Goal: Task Accomplishment & Management: Manage account settings

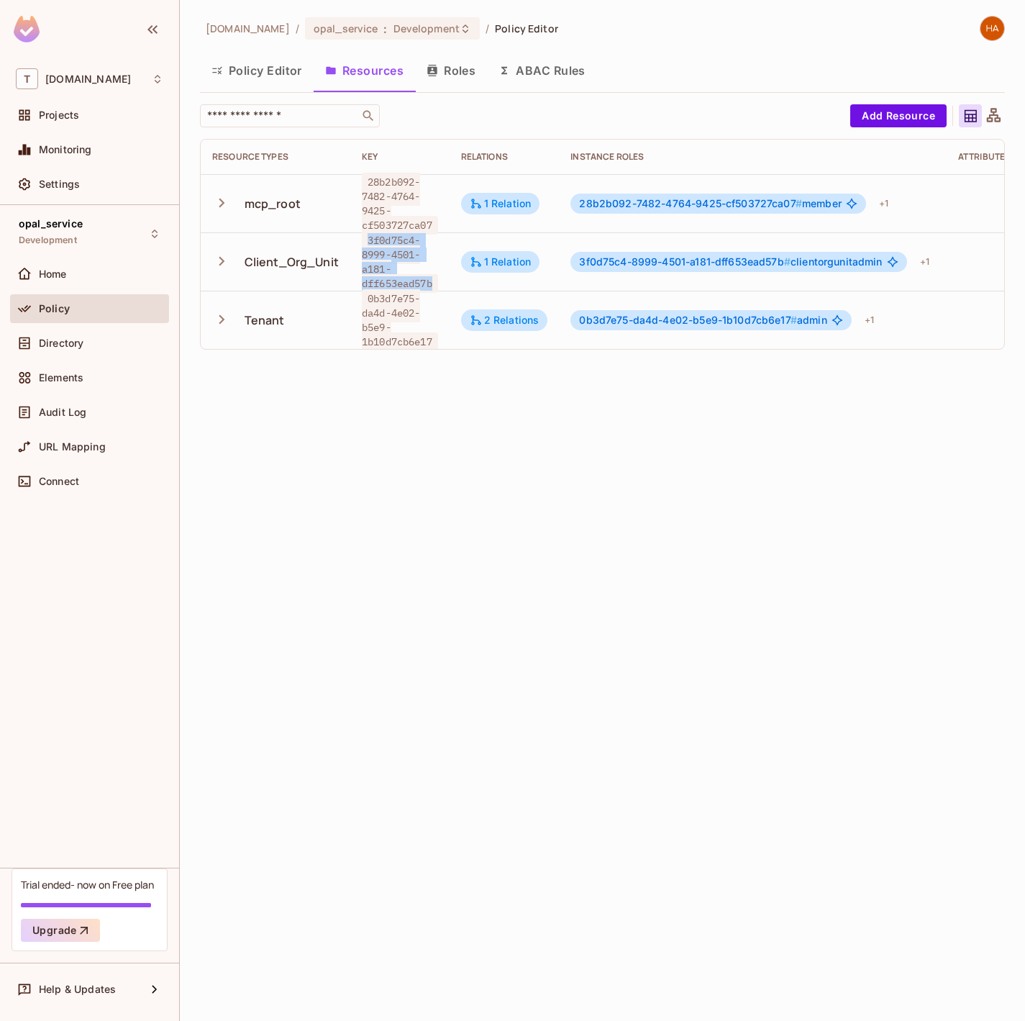
drag, startPoint x: 438, startPoint y: 273, endPoint x: 366, endPoint y: 240, distance: 79.9
click at [366, 240] on span "3f0d75c4-8999-4501-a181-dff653ead57b" at bounding box center [400, 262] width 76 height 62
copy span "3f0d75c4-8999-4501-a181-dff653ead57b"
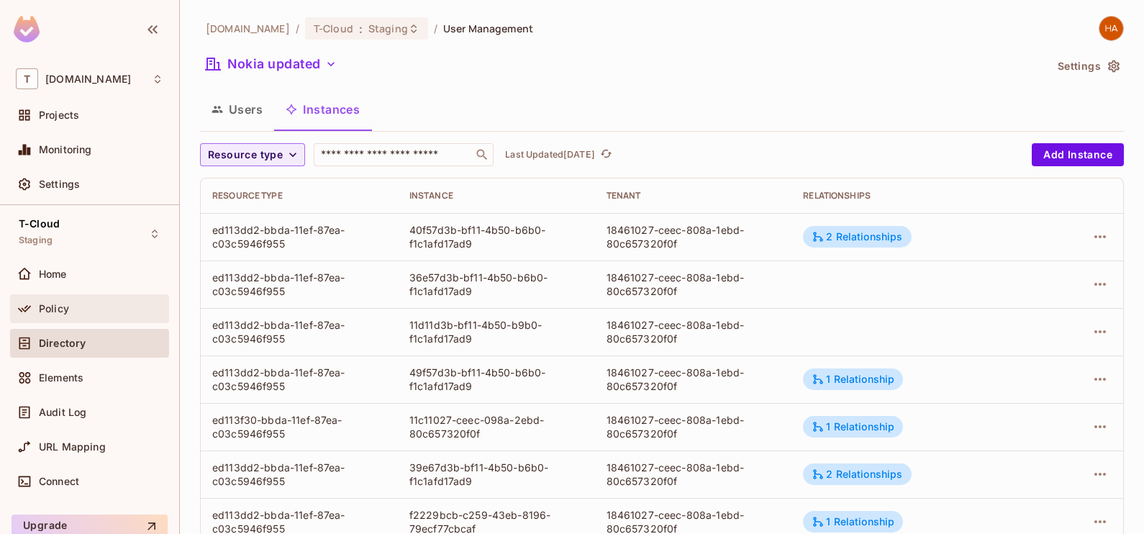
click at [100, 309] on div "Policy" at bounding box center [101, 309] width 124 height 12
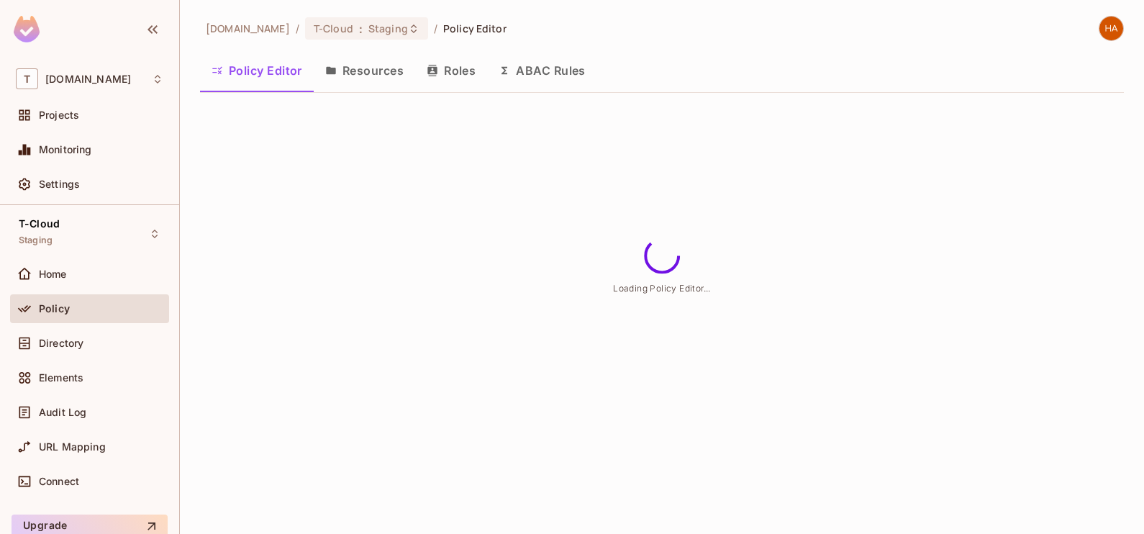
click at [450, 68] on button "Roles" at bounding box center [451, 71] width 72 height 36
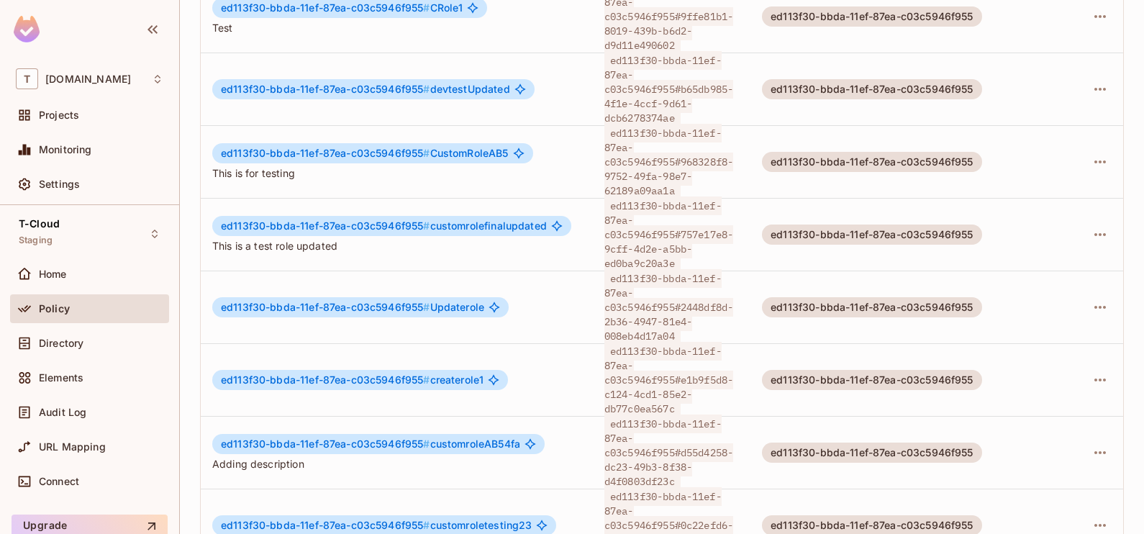
scroll to position [647, 0]
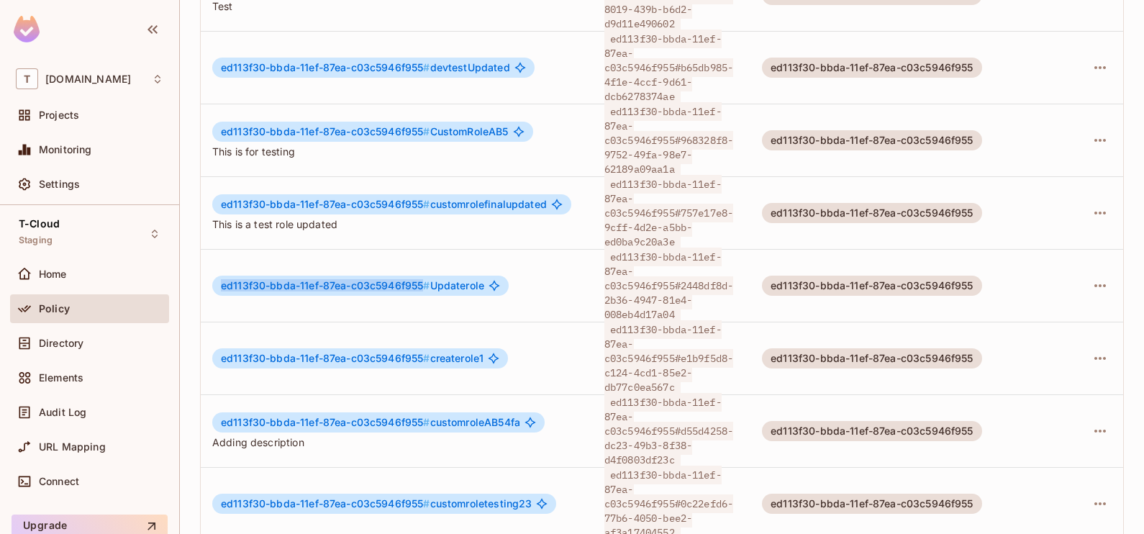
drag, startPoint x: 424, startPoint y: 248, endPoint x: 219, endPoint y: 250, distance: 205.1
click at [219, 276] on div "ed113f30-bbda-11ef-87ea-c03c5946f955 # Updaterole" at bounding box center [360, 286] width 296 height 20
drag, startPoint x: 219, startPoint y: 250, endPoint x: 393, endPoint y: 319, distance: 187.3
click at [393, 352] on span "ed113f30-bbda-11ef-87ea-c03c5946f955 #" at bounding box center [325, 358] width 209 height 12
drag, startPoint x: 683, startPoint y: 253, endPoint x: 681, endPoint y: 281, distance: 27.4
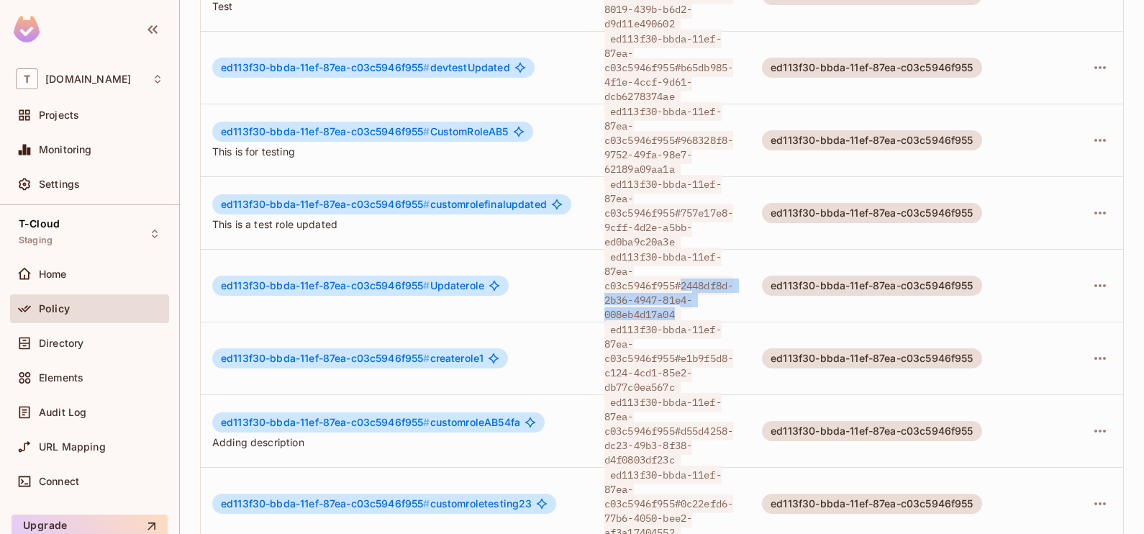
click at [681, 281] on span "ed113f30-bbda-11ef-87ea-c03c5946f955#2448df8d-2b36-4947-81e4-008eb4d17a04" at bounding box center [668, 286] width 129 height 76
copy span "2448df8d-2b36-4947-81e4-008eb4d17a04"
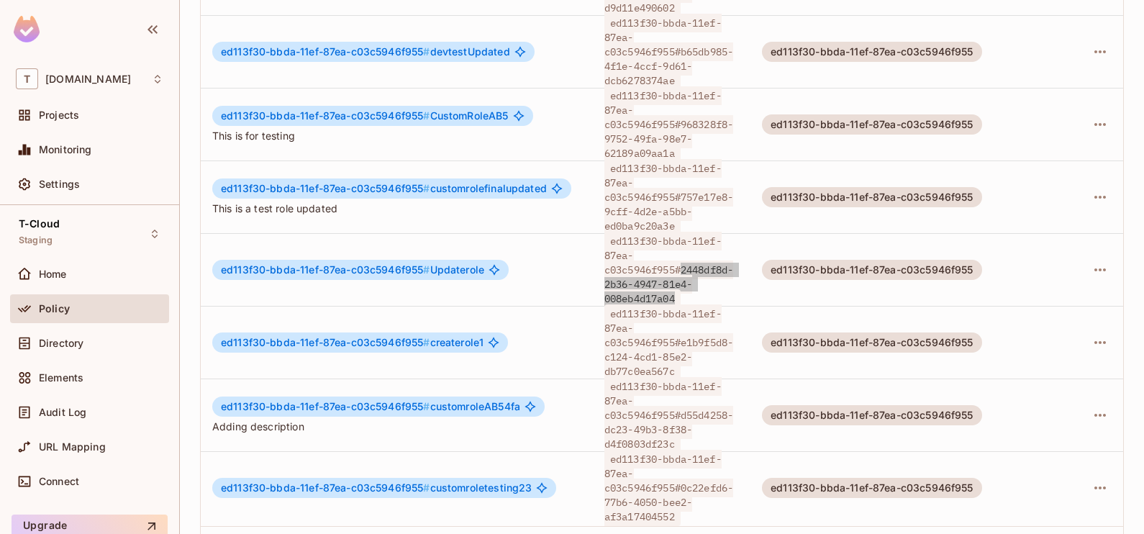
scroll to position [682, 0]
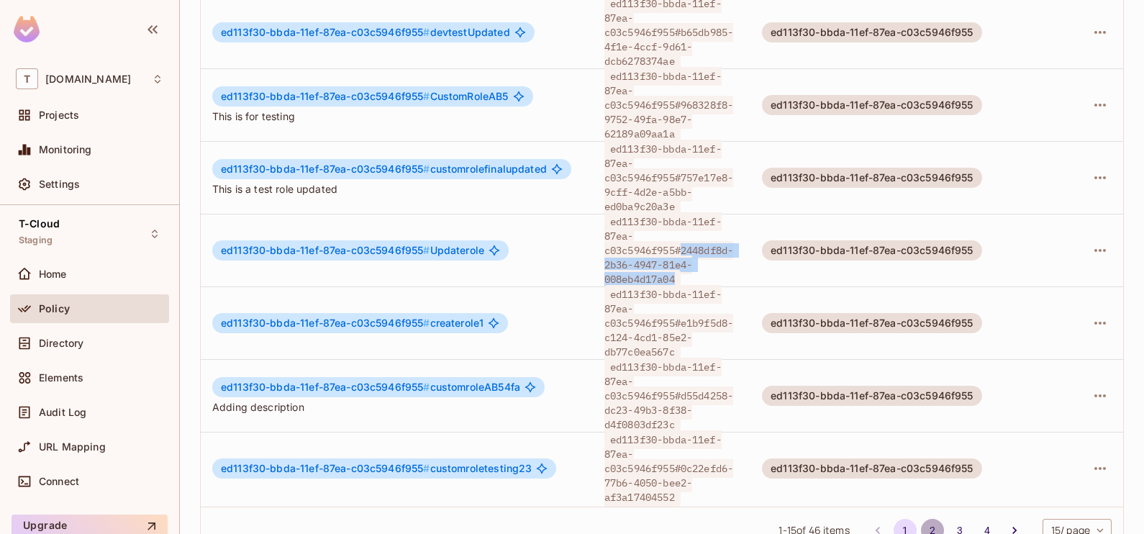
click at [921, 519] on button "2" at bounding box center [932, 530] width 23 height 23
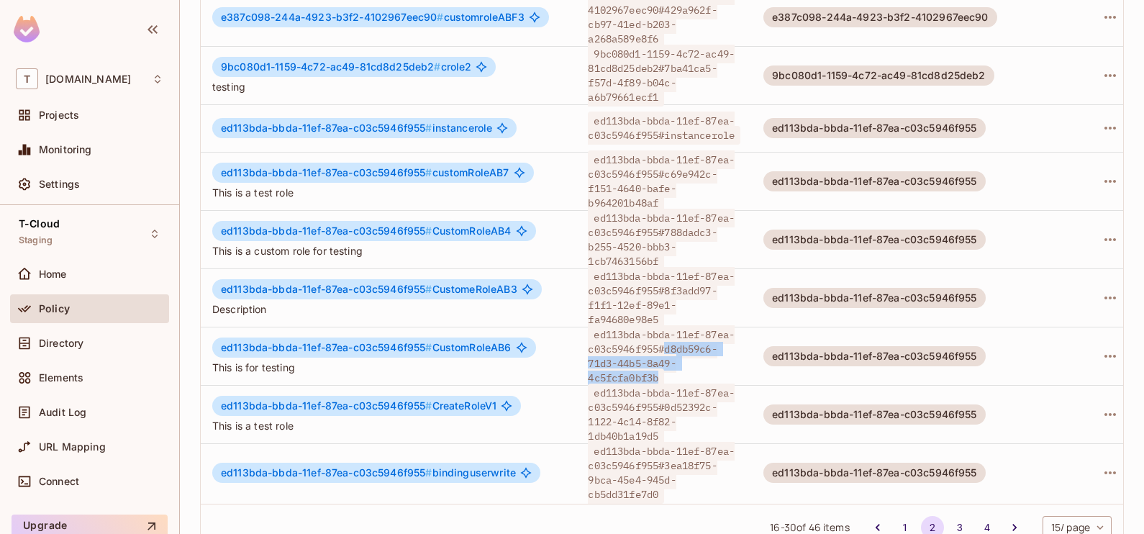
drag, startPoint x: 669, startPoint y: 313, endPoint x: 665, endPoint y: 336, distance: 23.4
click at [665, 336] on span "ed113bda-bbda-11ef-87ea-c03c5946f955#d8db59c6-71d3-44b5-8a49-4c5fcfa0bf3b" at bounding box center [661, 356] width 147 height 62
copy span "d8db59c6-71d3-44b5-8a49-4c5fcfa0bf3b"
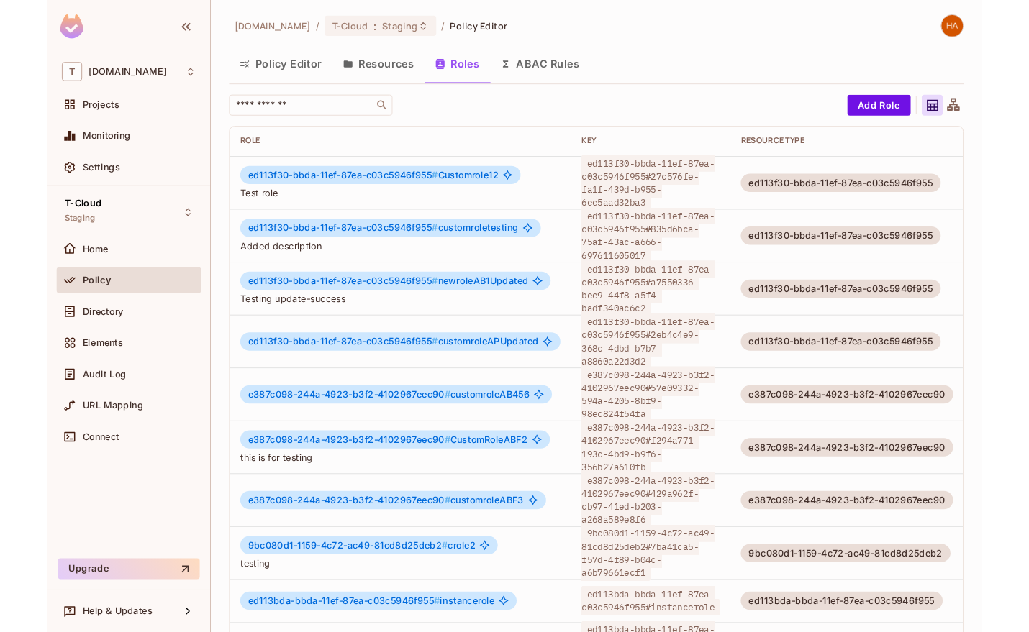
scroll to position [1, 0]
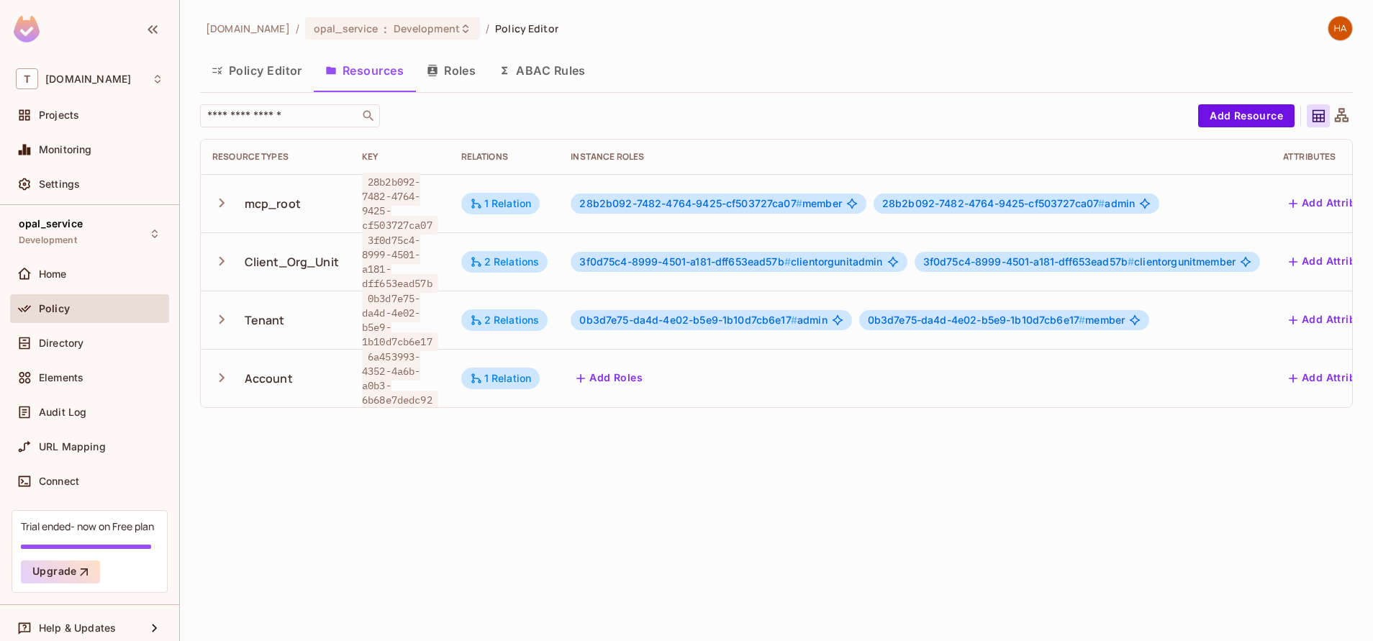
scroll to position [0, 140]
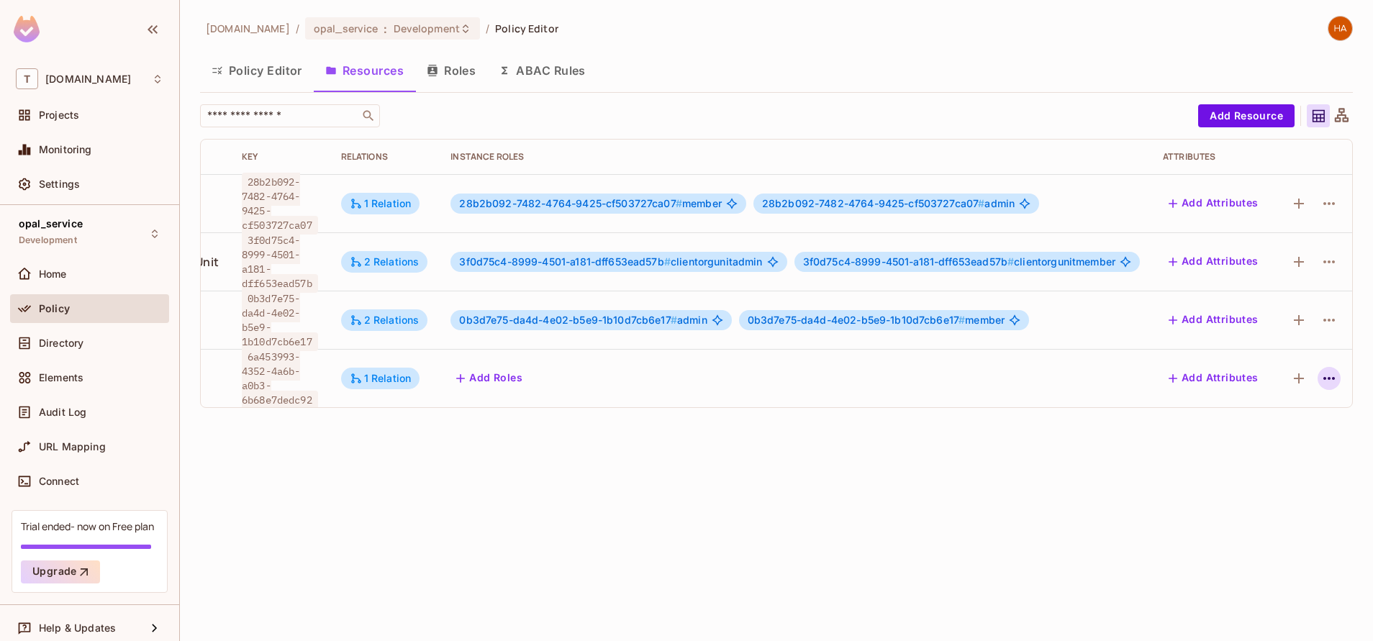
click at [1323, 378] on icon "button" at bounding box center [1329, 378] width 12 height 3
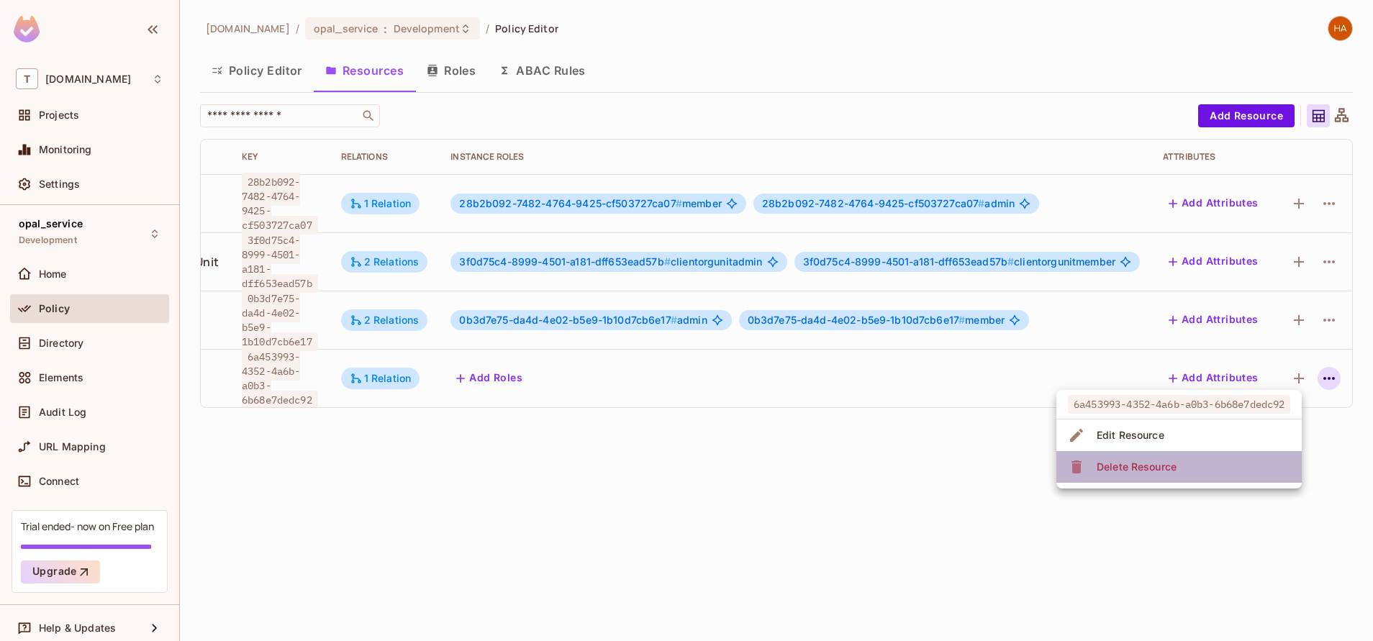
click at [1218, 480] on li "Delete Resource" at bounding box center [1178, 467] width 245 height 32
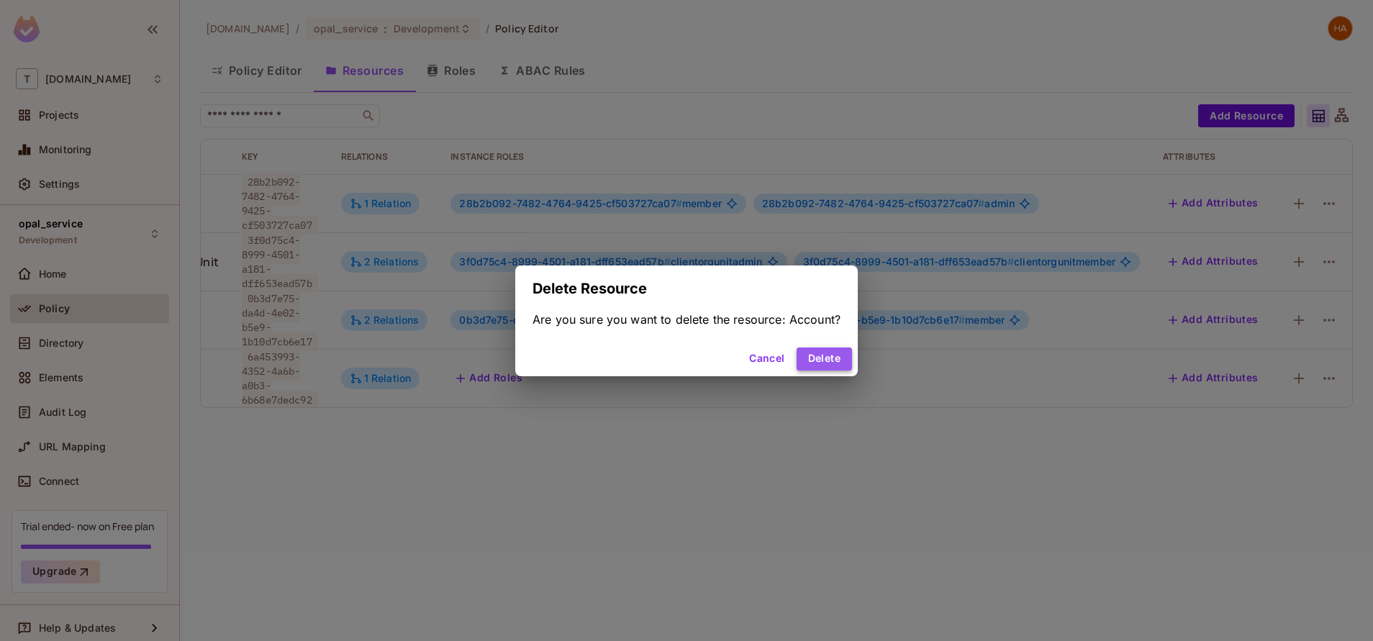
click at [838, 353] on button "Delete" at bounding box center [824, 359] width 55 height 23
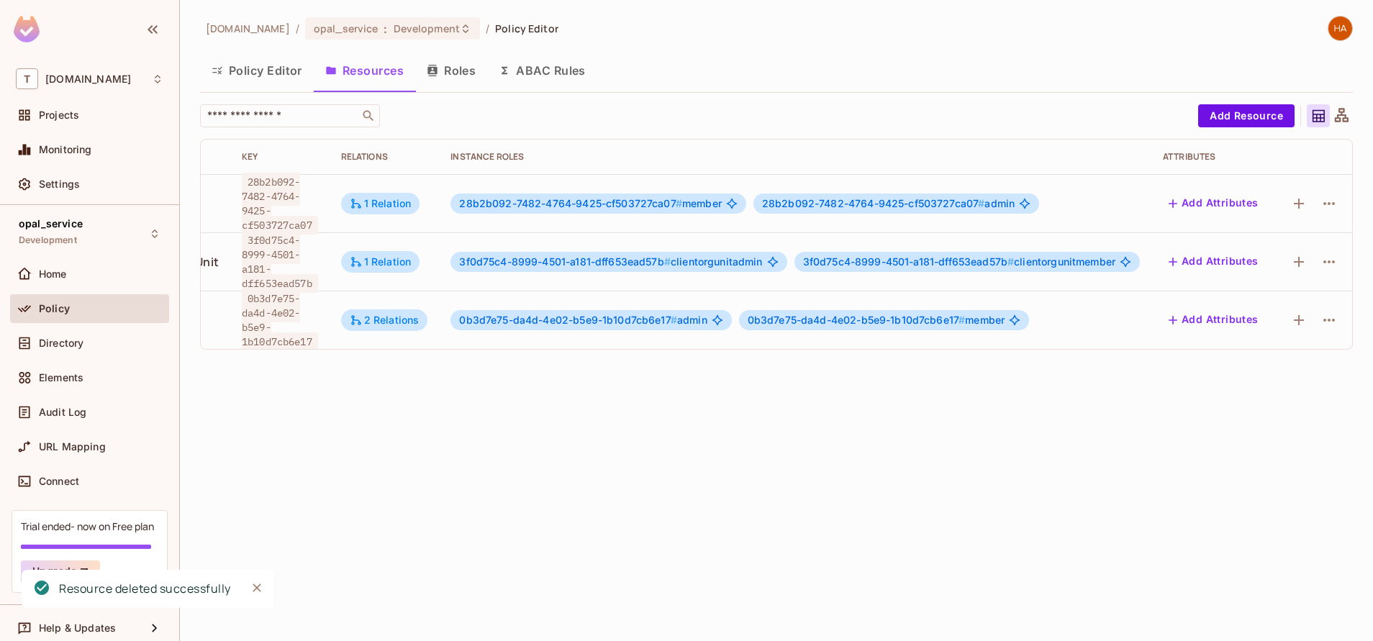
click at [643, 265] on span "3f0d75c4-8999-4501-a181-dff653ead57b #" at bounding box center [565, 261] width 212 height 12
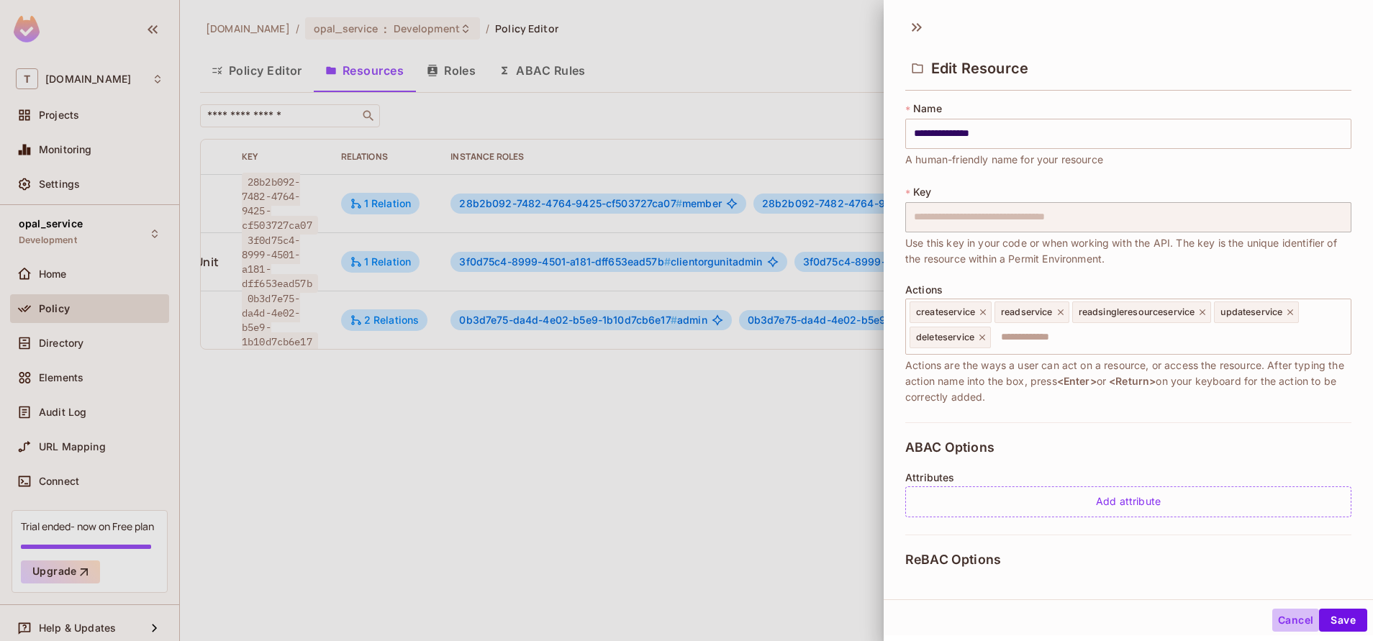
click at [1282, 623] on button "Cancel" at bounding box center [1295, 620] width 47 height 23
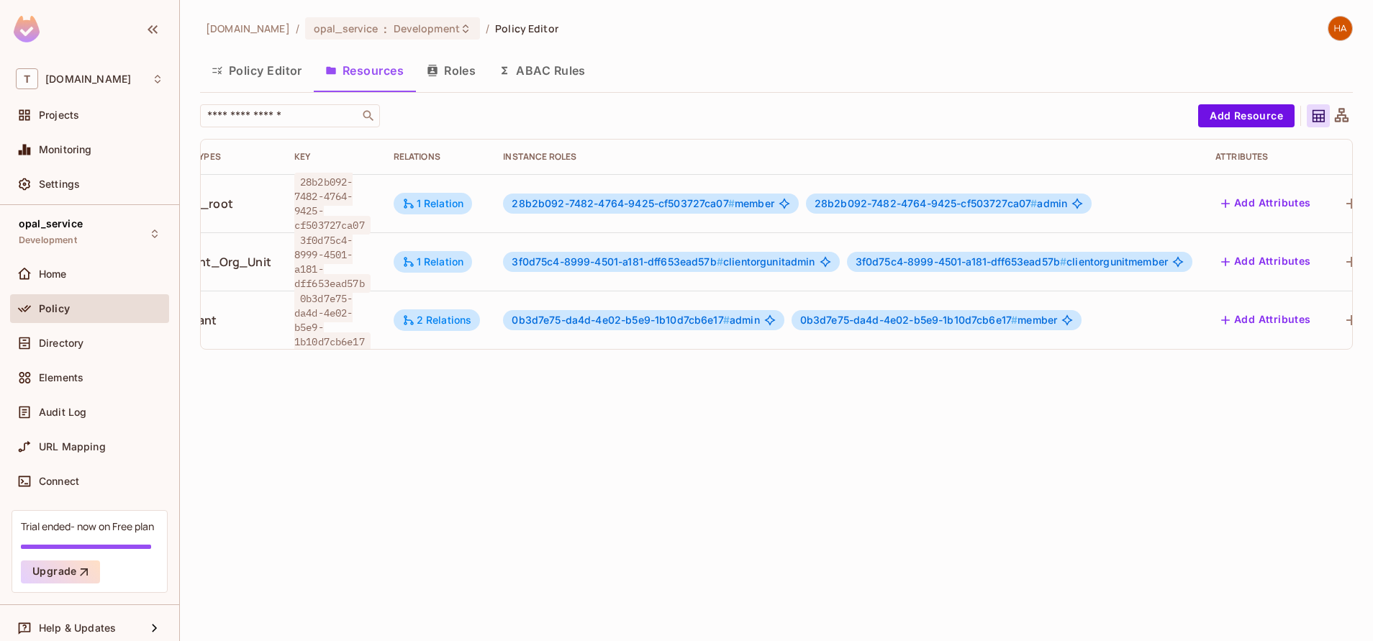
scroll to position [0, 0]
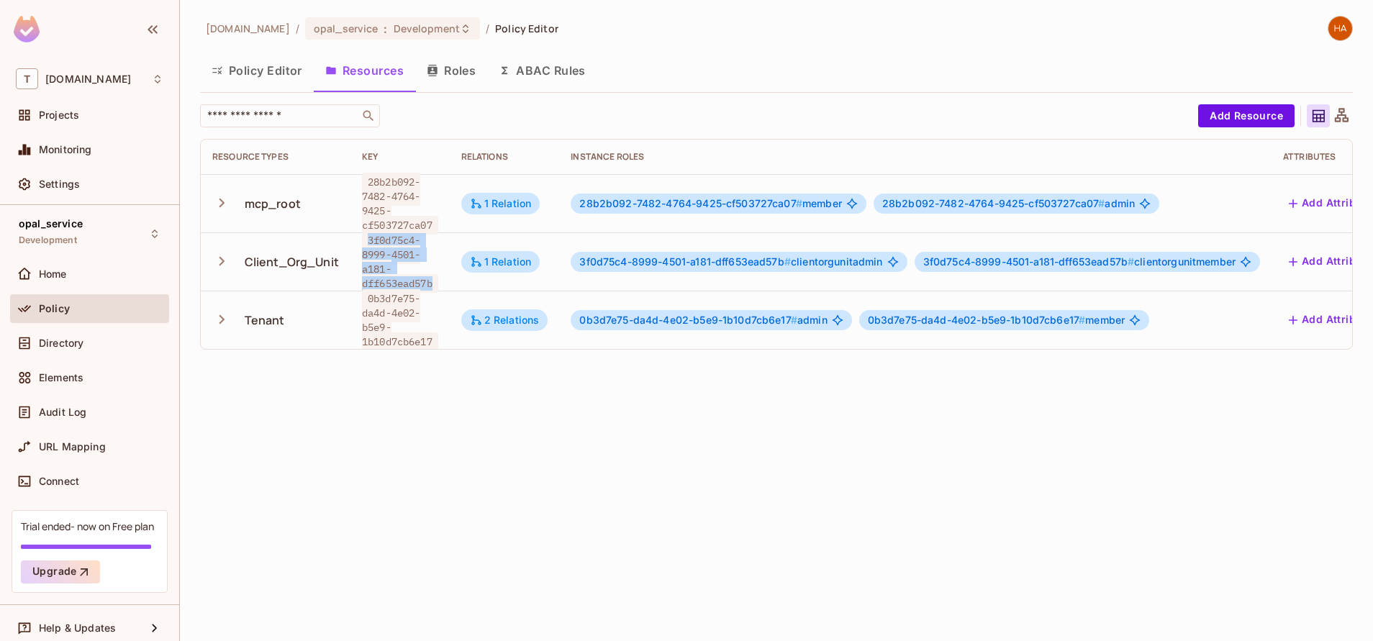
drag, startPoint x: 440, startPoint y: 287, endPoint x: 358, endPoint y: 245, distance: 91.7
click at [358, 245] on td "3f0d75c4-8999-4501-a181-dff653ead57b" at bounding box center [399, 261] width 99 height 58
copy span "3f0d75c4-8999-4501-a181-dff653ead57b"
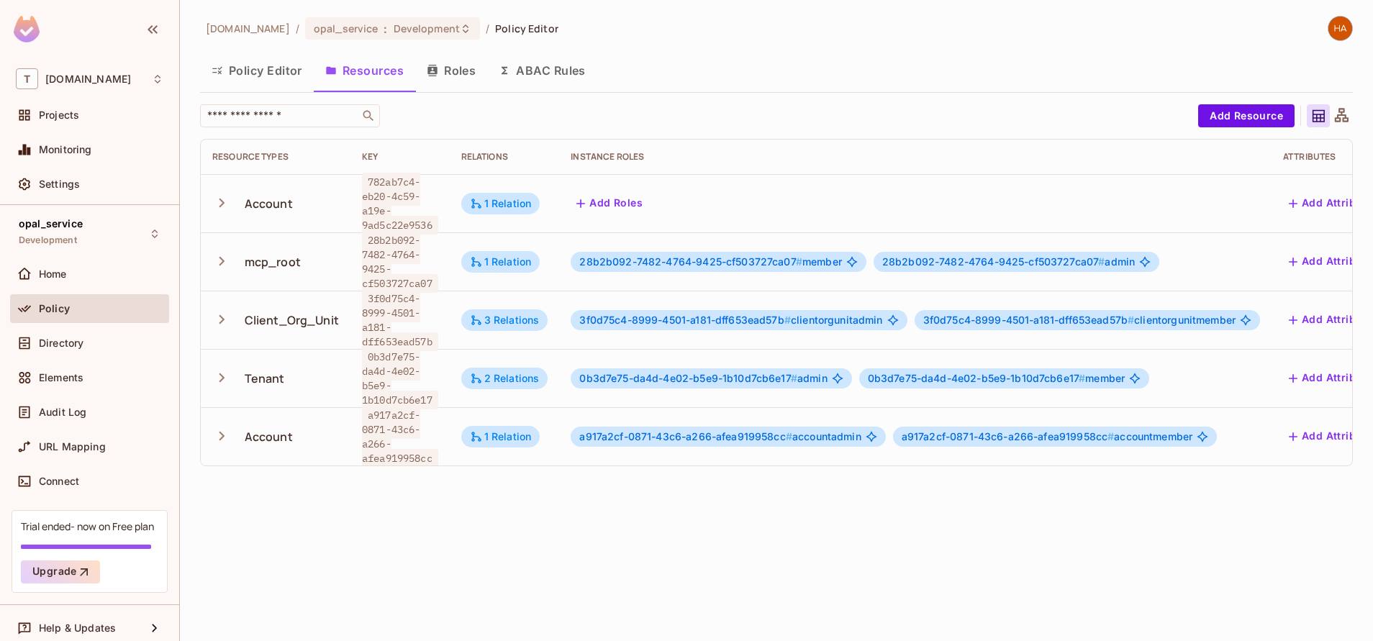
scroll to position [0, 140]
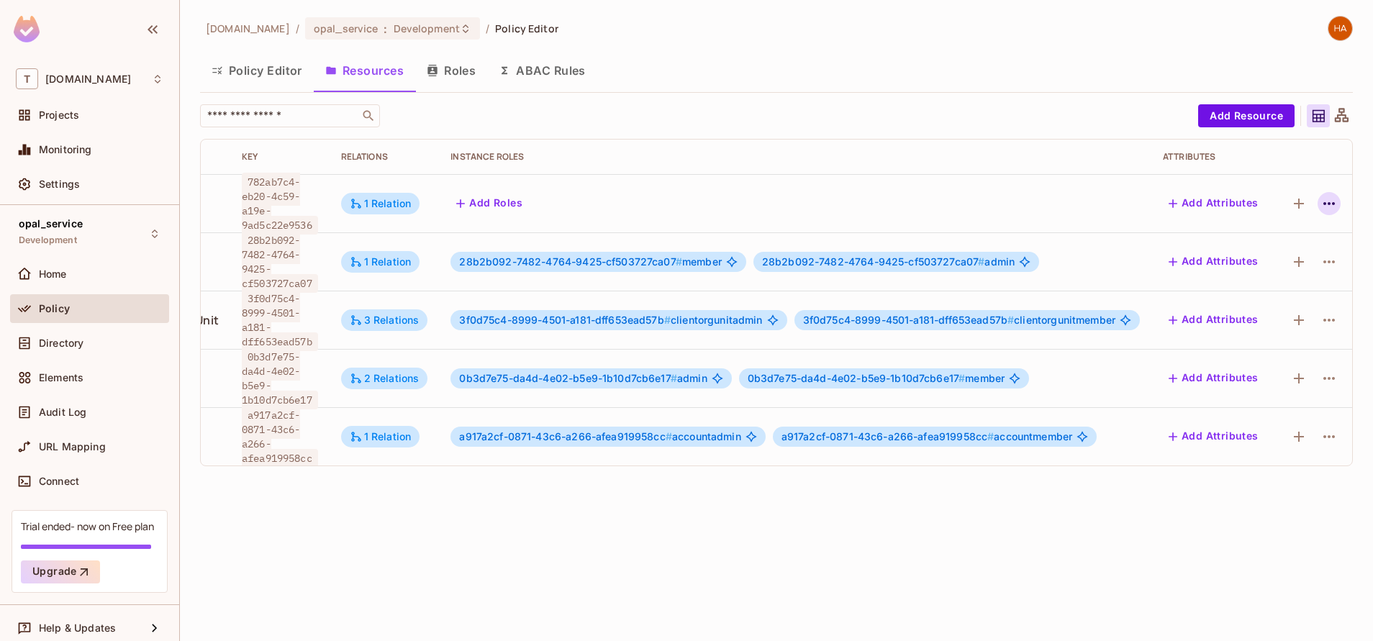
click at [1320, 206] on icon "button" at bounding box center [1328, 203] width 17 height 17
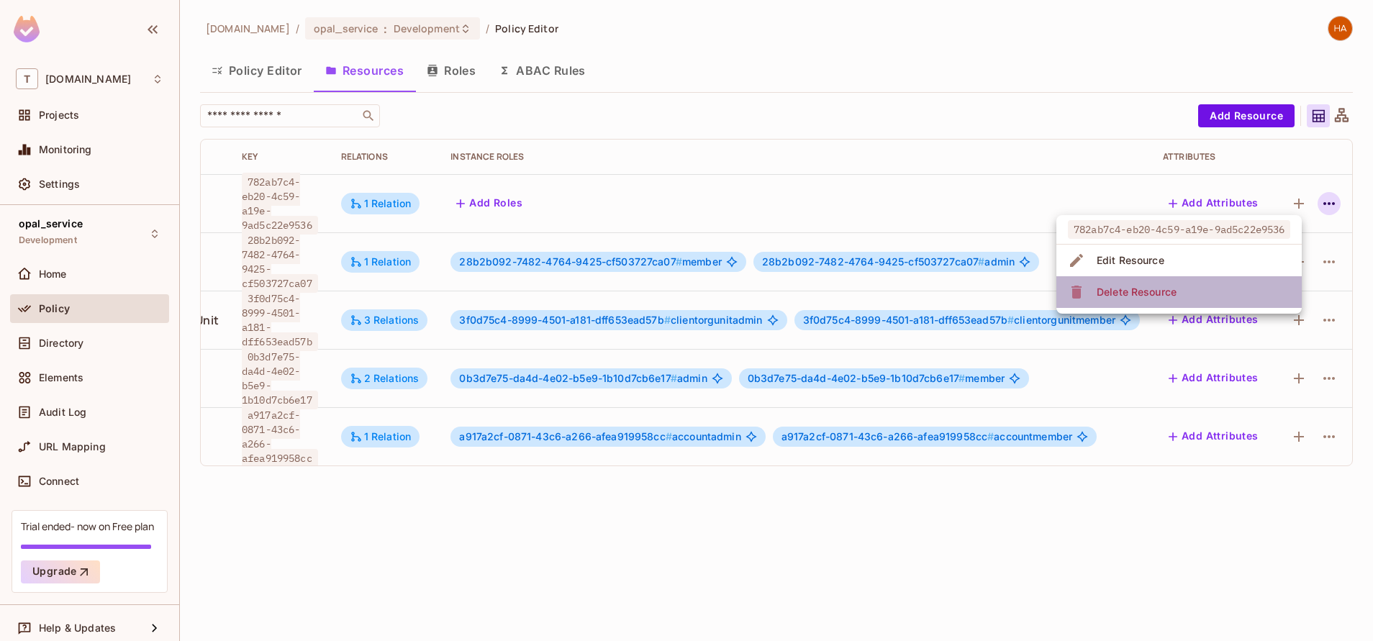
click at [1236, 293] on li "Delete Resource" at bounding box center [1178, 292] width 245 height 32
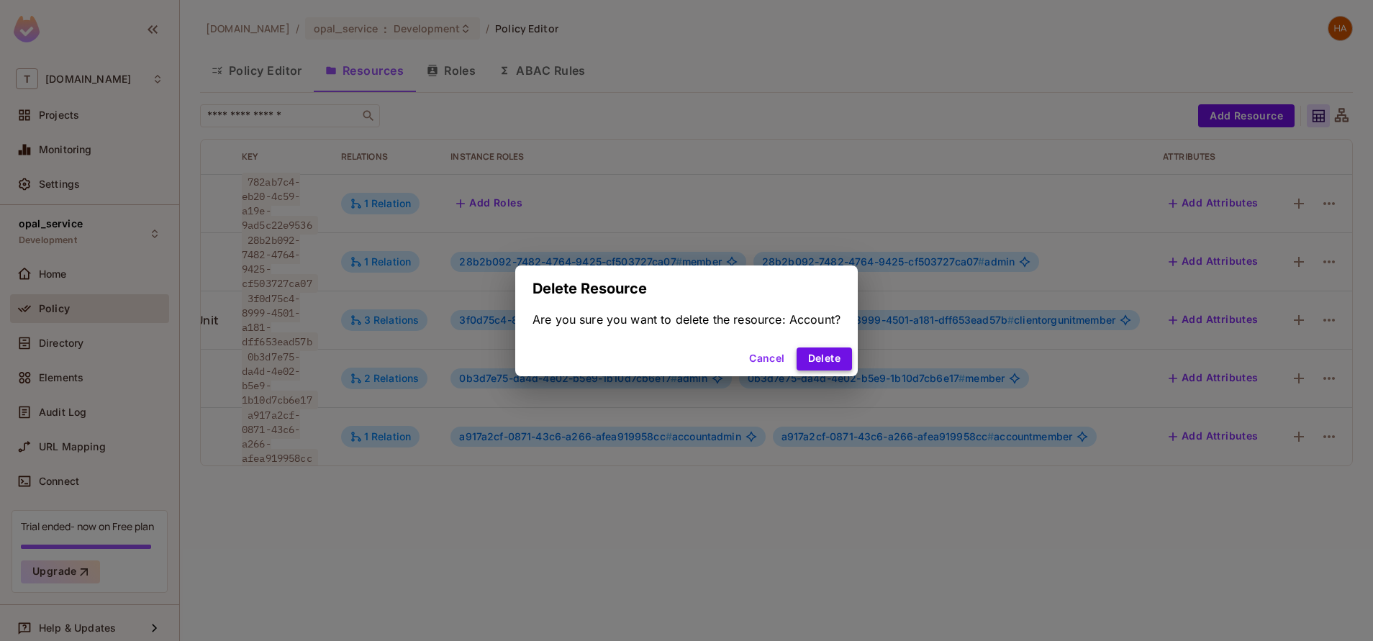
click at [838, 354] on button "Delete" at bounding box center [824, 359] width 55 height 23
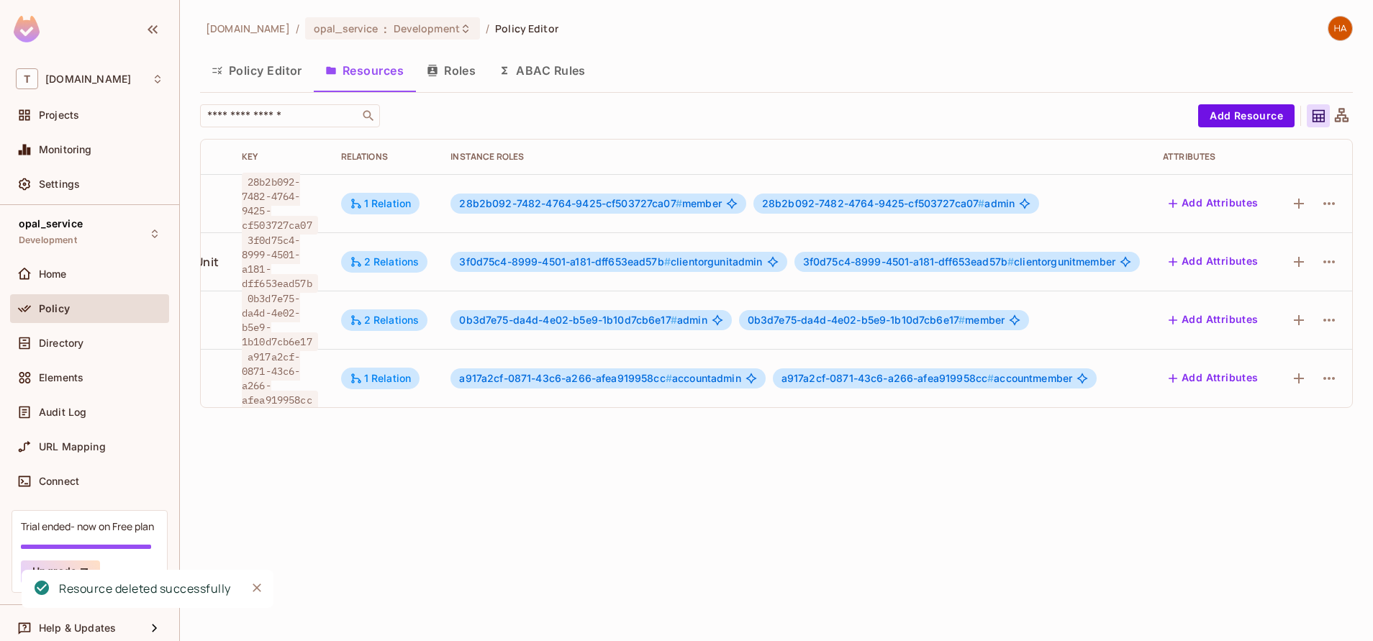
scroll to position [2, 0]
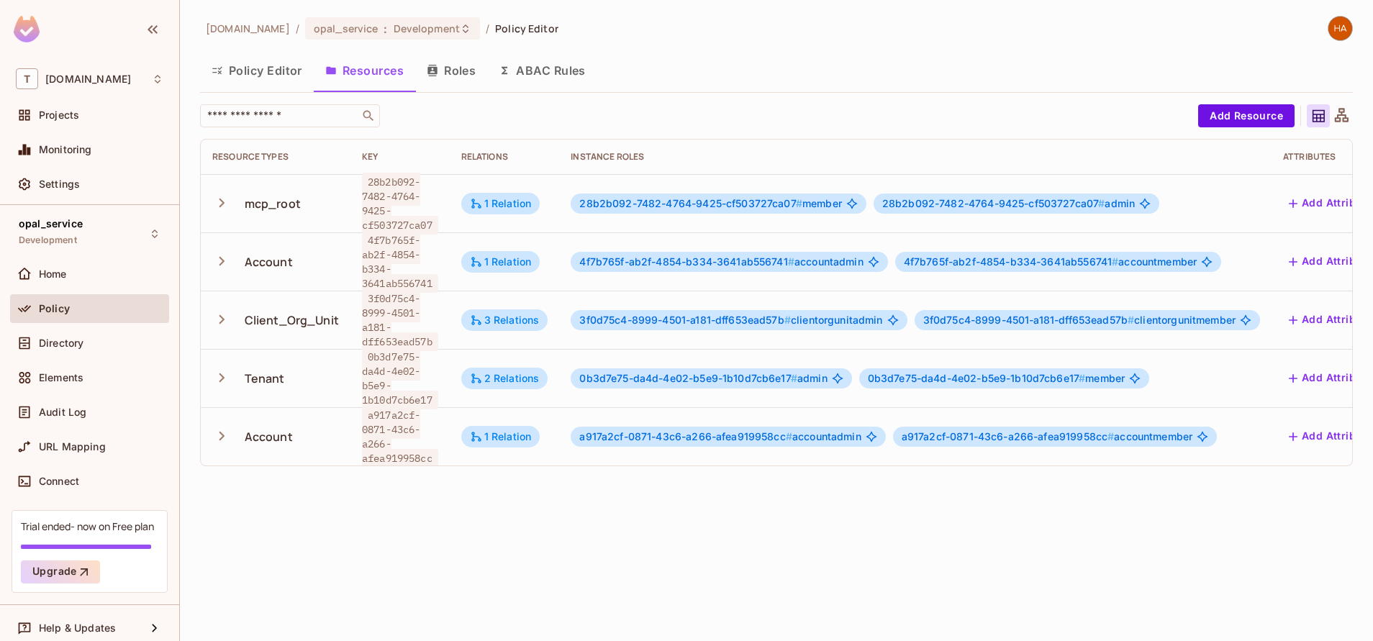
click at [217, 435] on icon "button" at bounding box center [221, 436] width 19 height 19
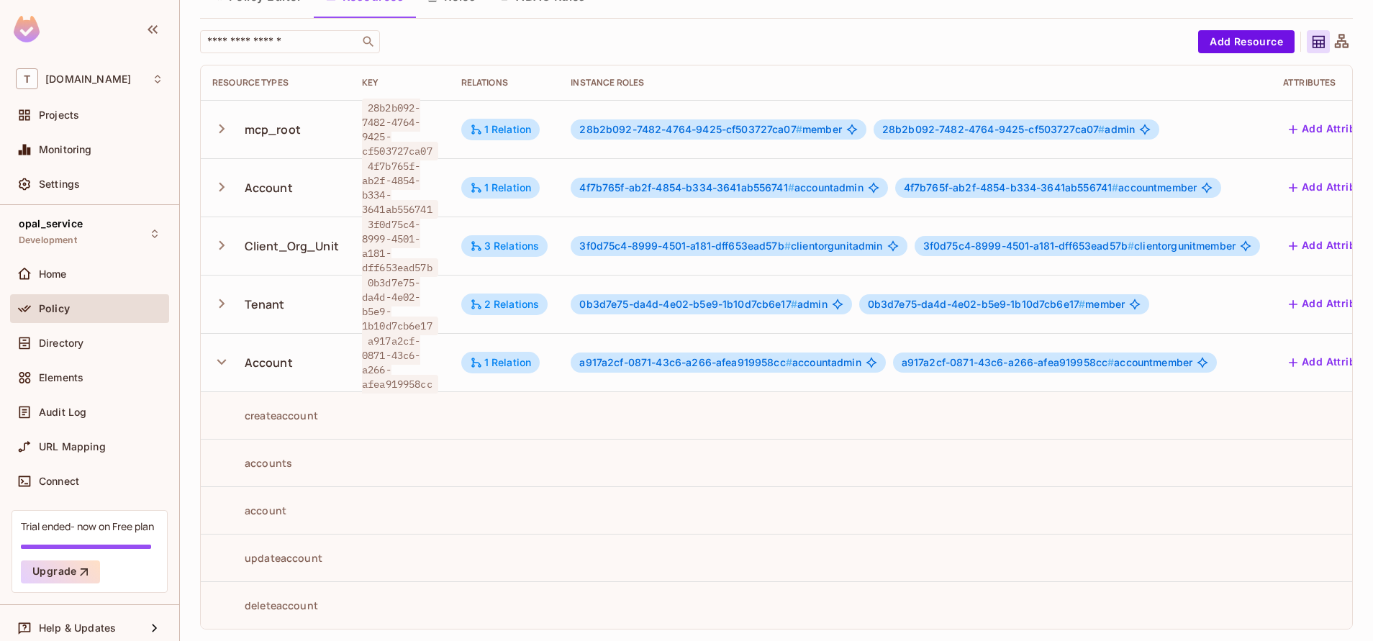
click at [205, 219] on td "Client_Org_Unit" at bounding box center [276, 246] width 150 height 58
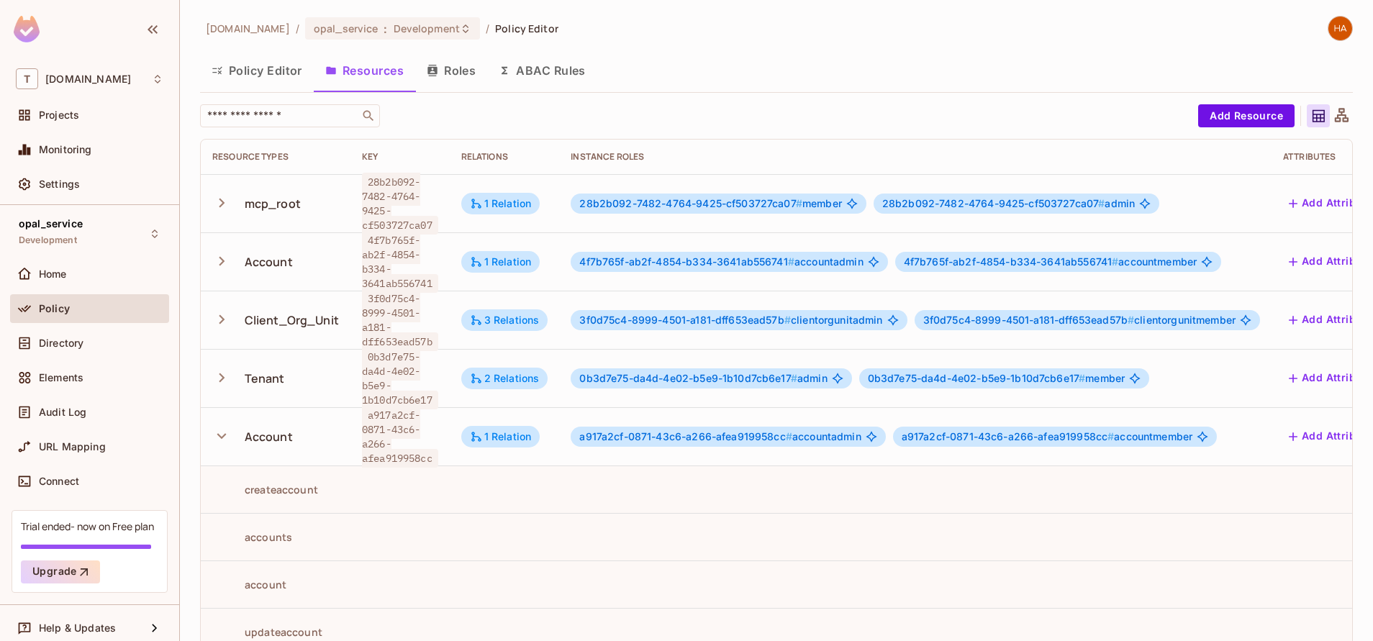
click at [217, 397] on td "Tenant" at bounding box center [276, 378] width 150 height 58
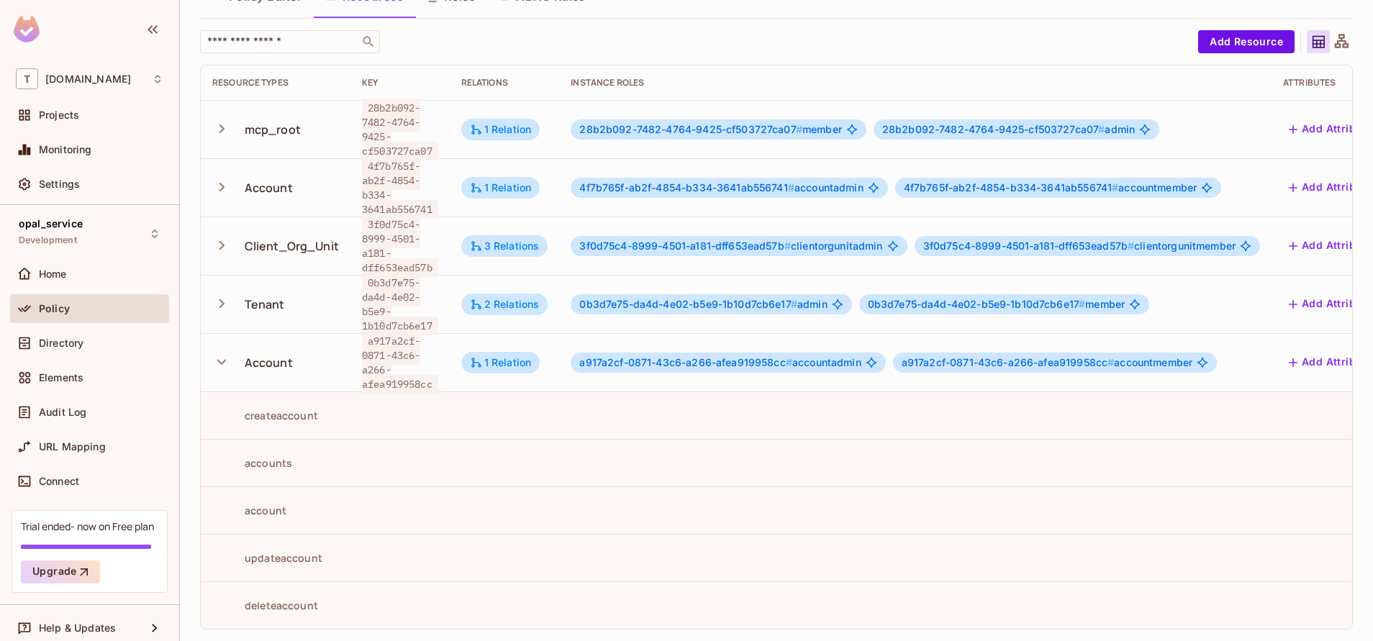
scroll to position [82, 0]
click at [217, 302] on icon "button" at bounding box center [221, 303] width 19 height 19
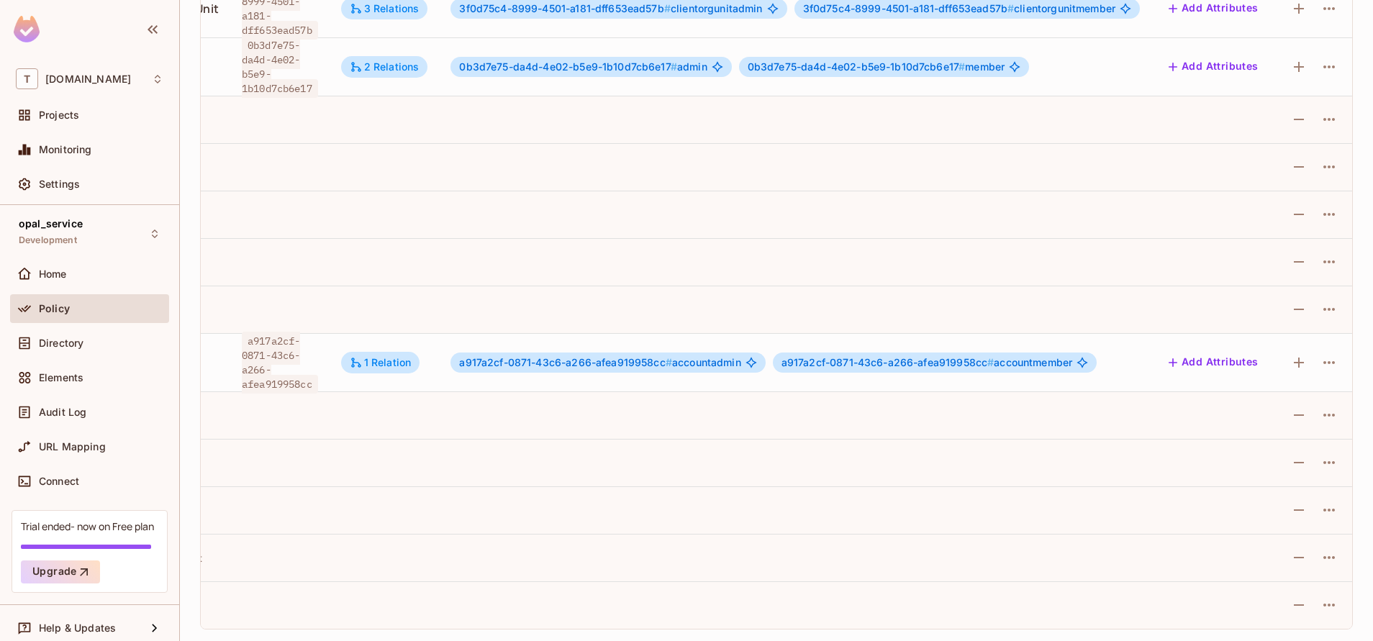
scroll to position [0, 140]
click at [1320, 354] on icon "button" at bounding box center [1328, 362] width 17 height 17
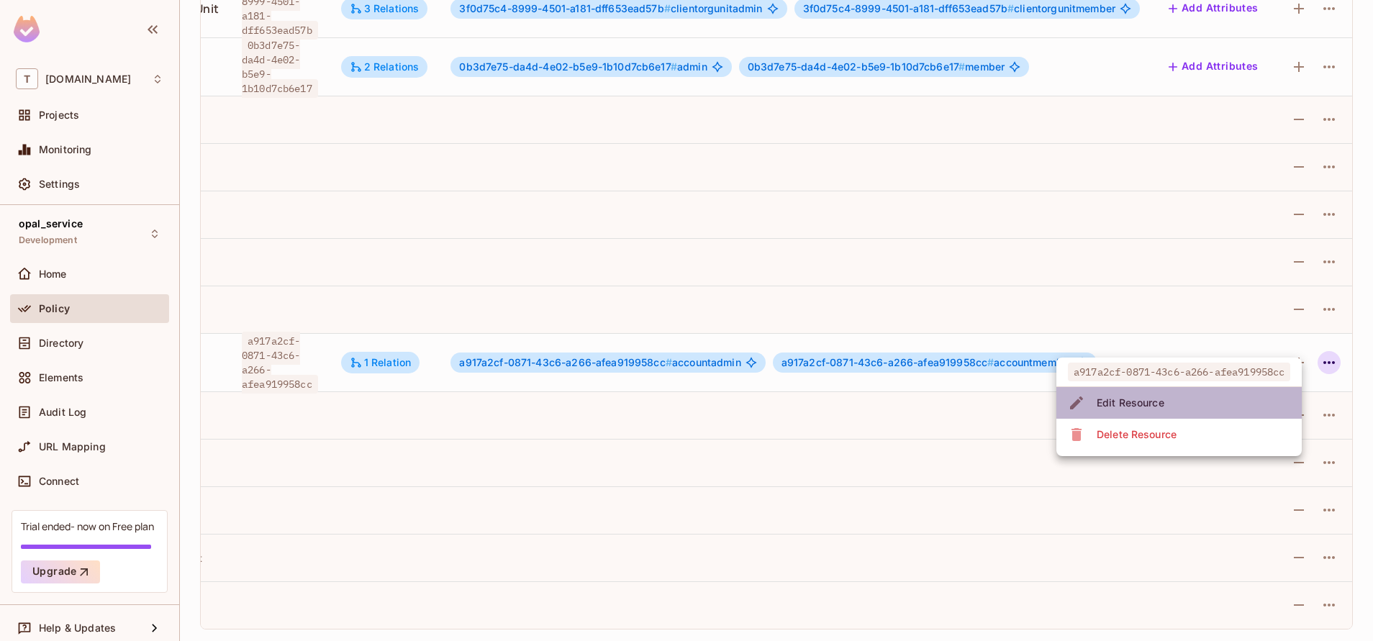
click at [1246, 417] on li "Edit Resource" at bounding box center [1178, 403] width 245 height 32
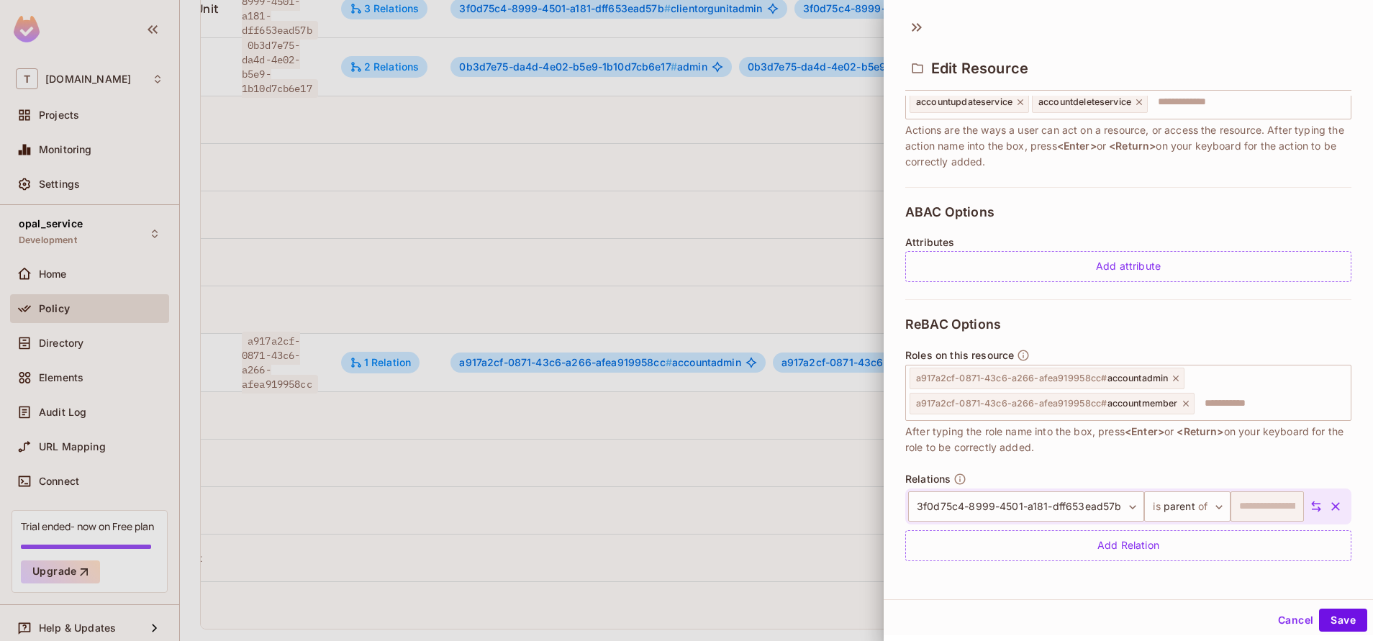
scroll to position [2, 0]
click at [1277, 625] on button "Cancel" at bounding box center [1295, 618] width 47 height 23
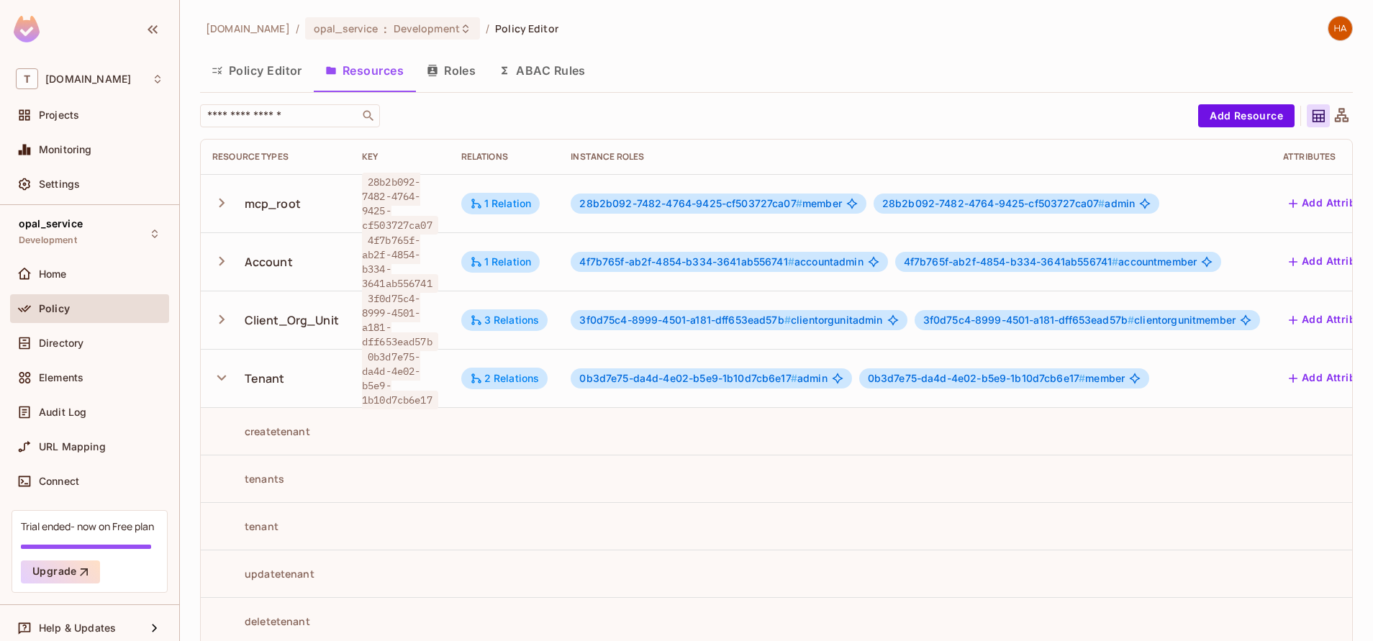
scroll to position [0, 140]
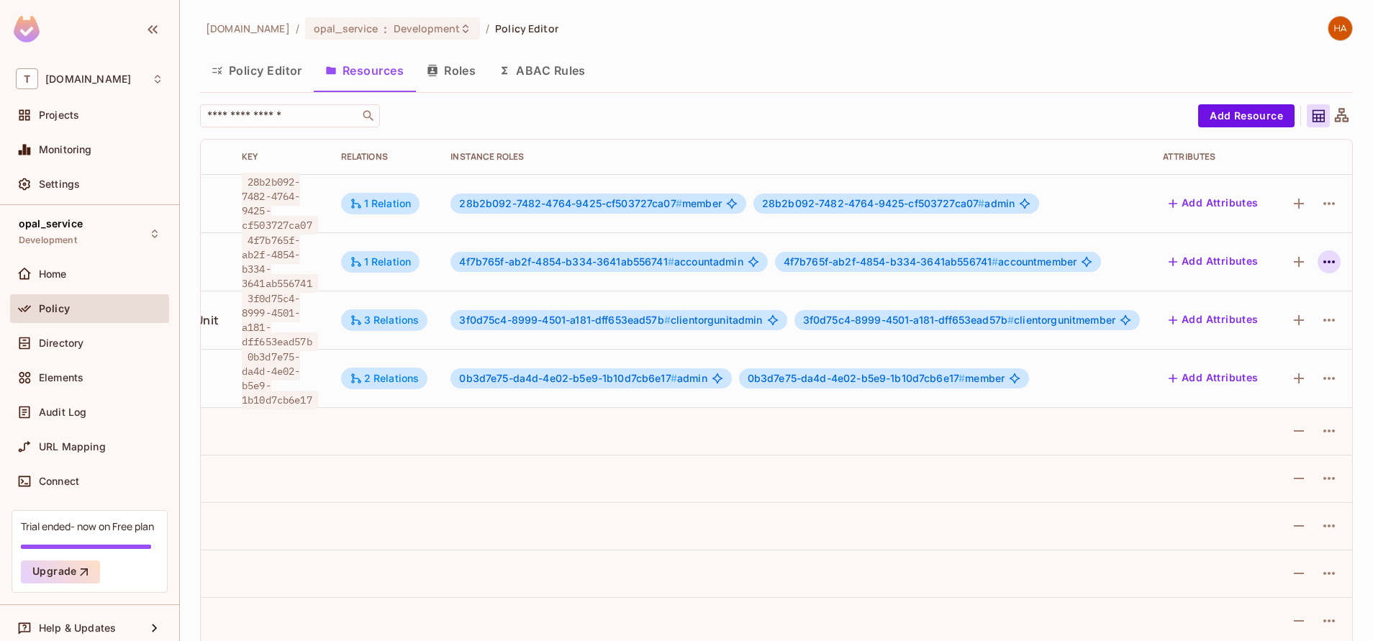
click at [1320, 269] on icon "button" at bounding box center [1328, 261] width 17 height 17
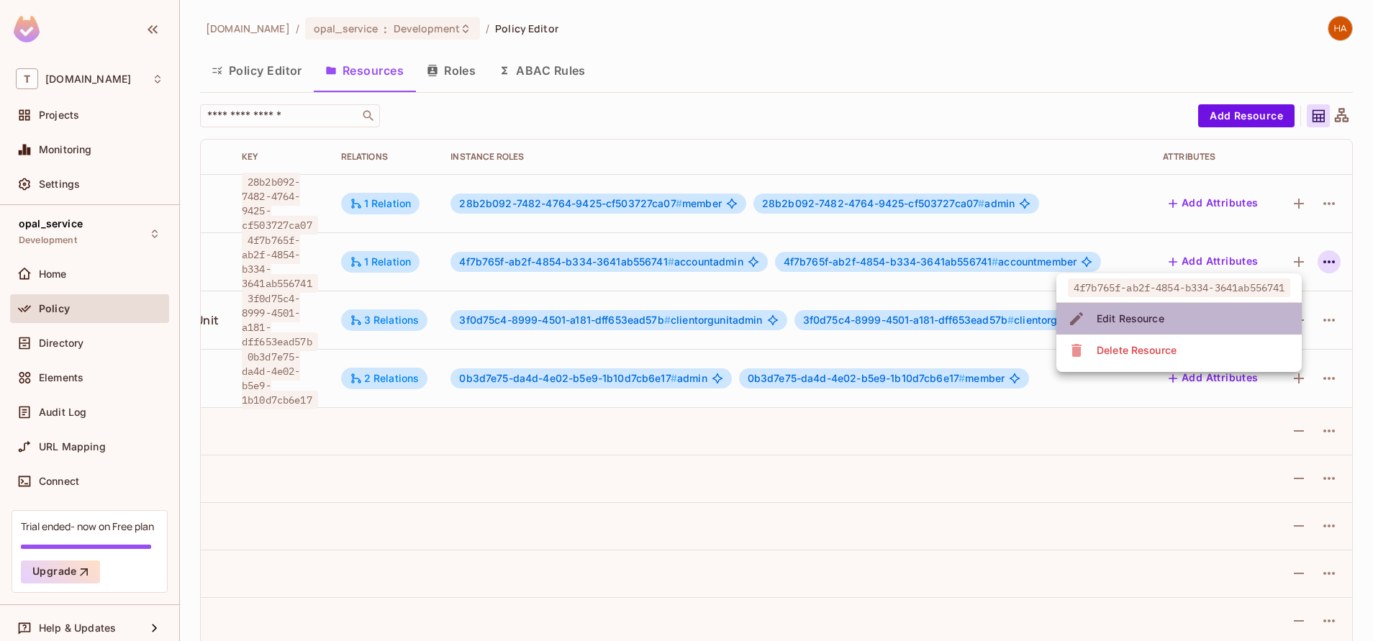
click at [1260, 325] on li "Edit Resource" at bounding box center [1178, 319] width 245 height 32
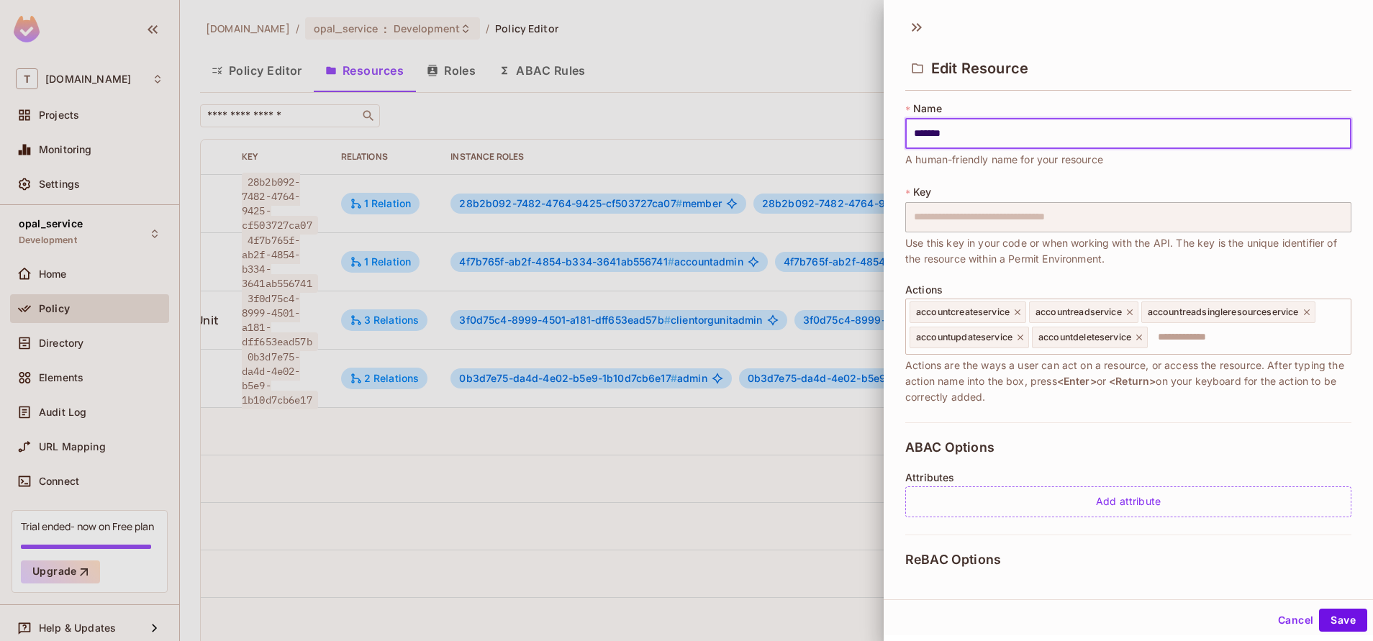
scroll to position [257, 0]
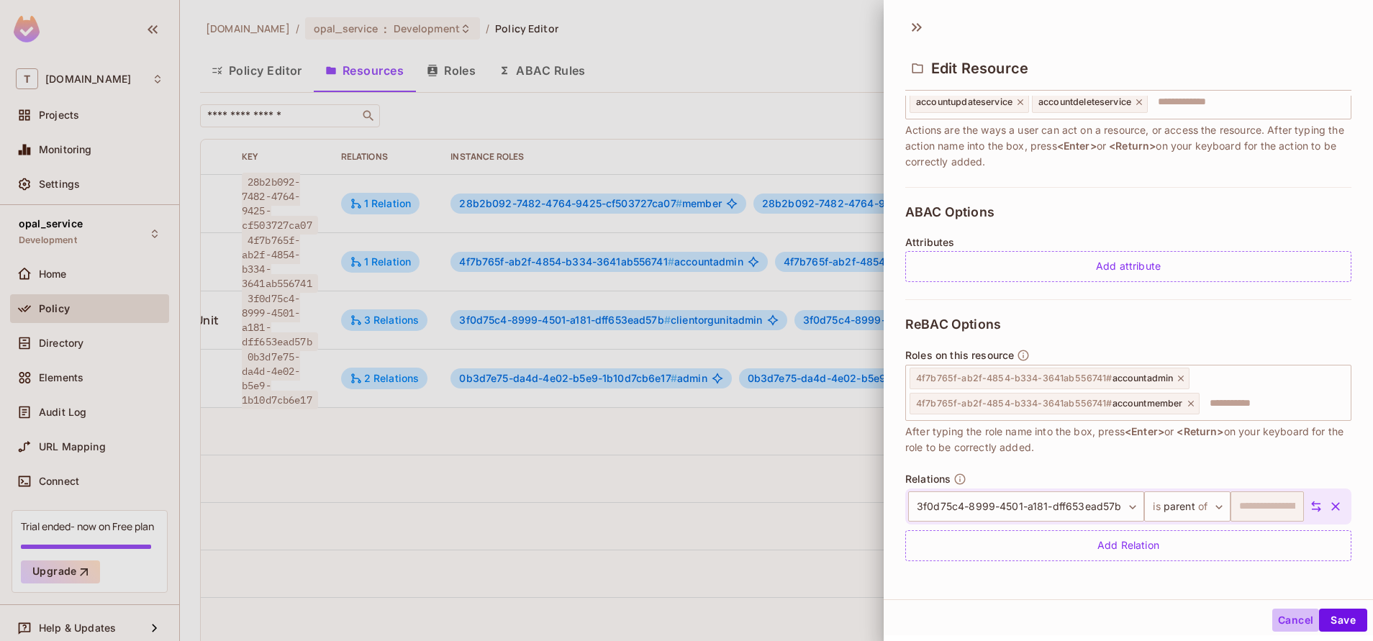
click at [1272, 618] on button "Cancel" at bounding box center [1295, 620] width 47 height 23
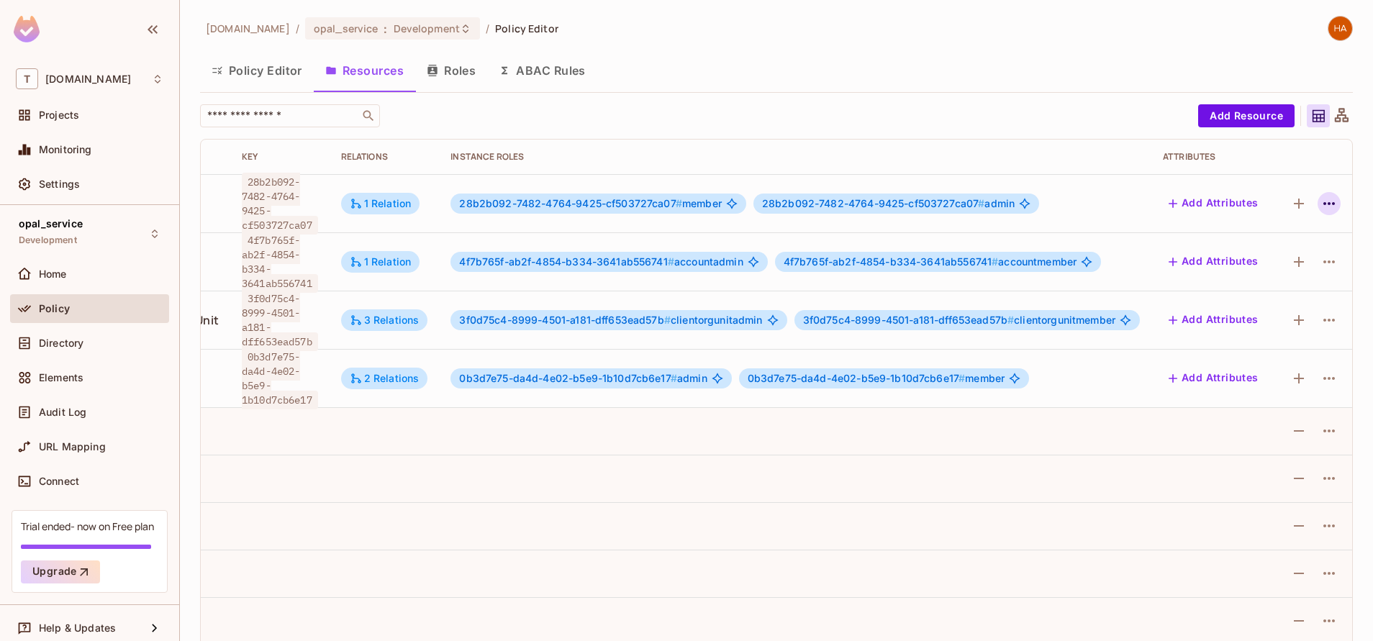
click at [1323, 203] on button "button" at bounding box center [1328, 203] width 23 height 23
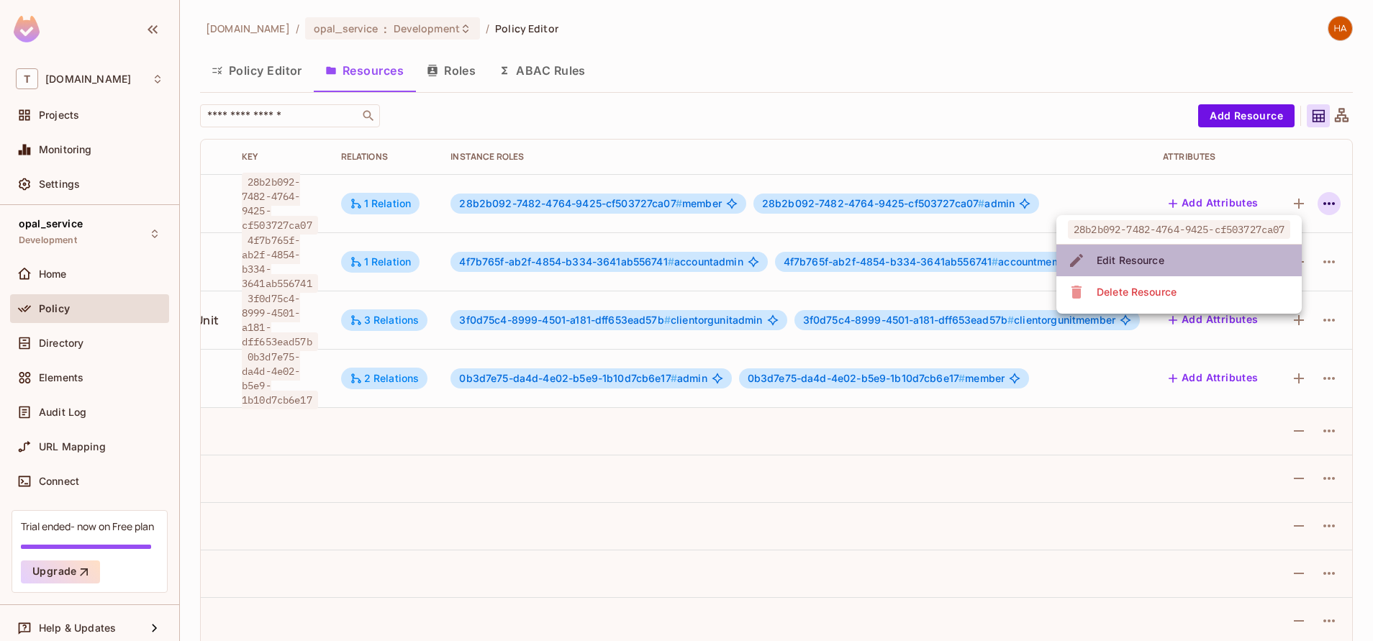
click at [1207, 255] on li "Edit Resource" at bounding box center [1178, 261] width 245 height 32
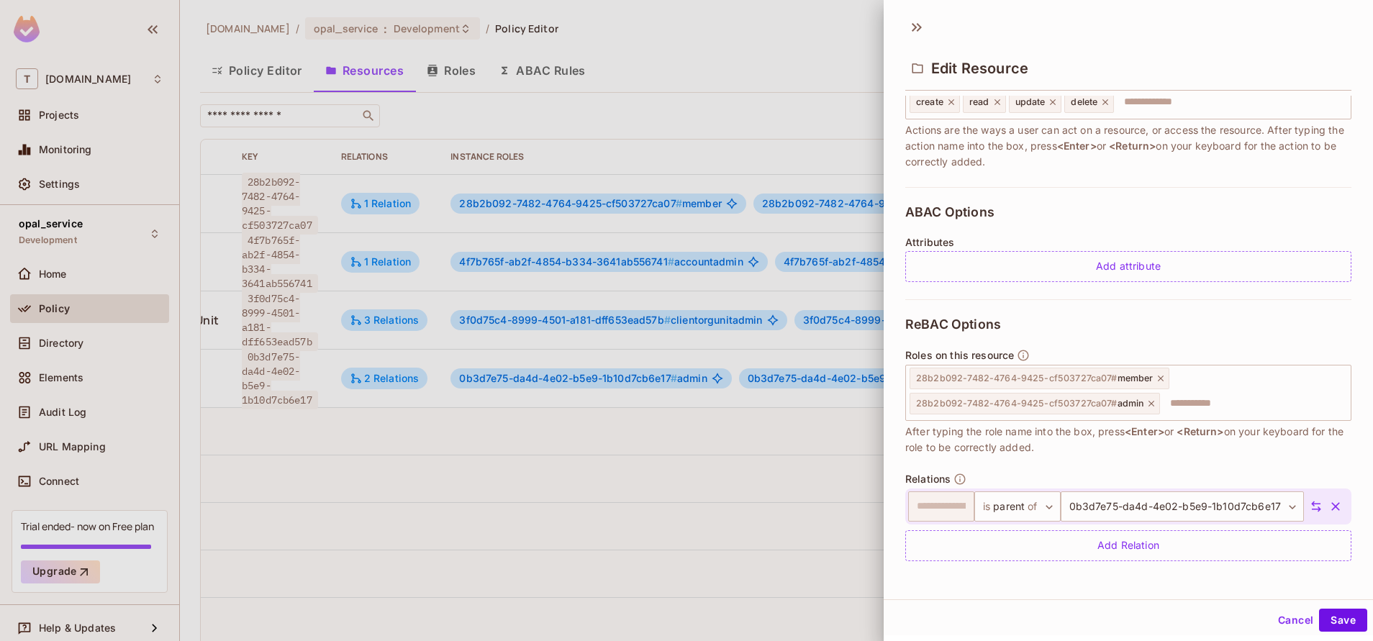
scroll to position [2, 0]
click at [1268, 632] on div "Cancel Save" at bounding box center [1128, 618] width 489 height 35
click at [1281, 623] on button "Cancel" at bounding box center [1295, 618] width 47 height 23
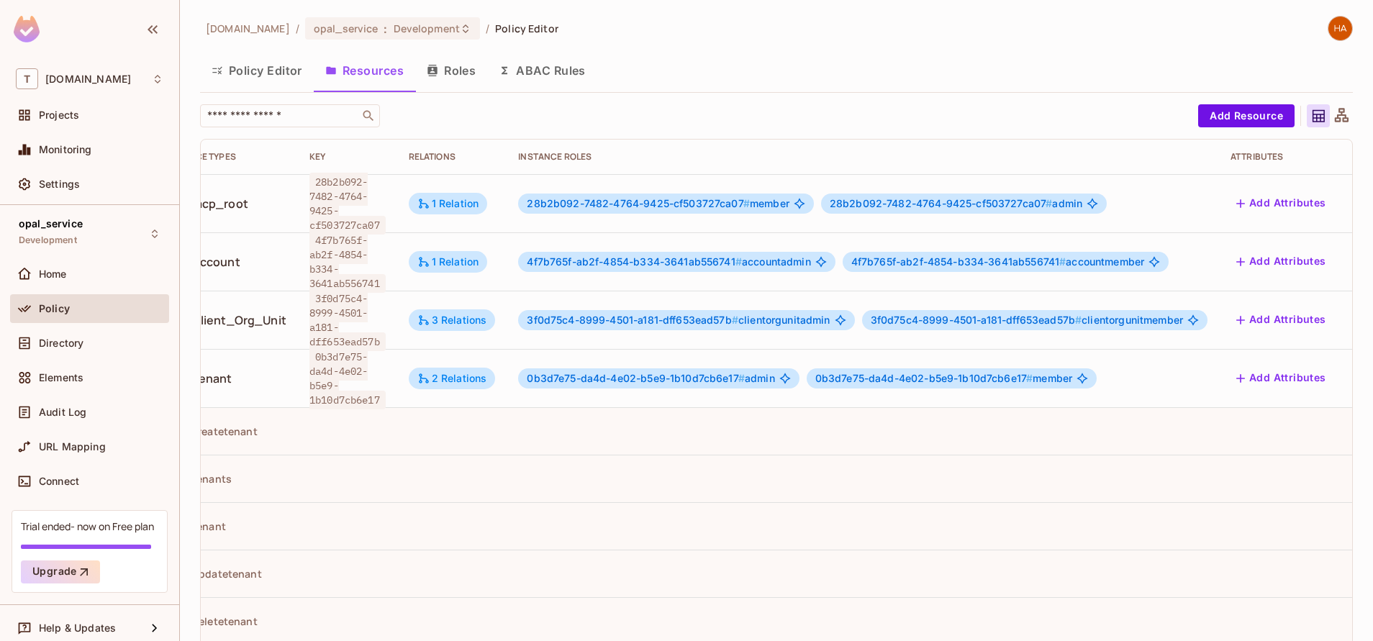
scroll to position [0, 0]
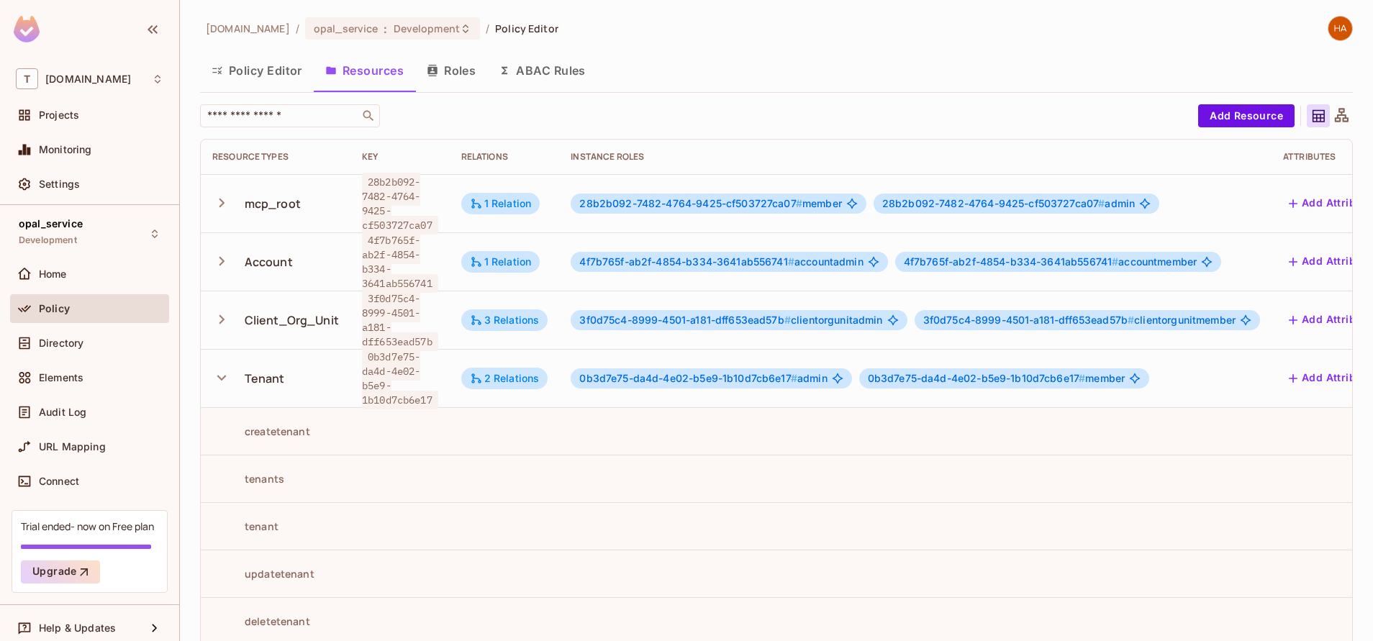
click at [216, 379] on icon "button" at bounding box center [221, 377] width 19 height 19
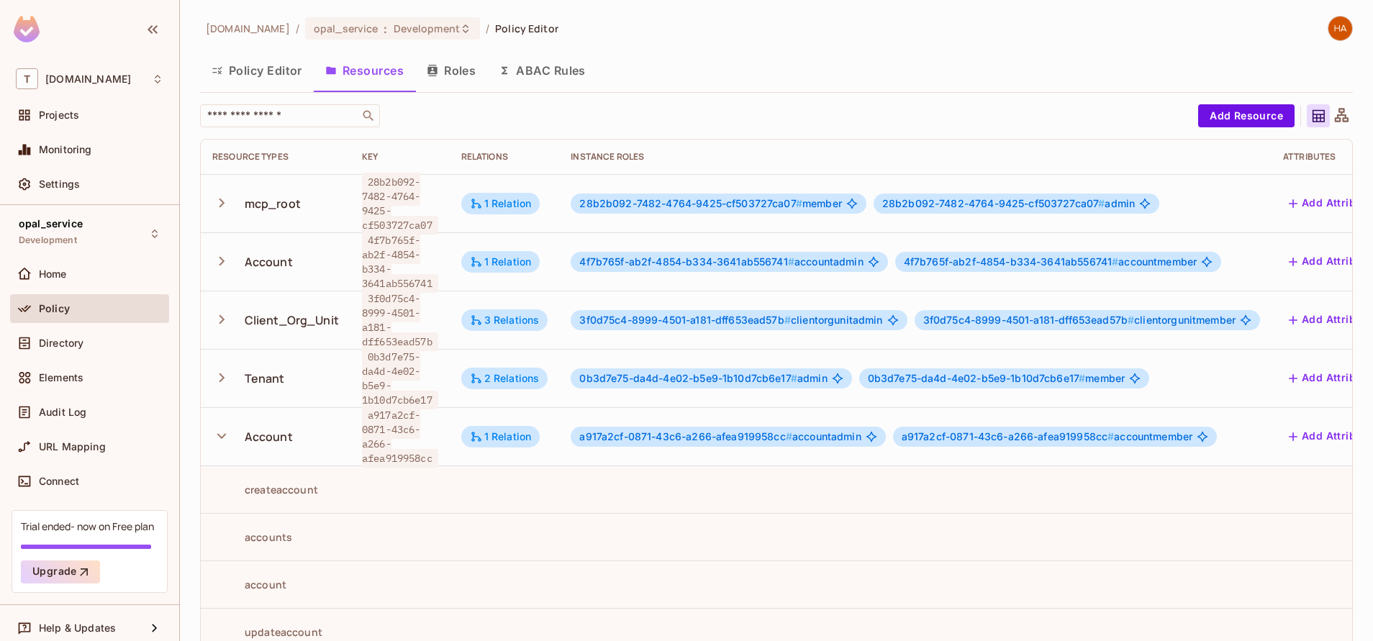
click at [224, 435] on icon "button" at bounding box center [221, 436] width 9 height 6
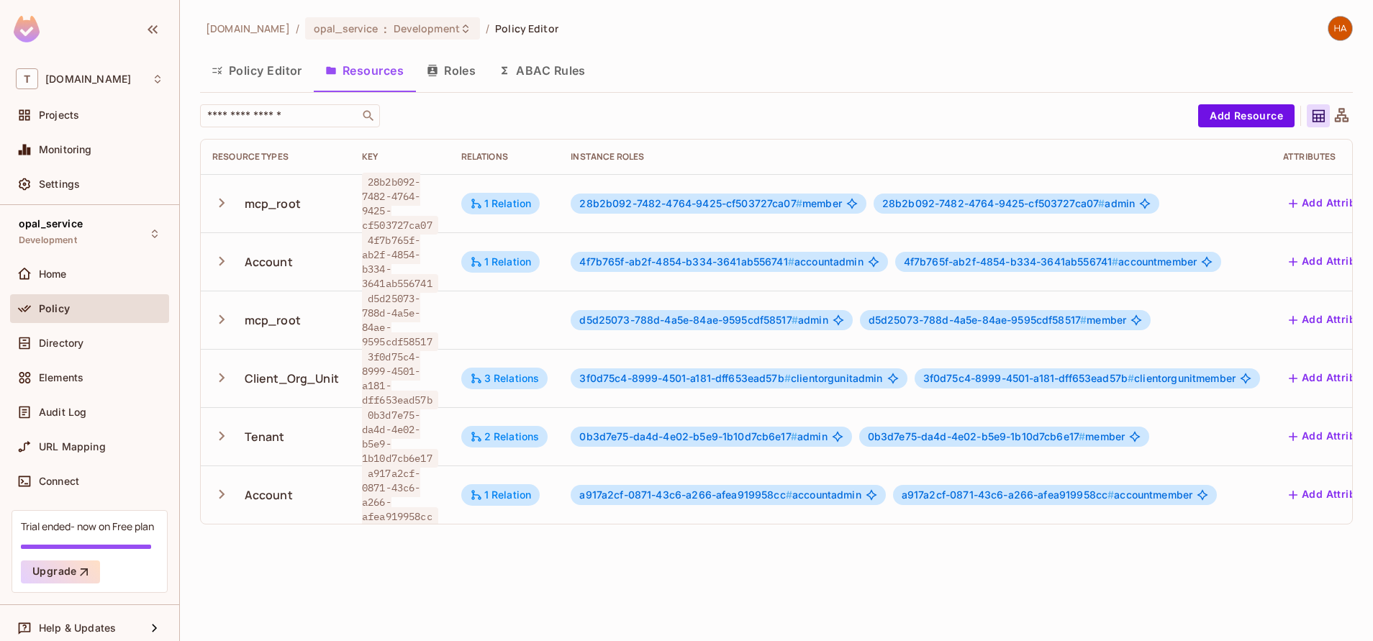
scroll to position [0, 140]
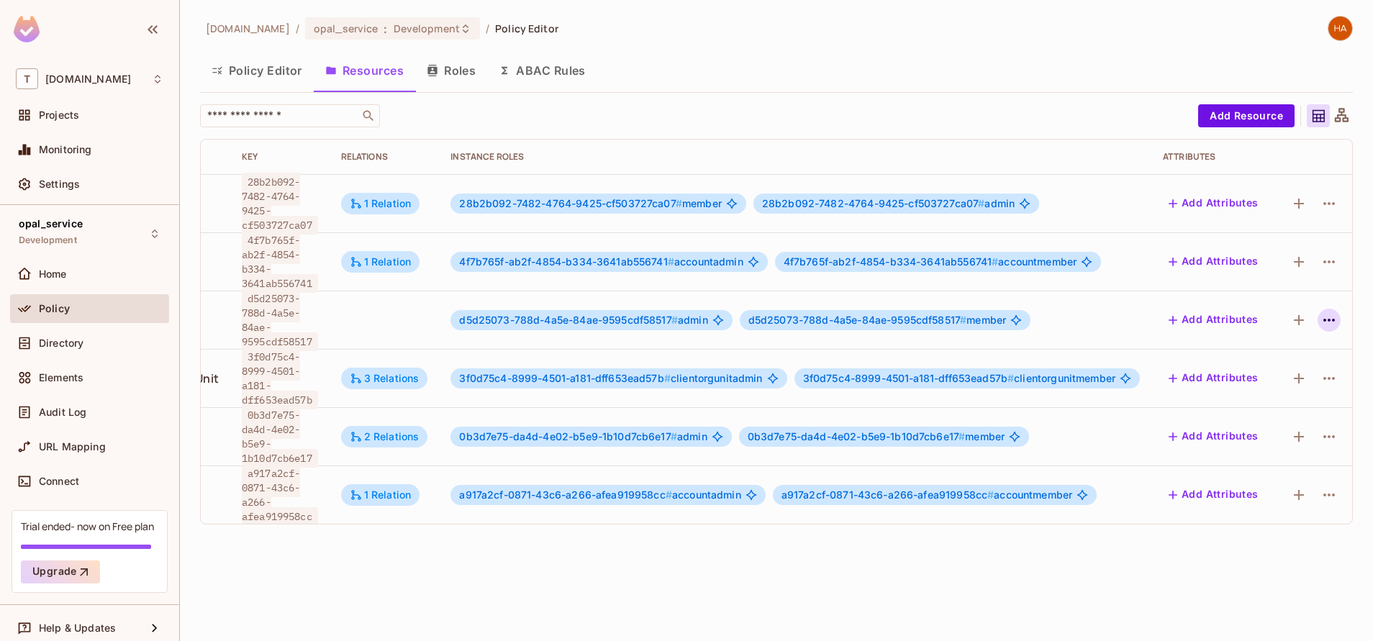
click at [1320, 314] on icon "button" at bounding box center [1328, 320] width 17 height 17
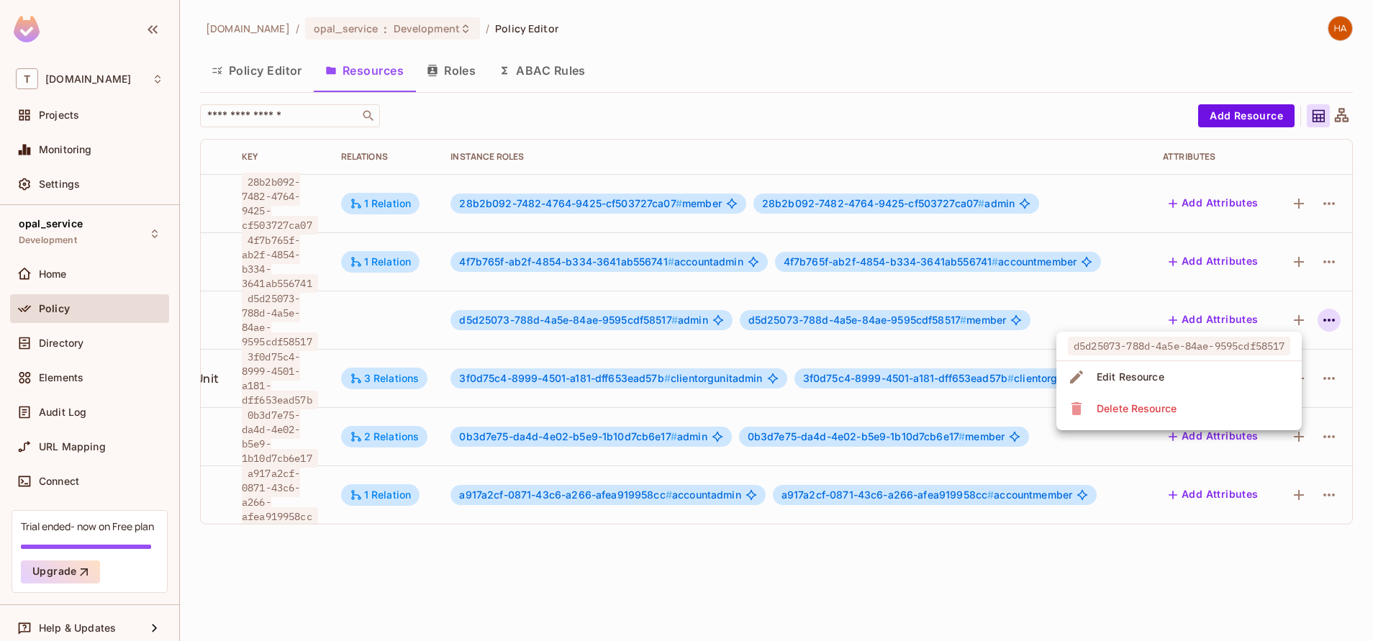
click at [989, 586] on div at bounding box center [686, 320] width 1373 height 641
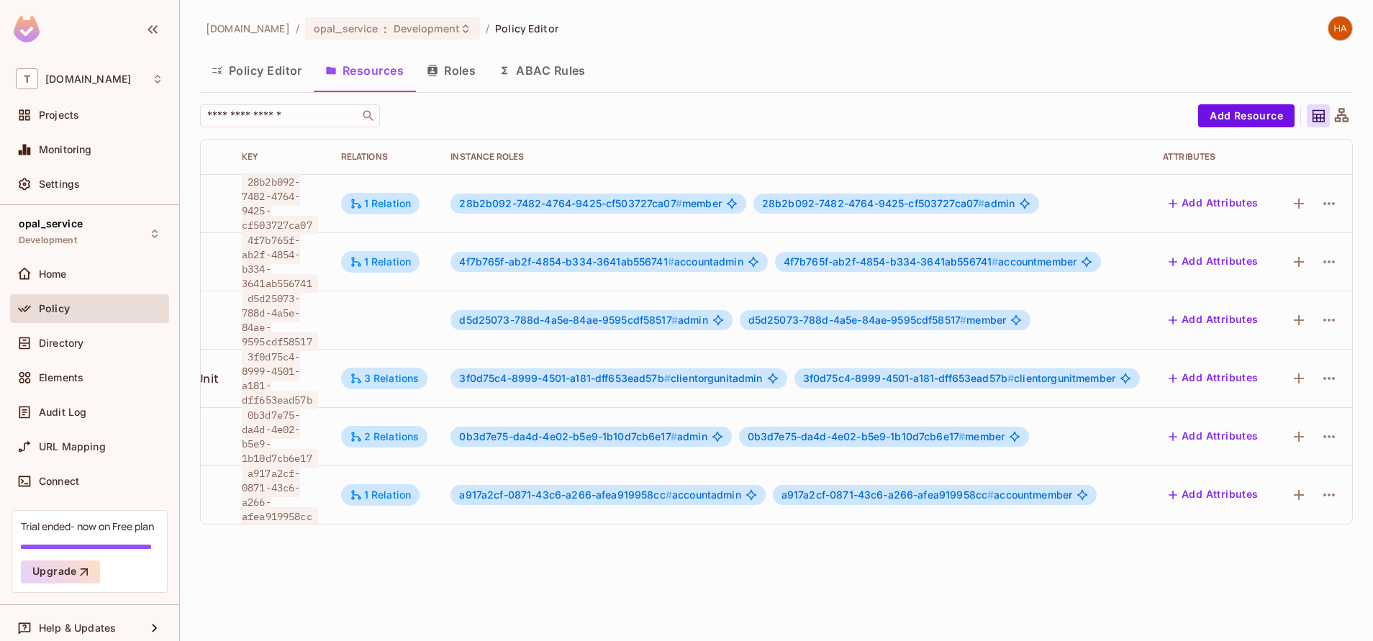
scroll to position [0, 0]
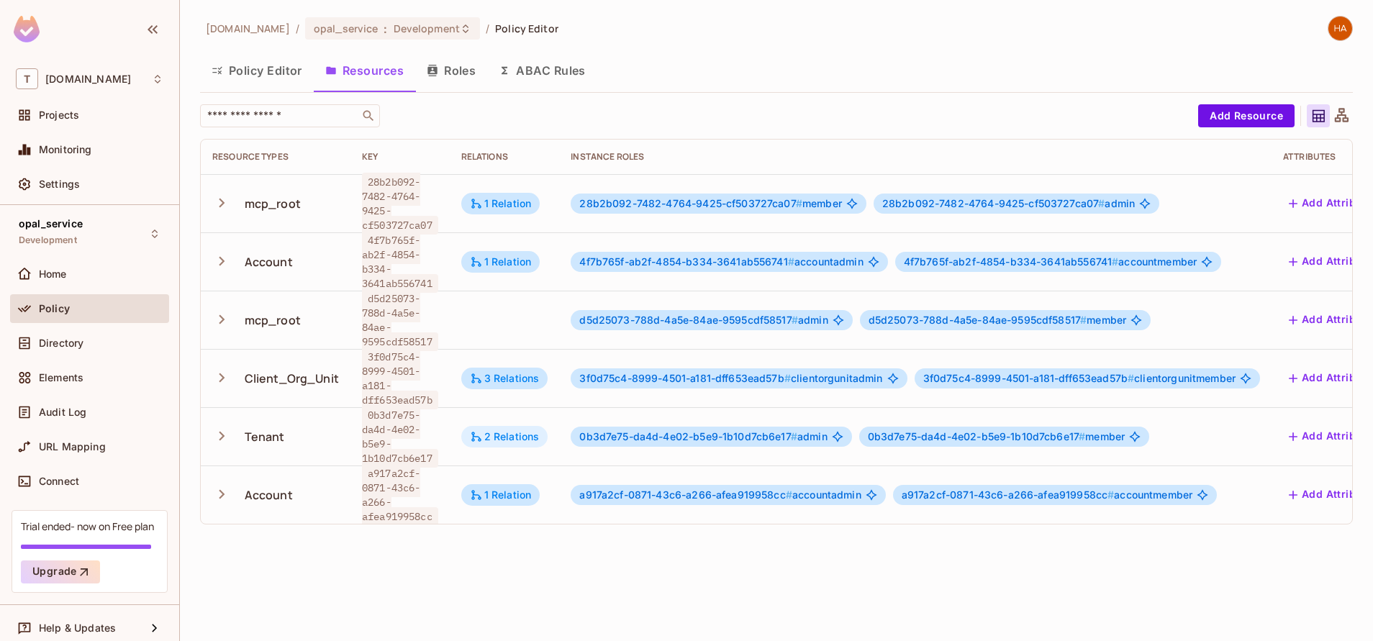
click at [509, 441] on div "2 Relations" at bounding box center [505, 436] width 70 height 13
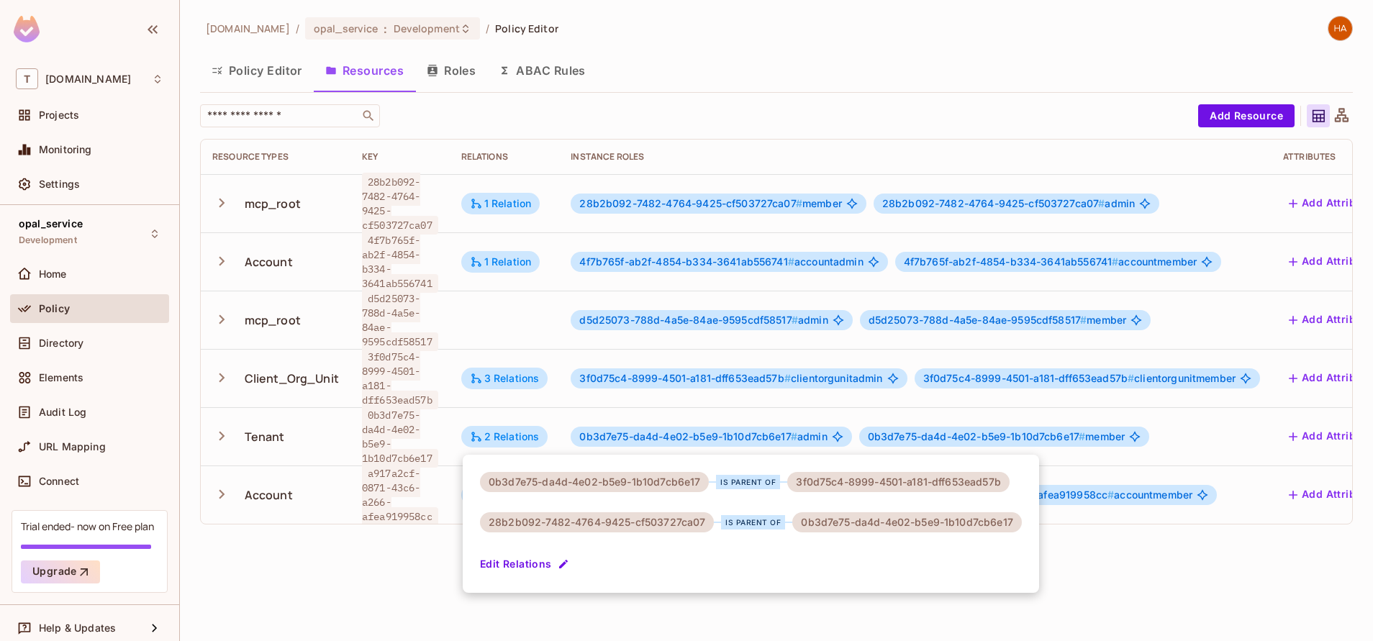
click at [799, 408] on div at bounding box center [686, 320] width 1373 height 641
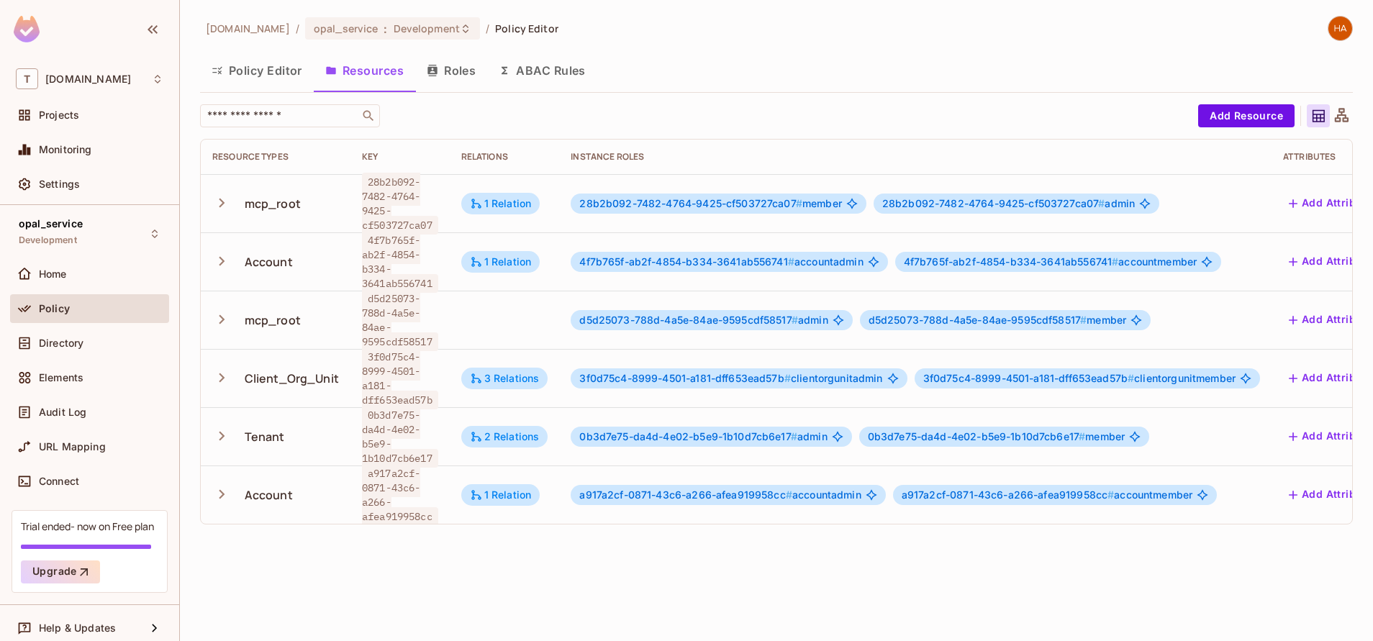
scroll to position [0, 140]
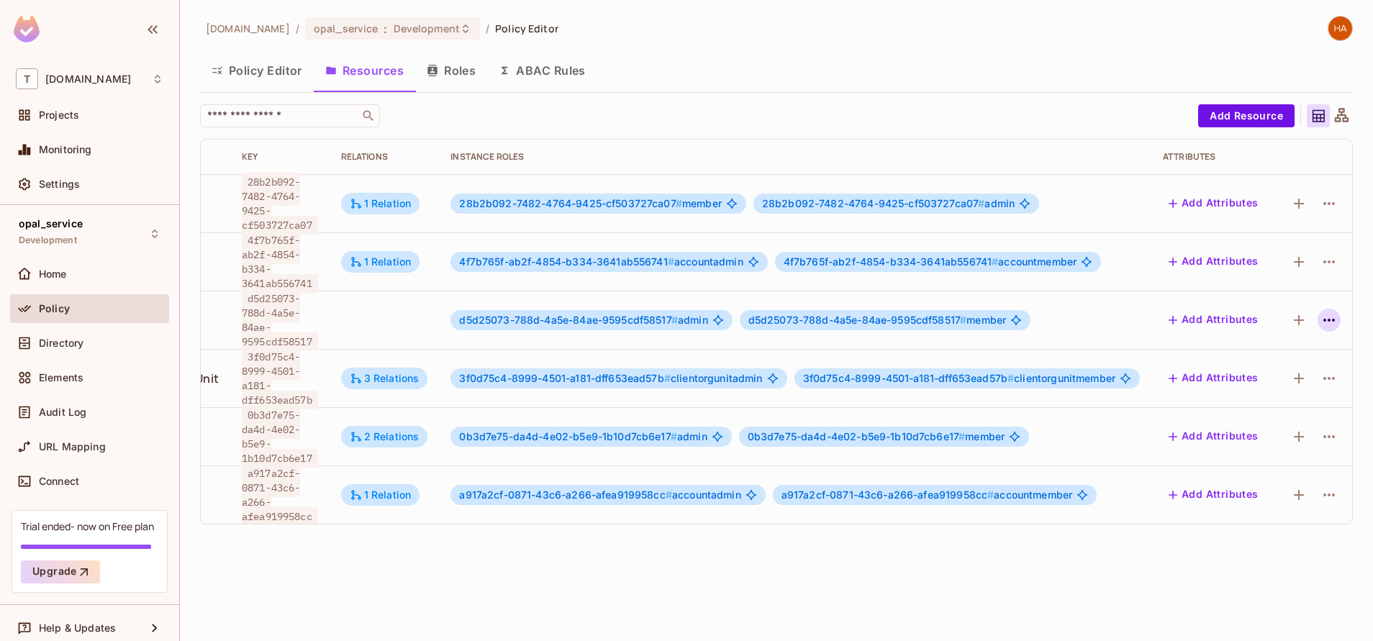
click at [1320, 322] on icon "button" at bounding box center [1328, 320] width 17 height 17
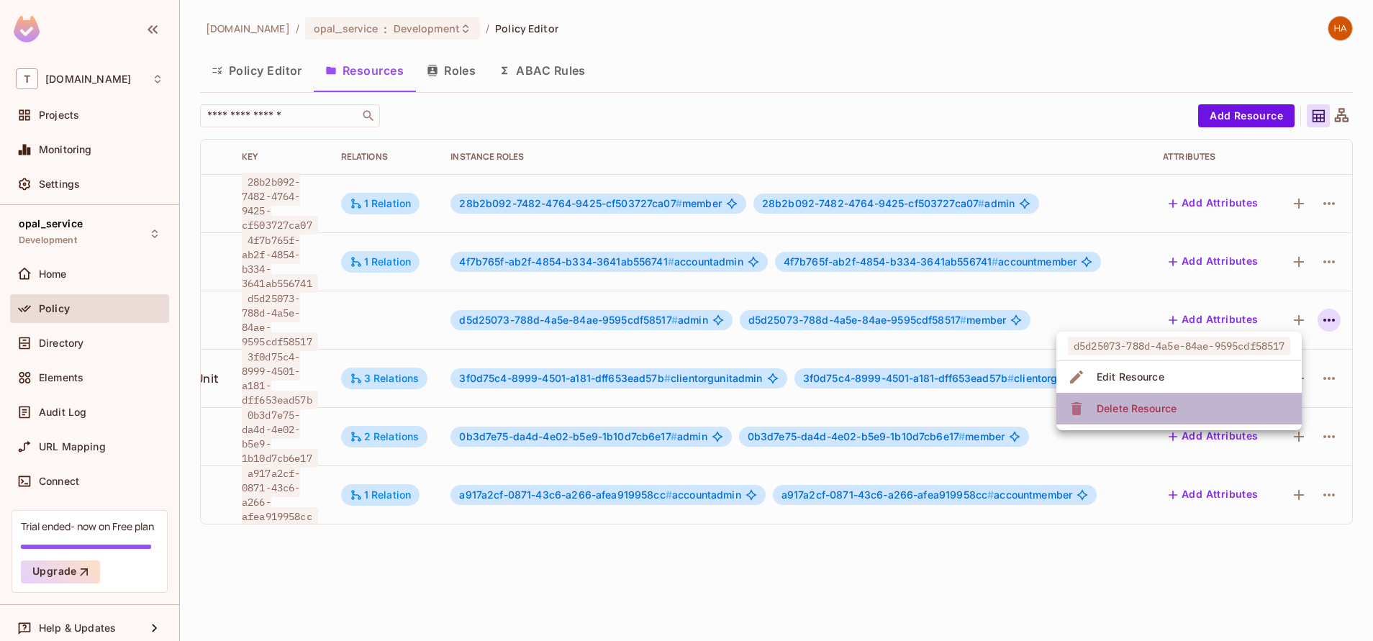
click at [1221, 415] on li "Delete Resource" at bounding box center [1178, 409] width 245 height 32
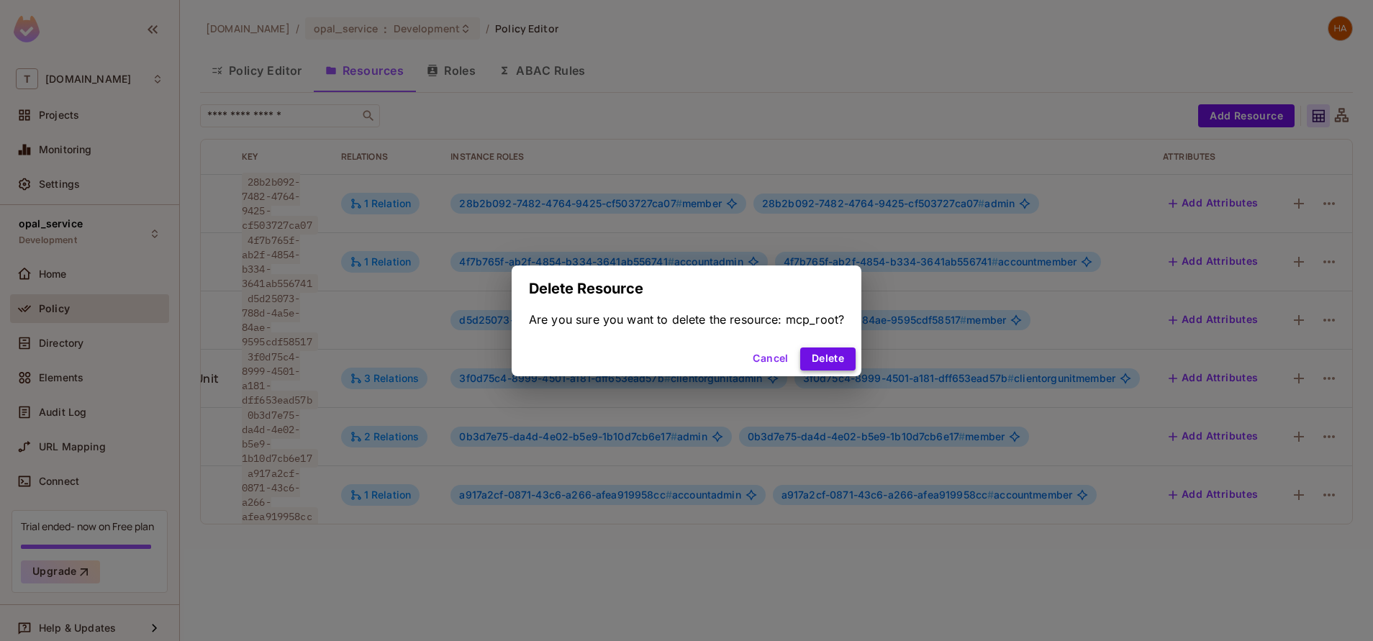
click at [842, 359] on button "Delete" at bounding box center [827, 359] width 55 height 23
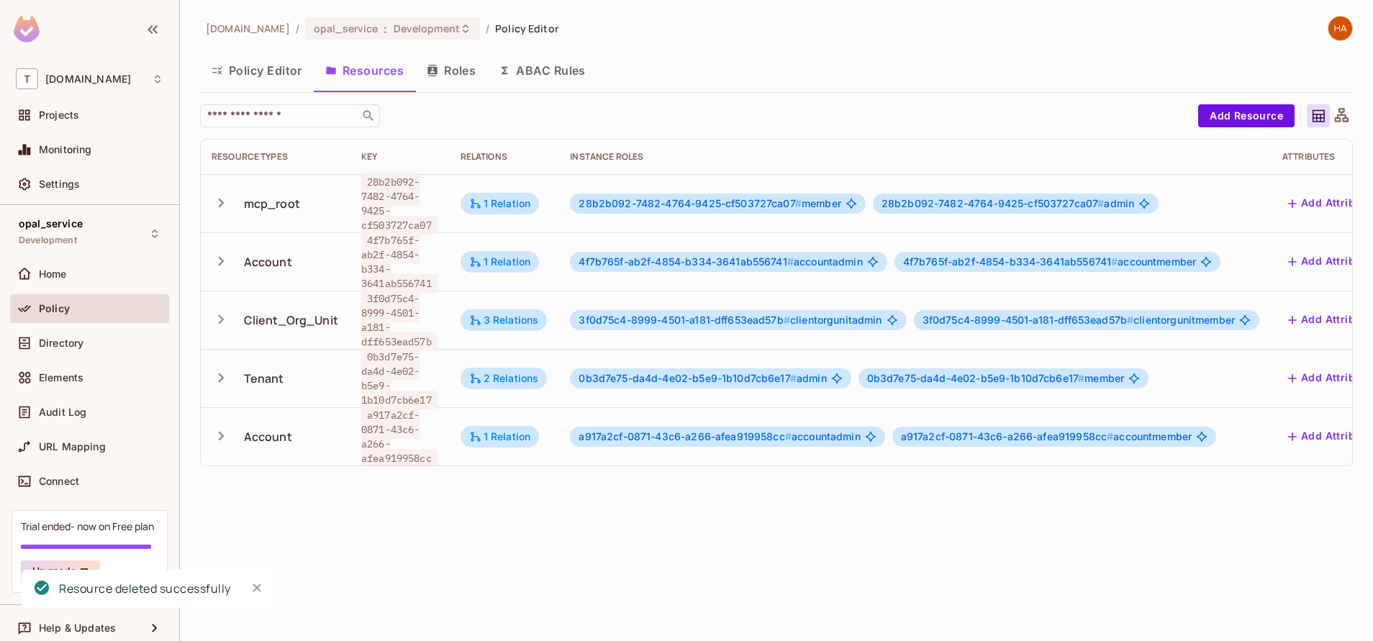
scroll to position [0, 0]
click at [514, 317] on div "3 Relations" at bounding box center [505, 320] width 70 height 13
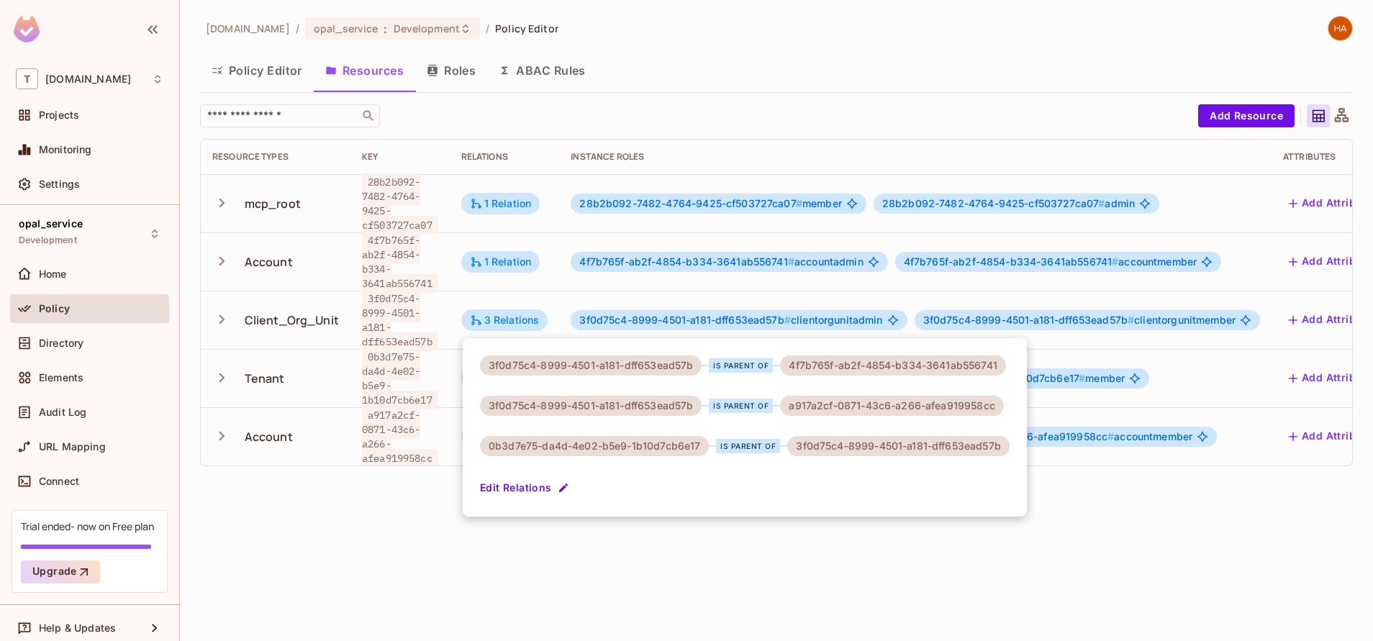
click at [755, 122] on div at bounding box center [686, 320] width 1373 height 641
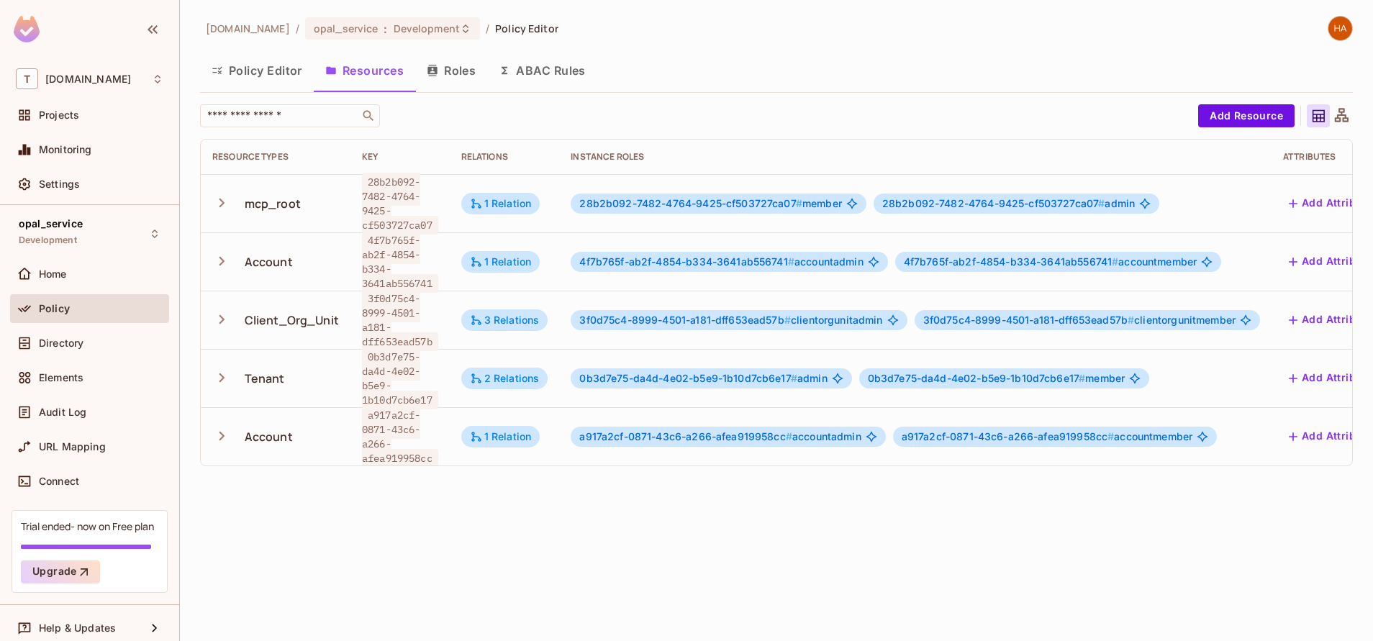
click at [259, 68] on button "Policy Editor" at bounding box center [257, 71] width 114 height 36
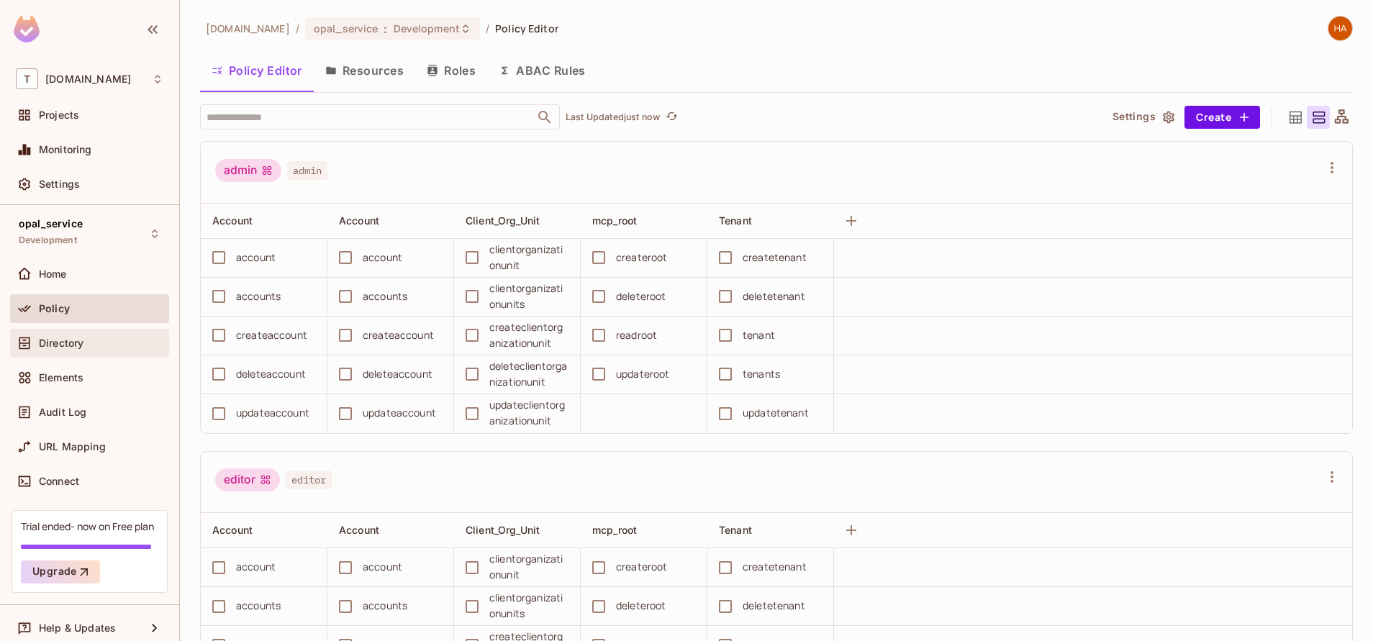
click at [89, 342] on div "Directory" at bounding box center [101, 343] width 124 height 12
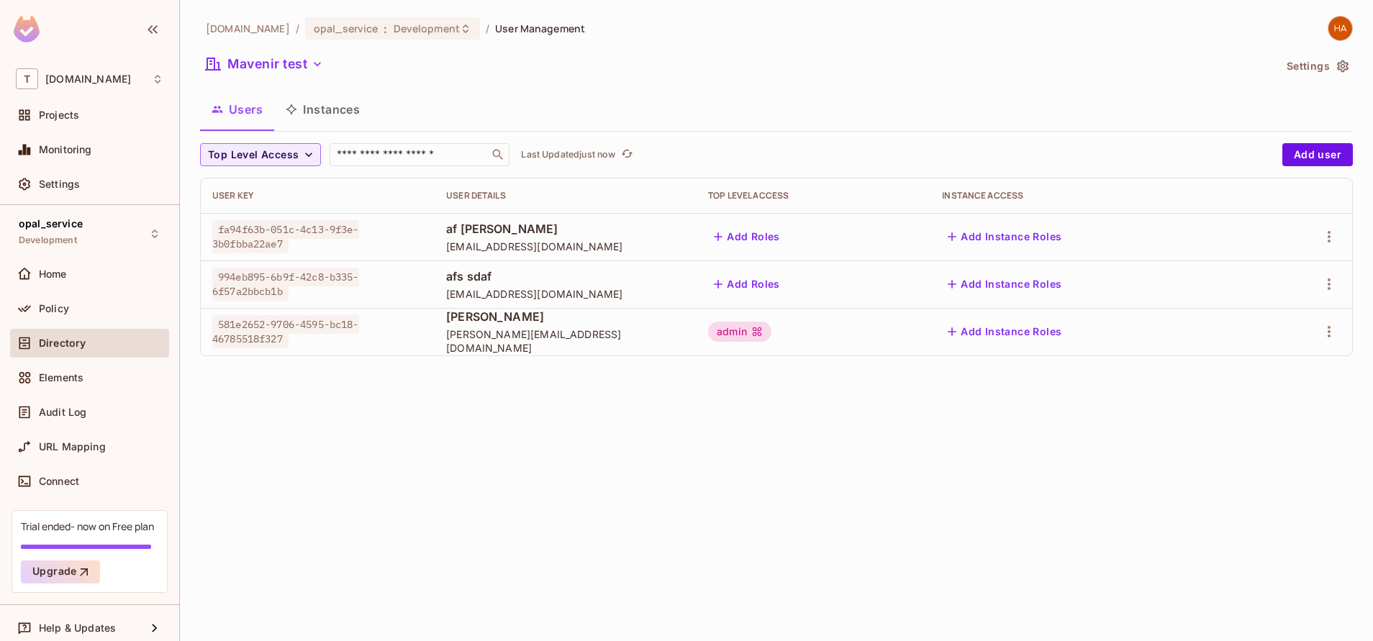
click at [329, 101] on button "Instances" at bounding box center [322, 109] width 97 height 36
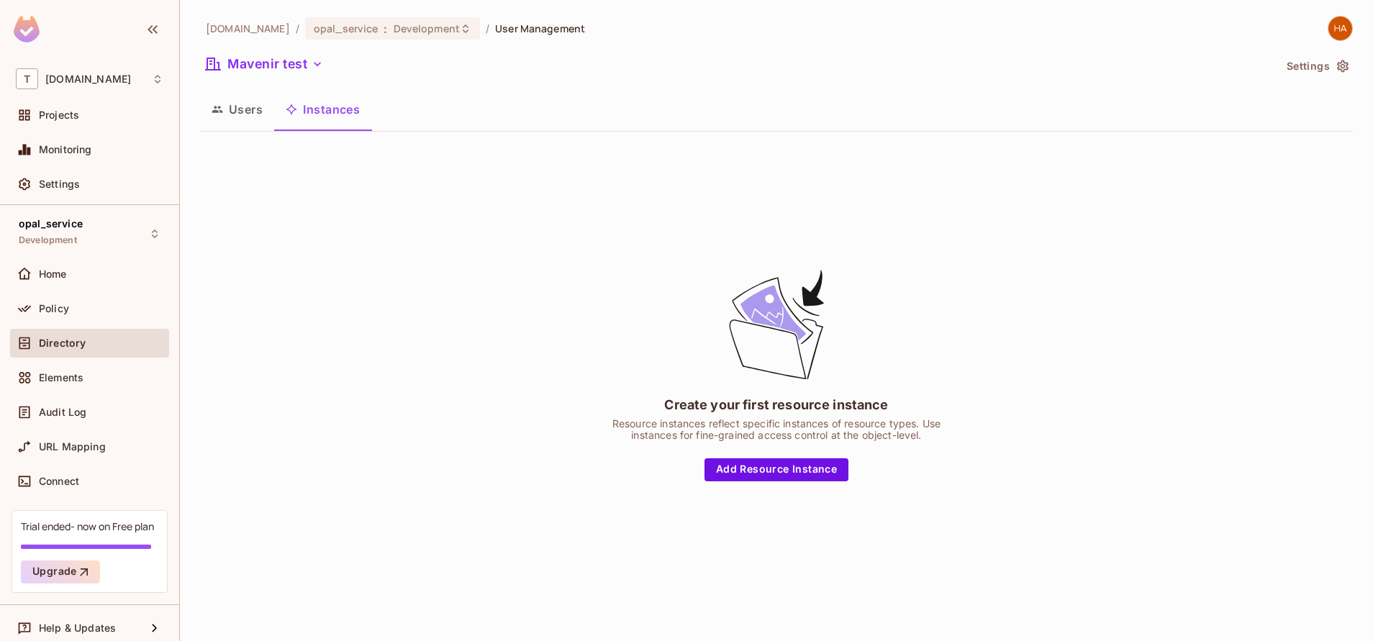
click at [252, 110] on button "Users" at bounding box center [237, 109] width 74 height 36
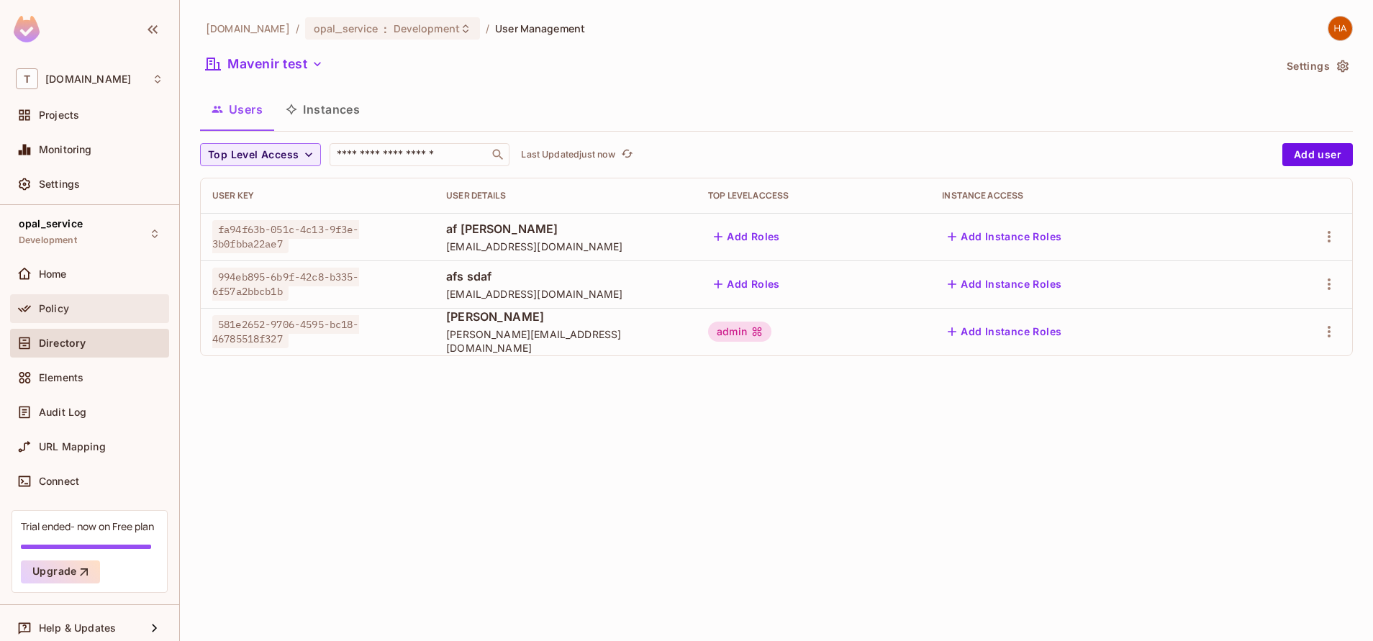
click at [96, 312] on div "Policy" at bounding box center [101, 309] width 124 height 12
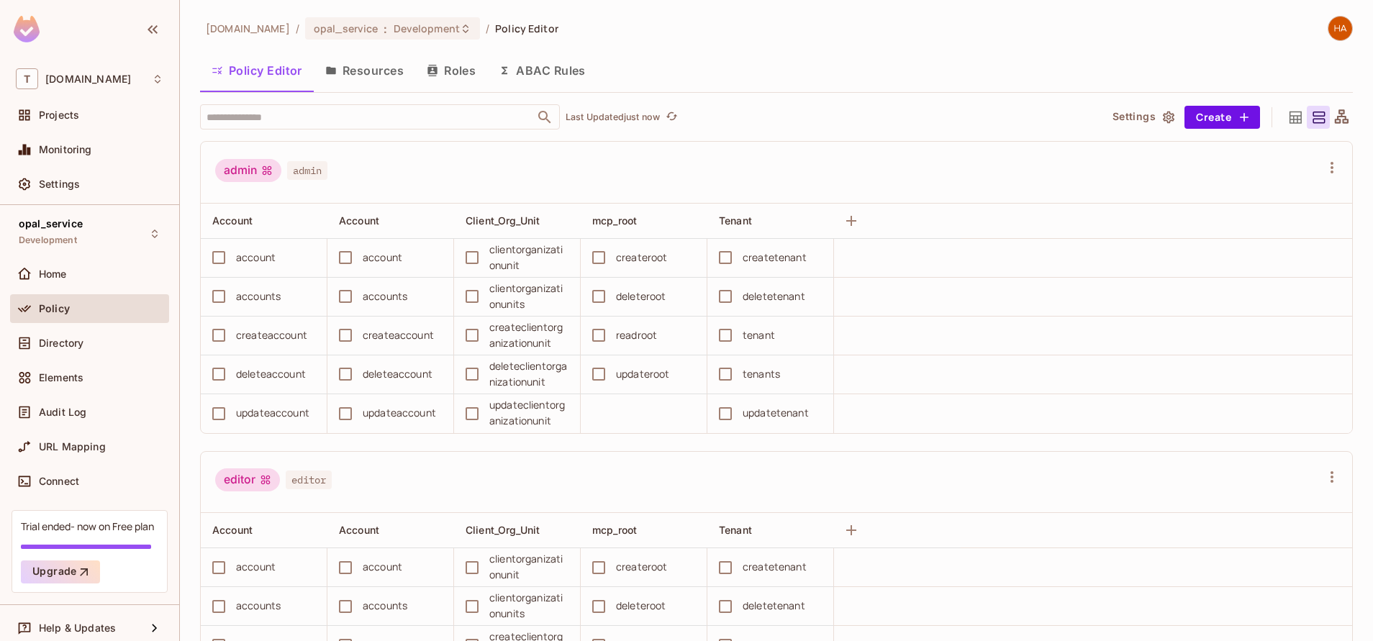
click at [384, 80] on button "Resources" at bounding box center [364, 71] width 101 height 36
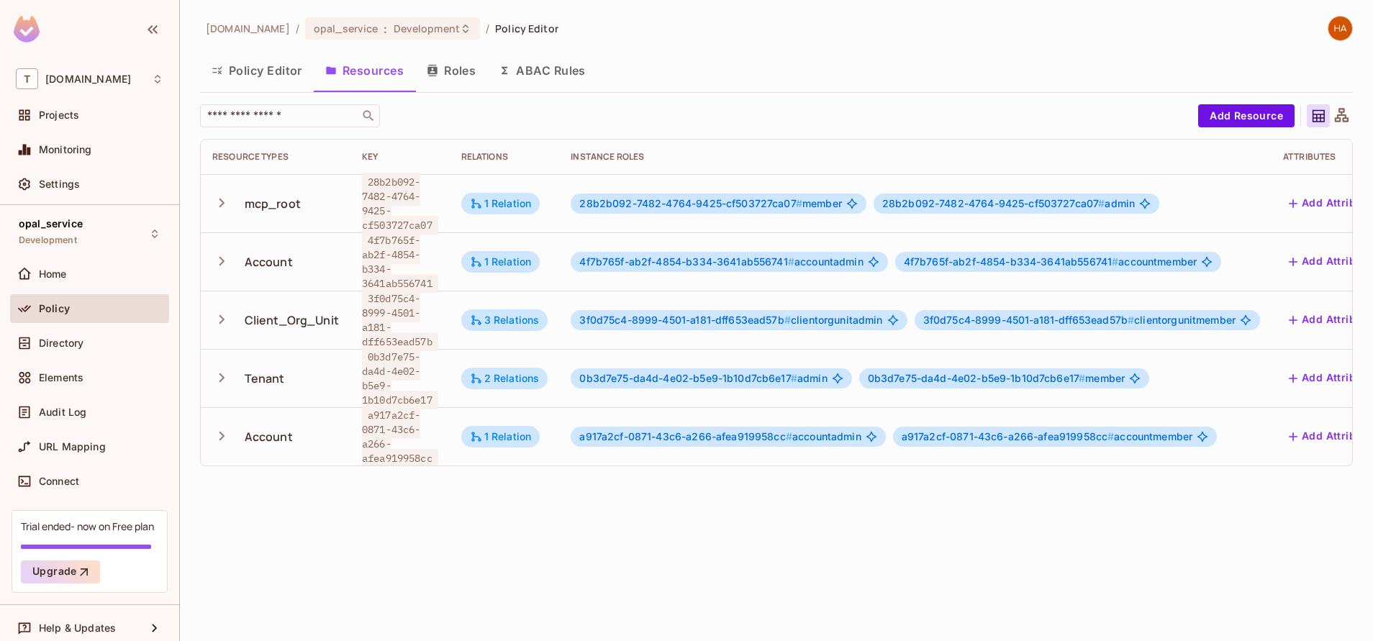
scroll to position [0, 140]
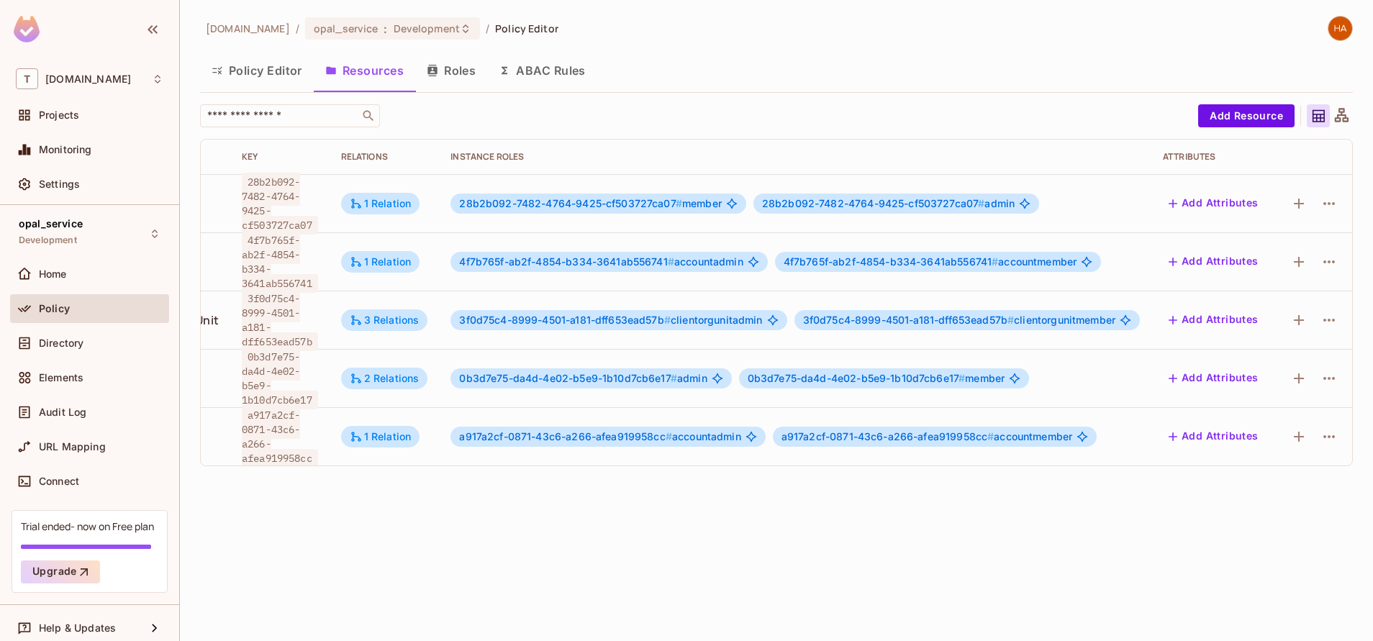
click at [456, 81] on button "Roles" at bounding box center [451, 71] width 72 height 36
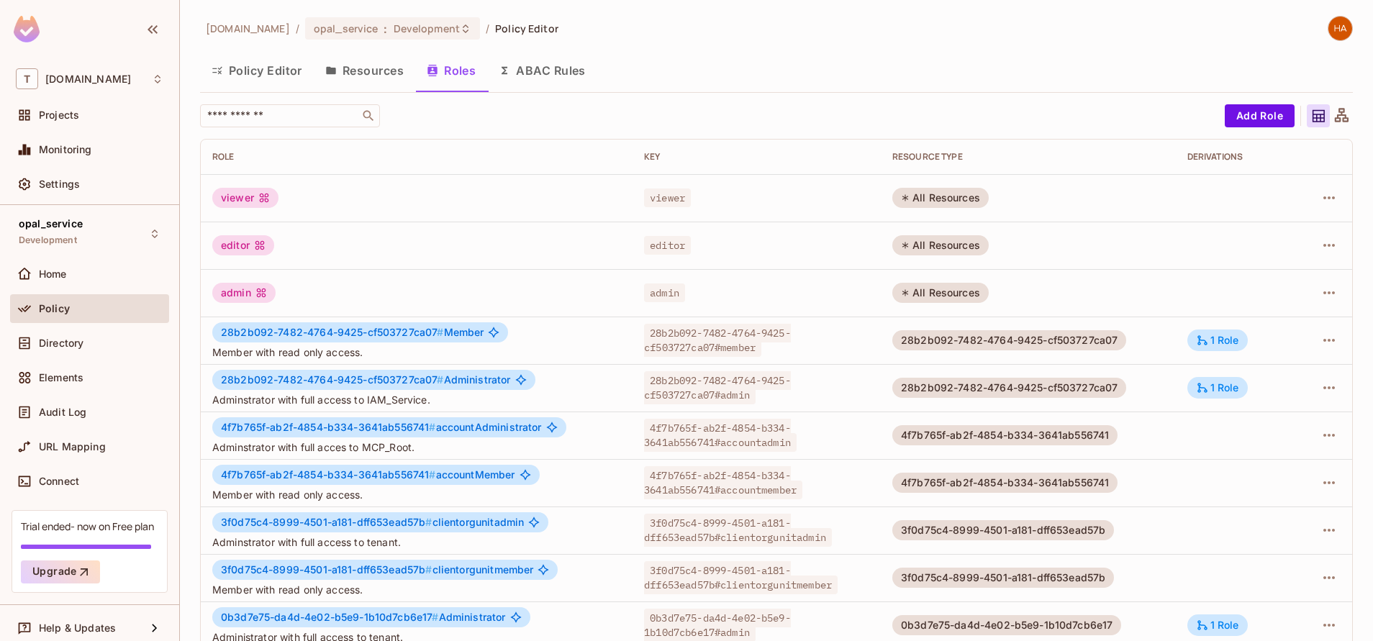
scroll to position [163, 0]
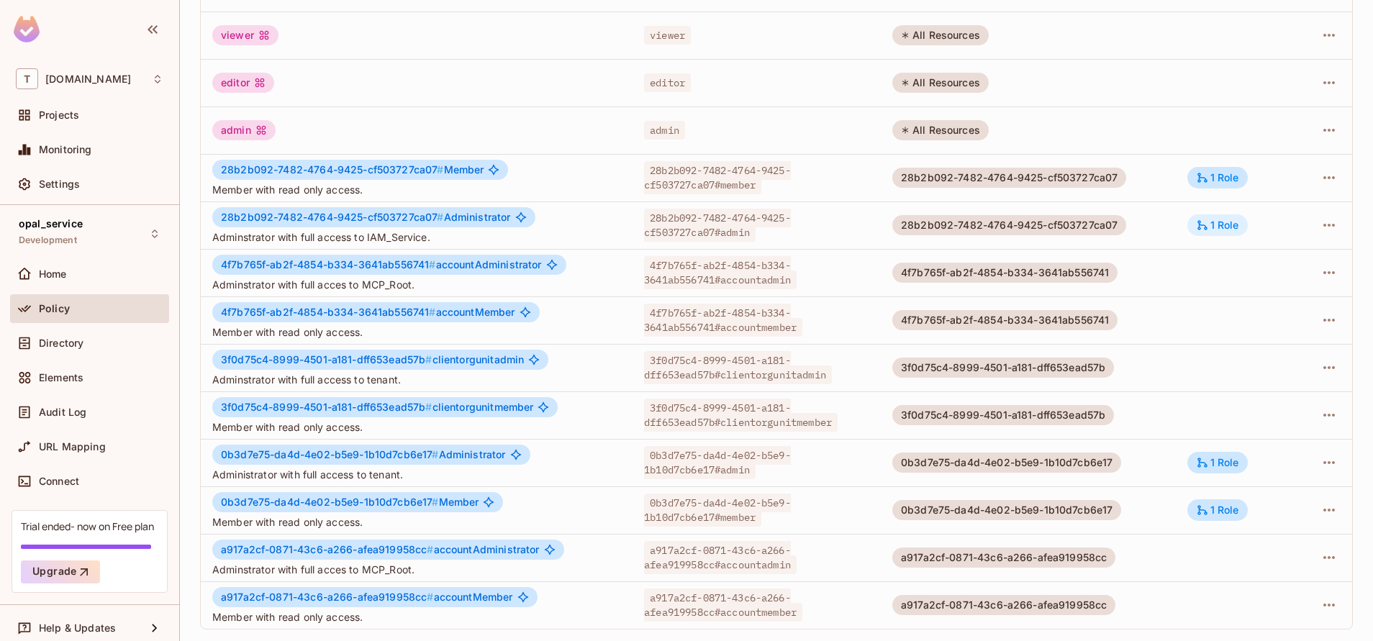
click at [1212, 235] on div "1 Role" at bounding box center [1217, 225] width 60 height 22
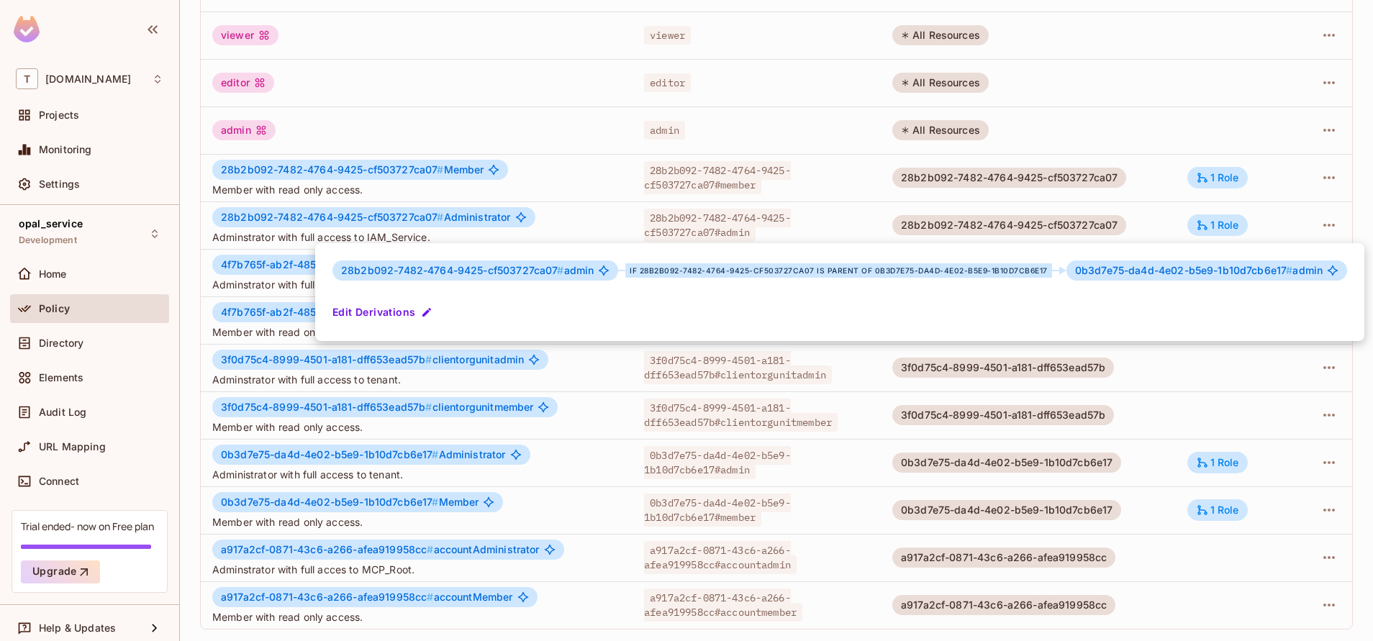
click at [1180, 82] on div at bounding box center [686, 320] width 1373 height 641
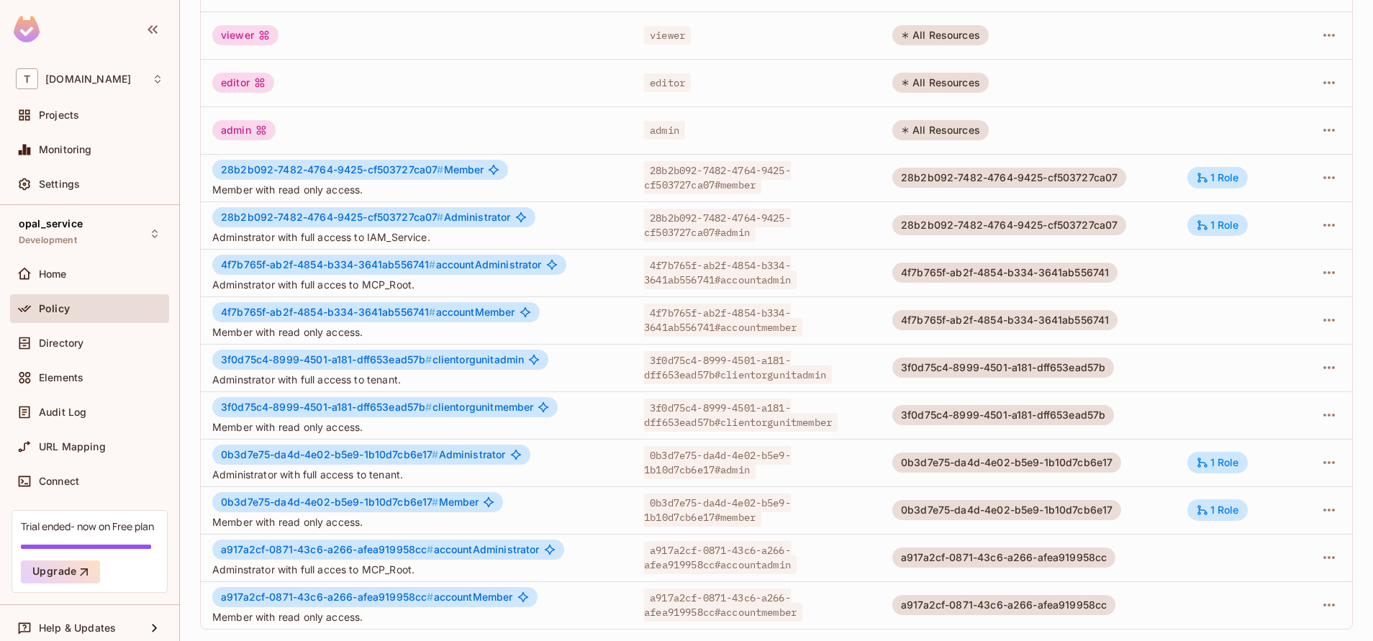
scroll to position [0, 0]
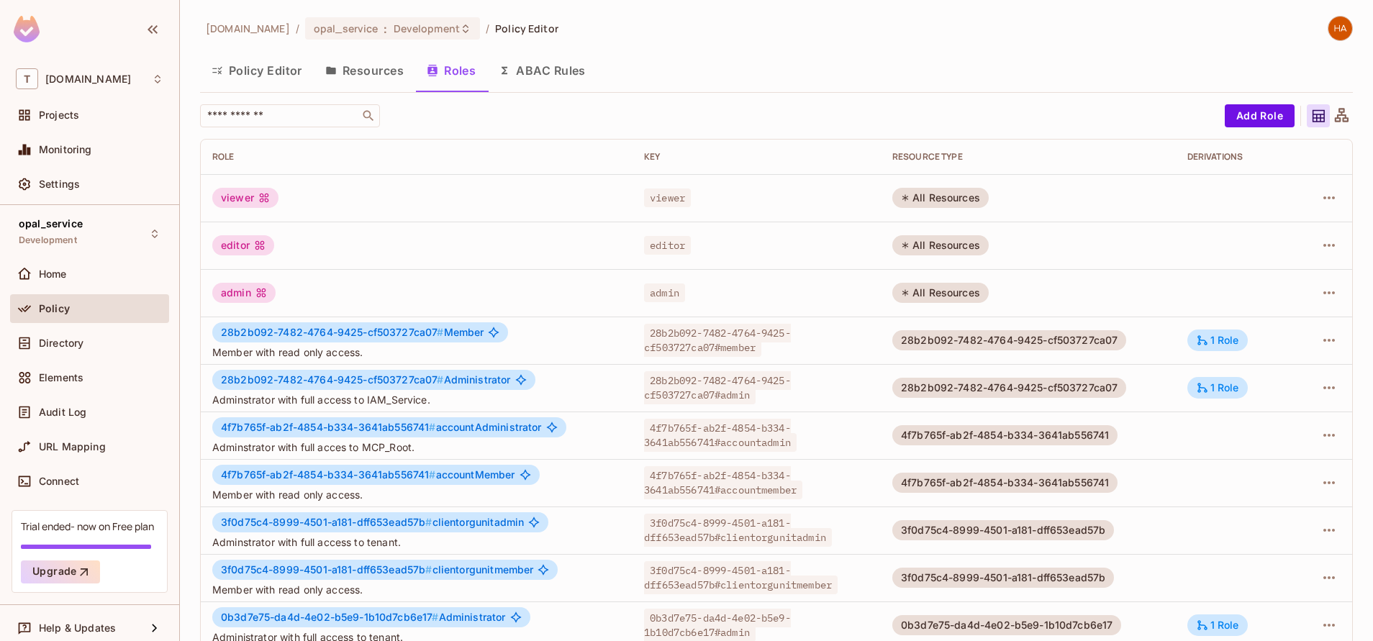
click at [263, 83] on button "Policy Editor" at bounding box center [257, 71] width 114 height 36
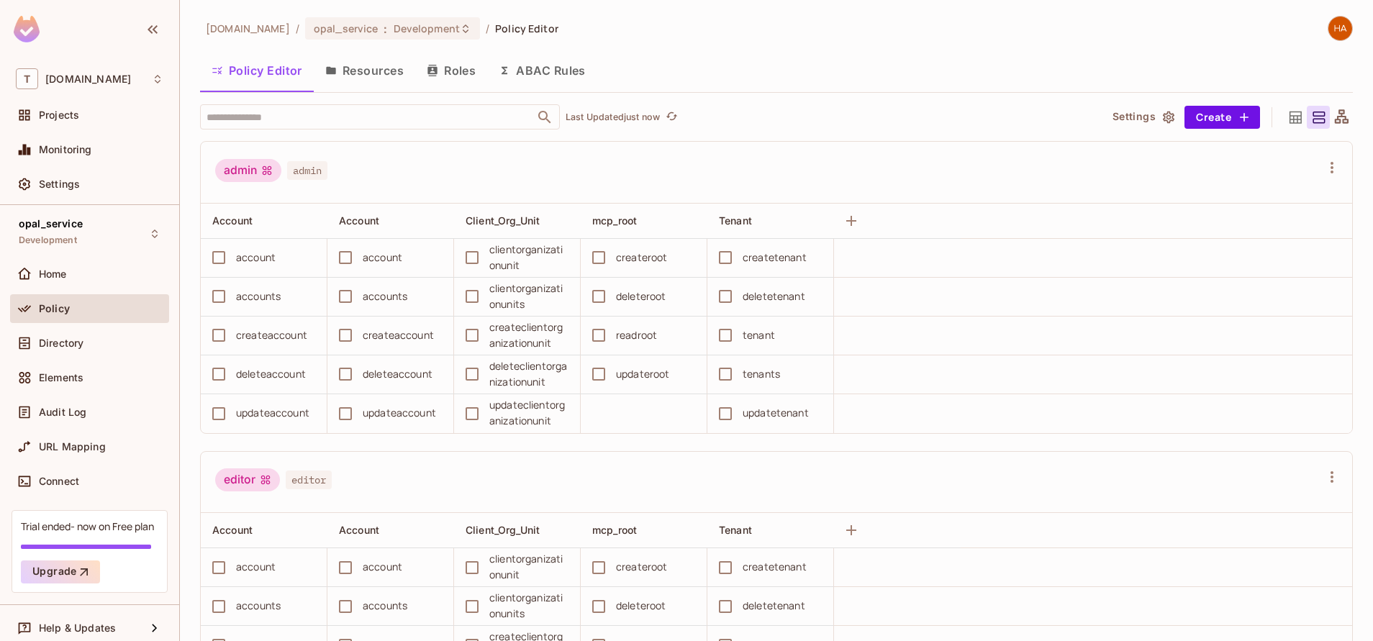
click at [345, 74] on button "Resources" at bounding box center [364, 71] width 101 height 36
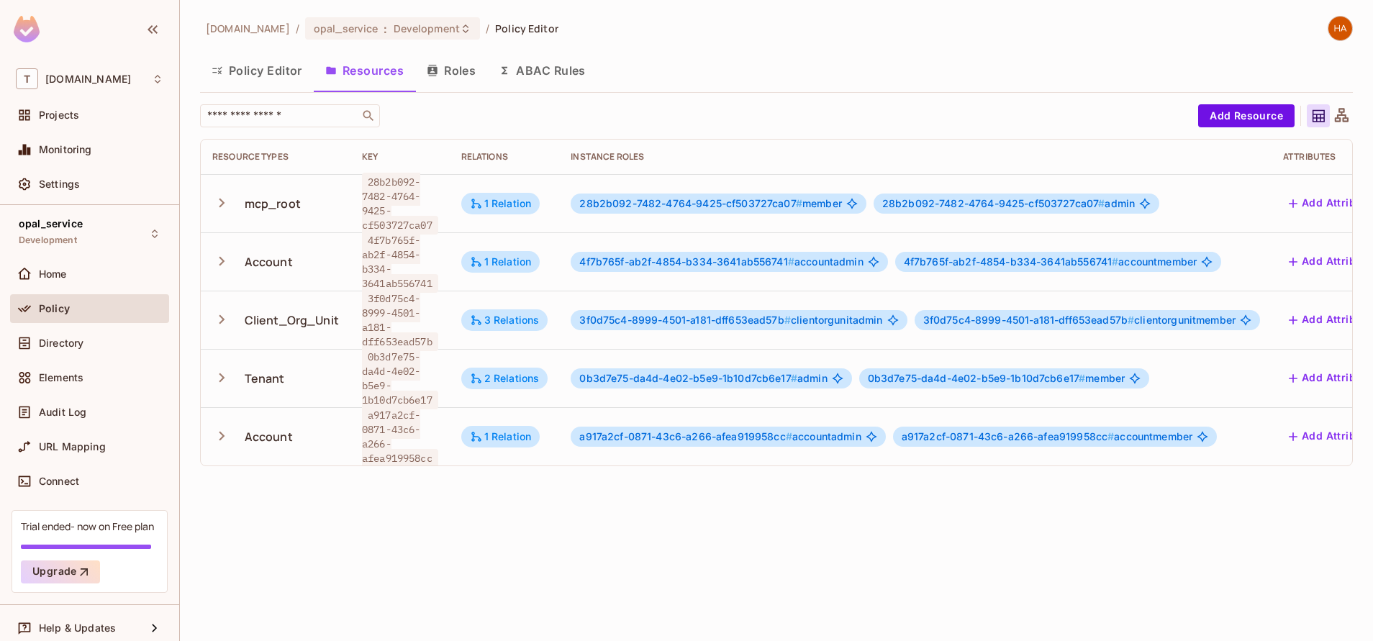
click at [214, 262] on icon "button" at bounding box center [221, 261] width 19 height 19
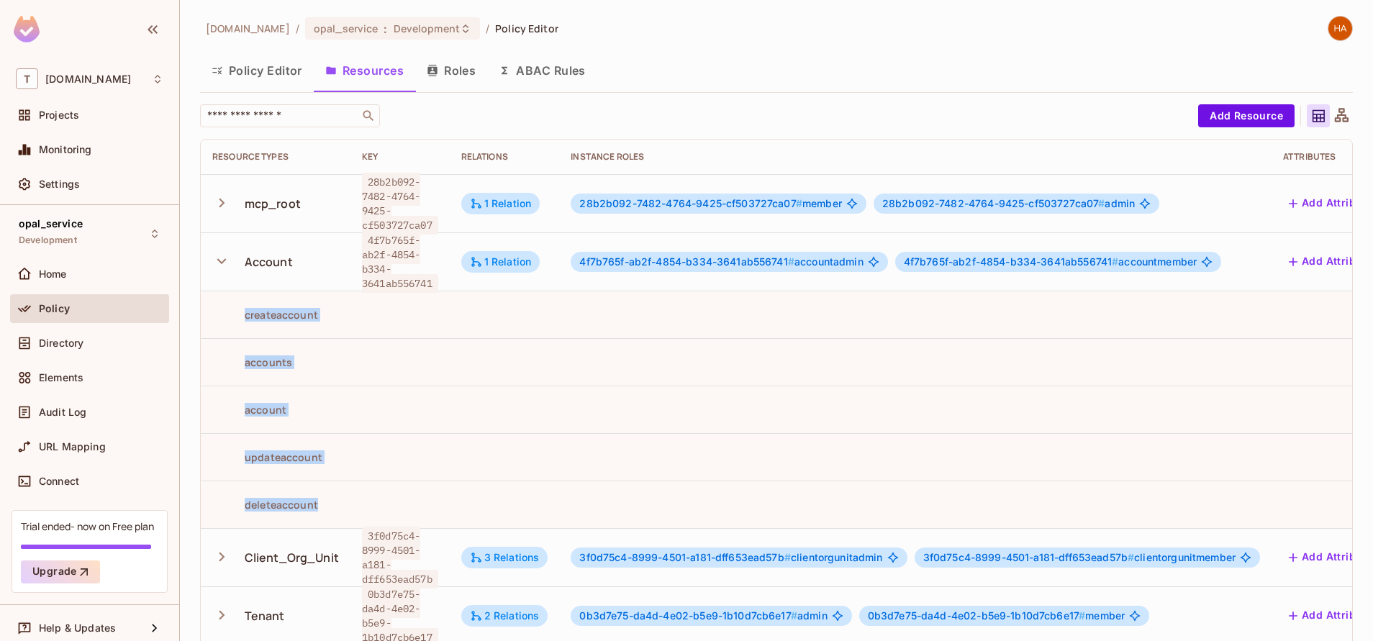
drag, startPoint x: 339, startPoint y: 507, endPoint x: 245, endPoint y: 307, distance: 220.5
click at [245, 307] on tbody "mcp_root 28b2b092-7482-4764-9425-cf503727ca07 1 Relation 28b2b092-7482-4764-942…" at bounding box center [836, 438] width 1271 height 529
drag, startPoint x: 245, startPoint y: 307, endPoint x: 357, endPoint y: 447, distance: 179.1
click at [357, 447] on td at bounding box center [399, 456] width 99 height 47
click at [537, 389] on td at bounding box center [505, 409] width 110 height 47
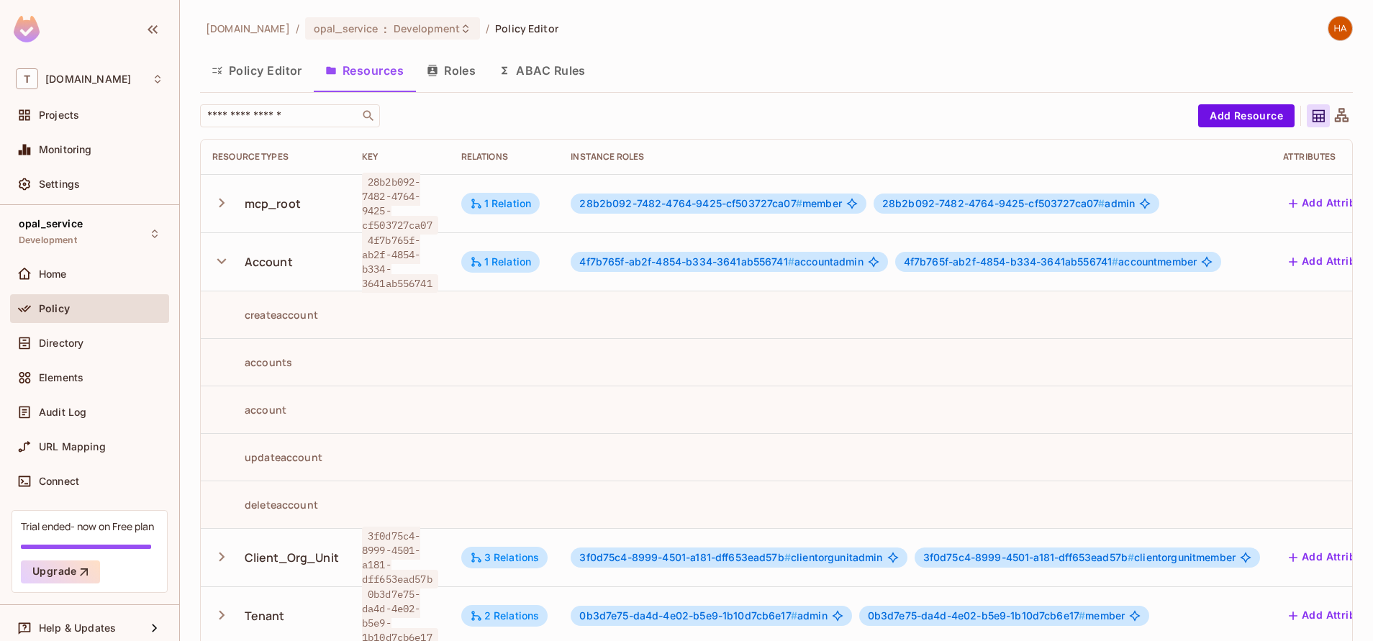
click at [219, 263] on icon "button" at bounding box center [221, 261] width 19 height 19
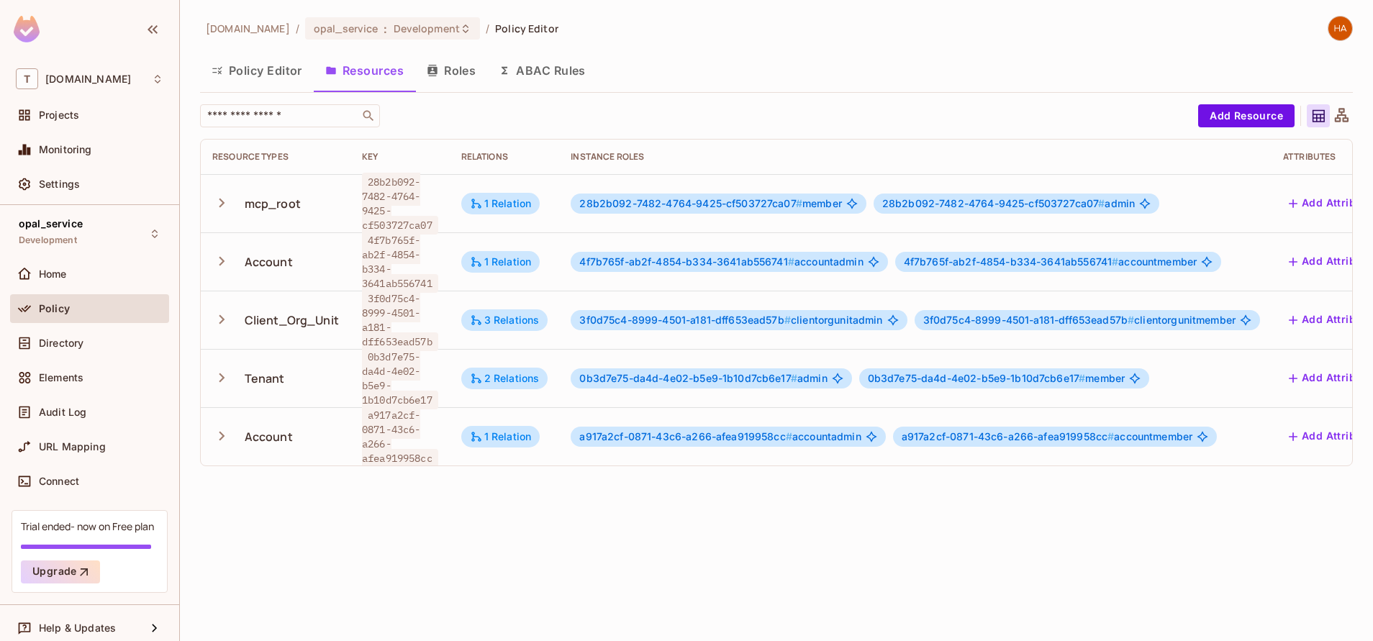
scroll to position [0, 140]
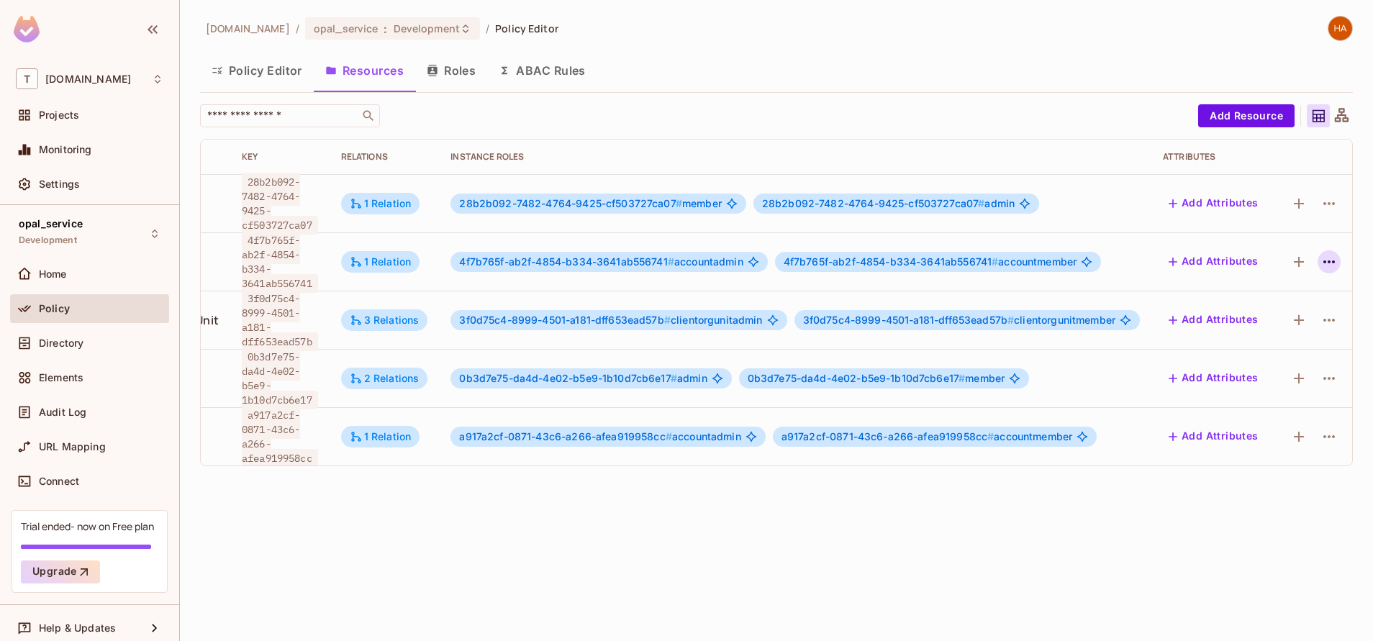
click at [1323, 262] on icon "button" at bounding box center [1329, 261] width 12 height 3
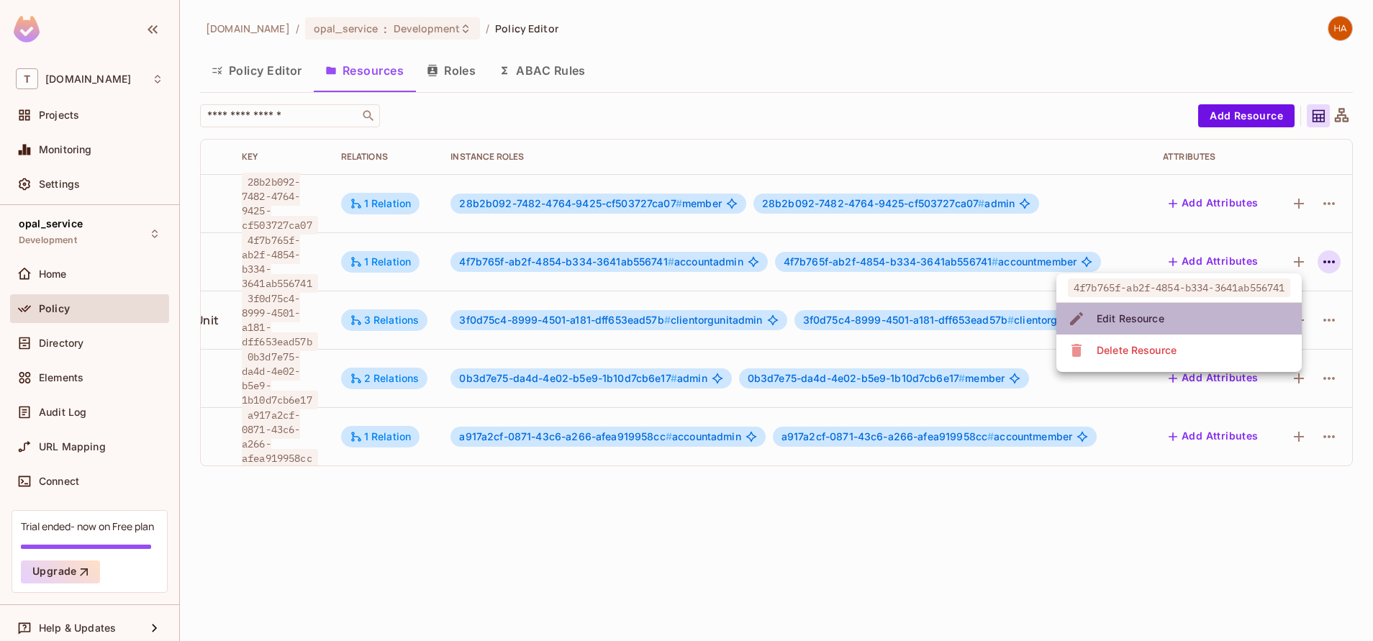
click at [1245, 309] on li "Edit Resource" at bounding box center [1178, 319] width 245 height 32
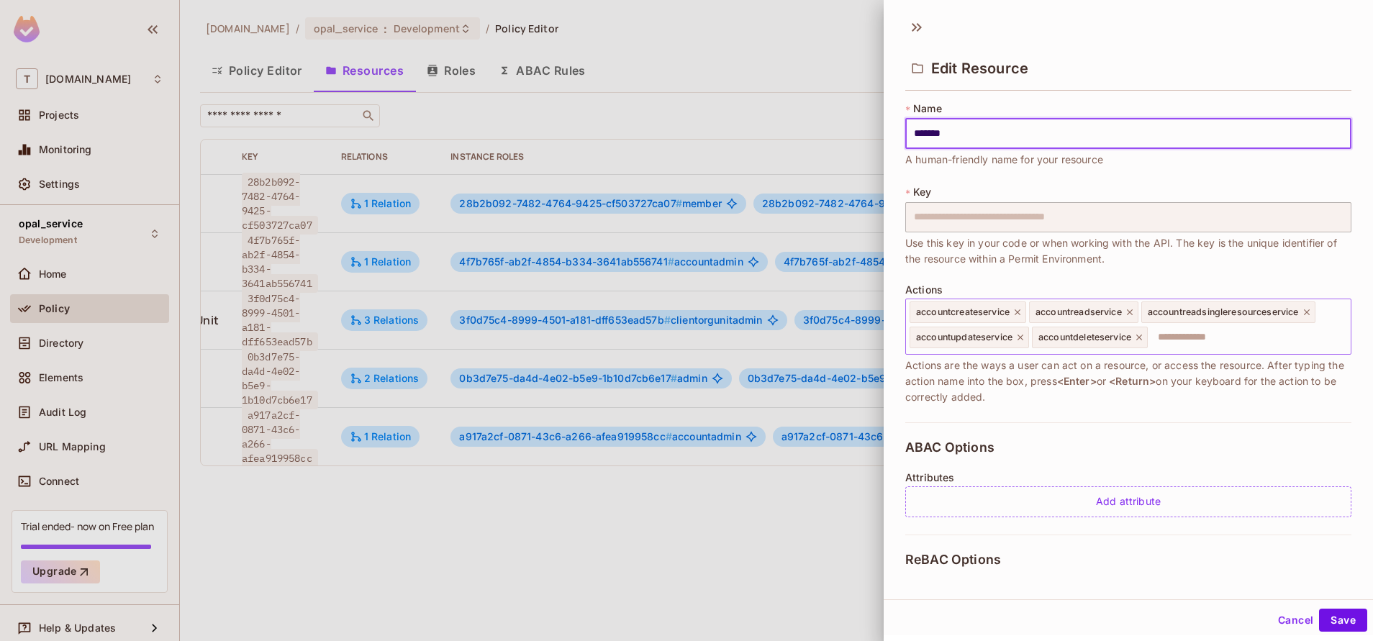
scroll to position [257, 0]
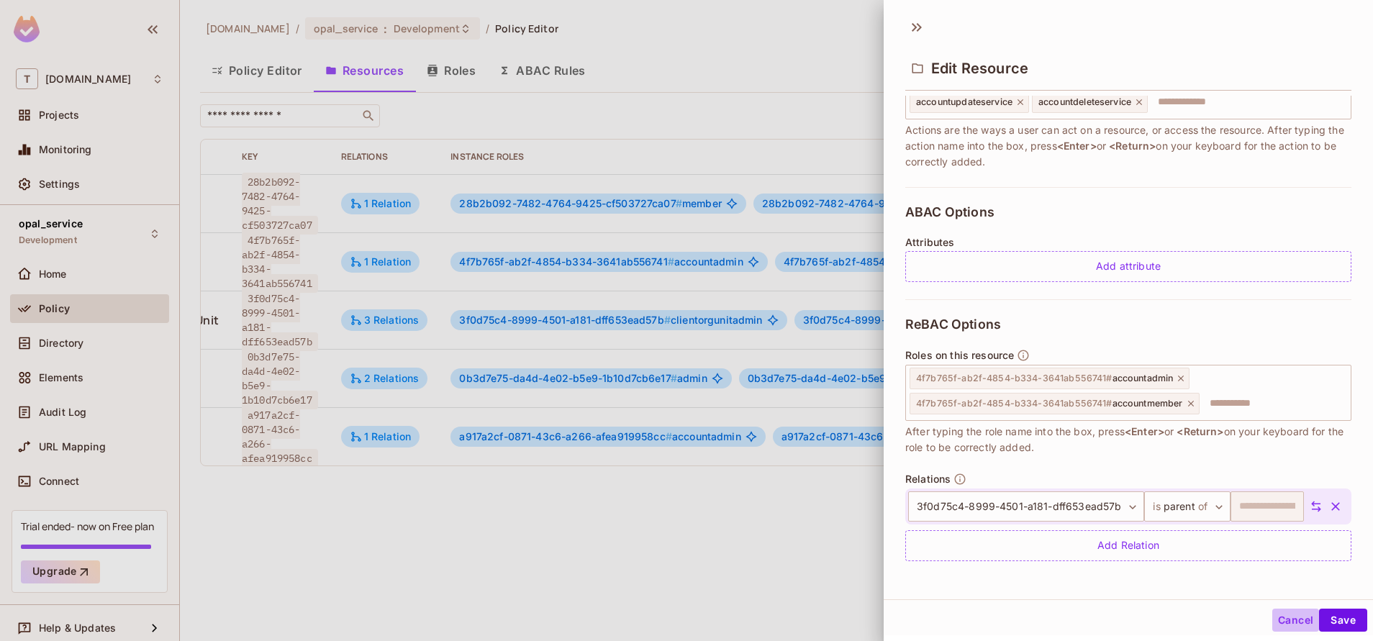
click at [1274, 614] on button "Cancel" at bounding box center [1295, 620] width 47 height 23
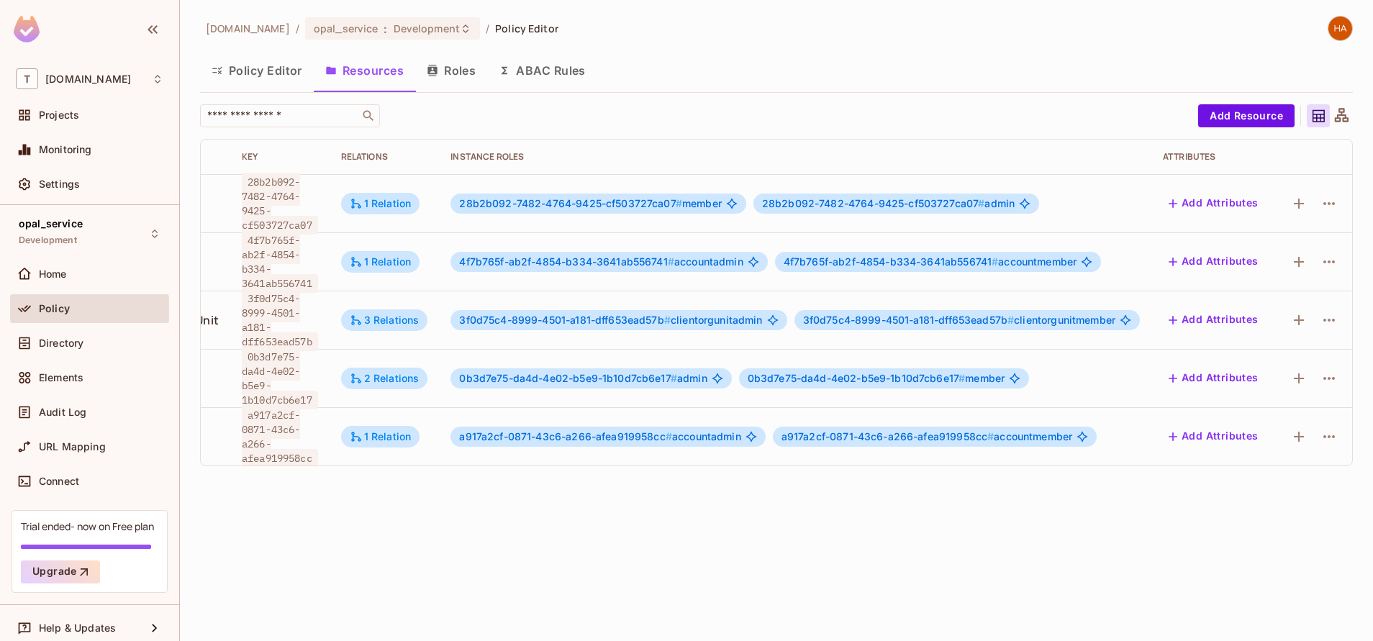
click at [1319, 310] on button "button" at bounding box center [1328, 320] width 23 height 23
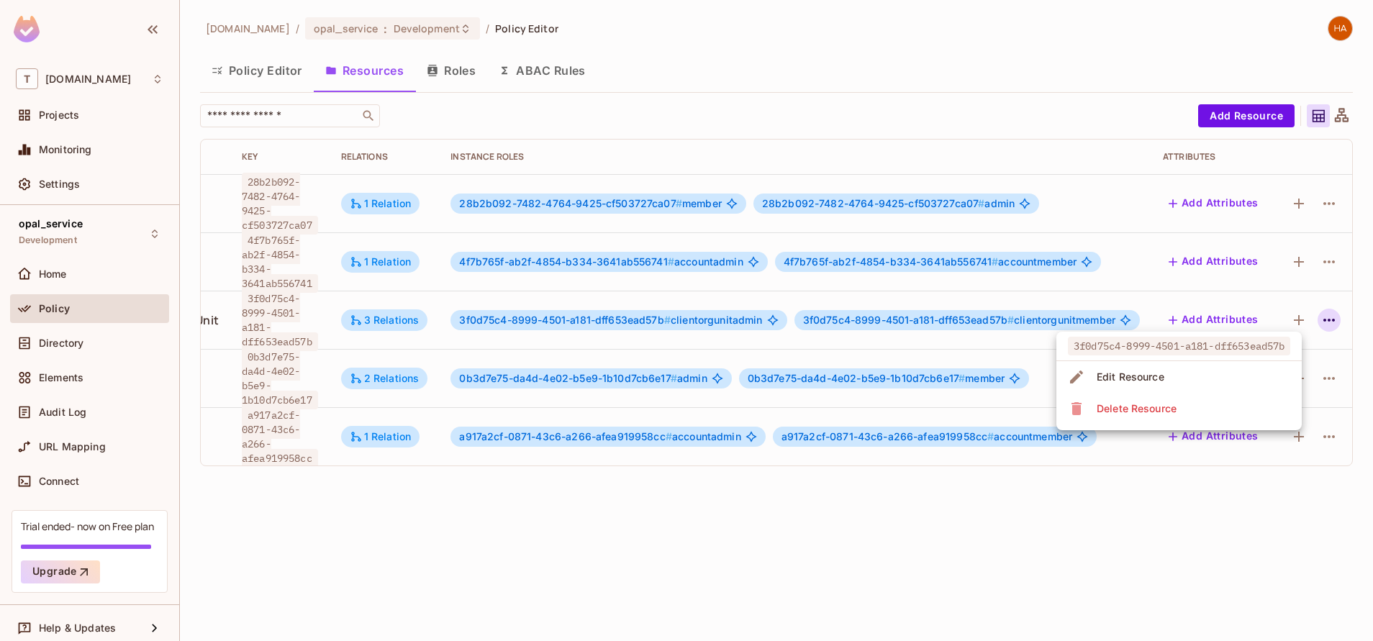
click at [1138, 596] on div at bounding box center [686, 320] width 1373 height 641
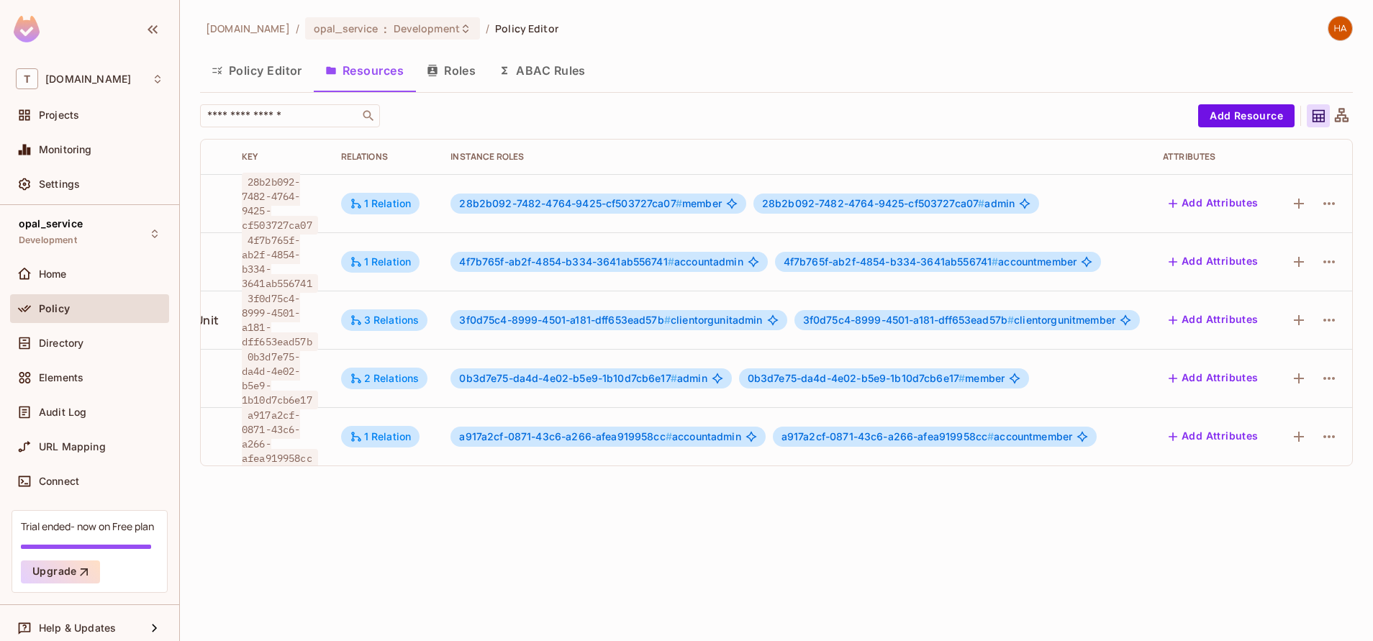
scroll to position [0, 0]
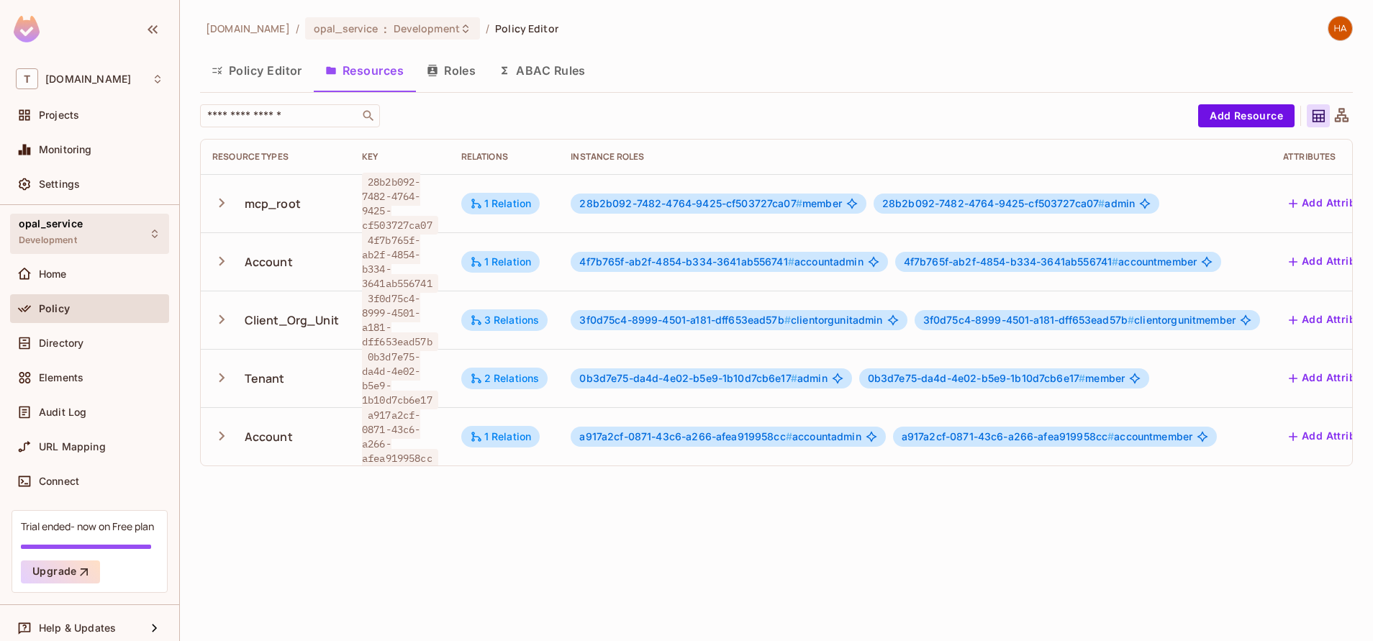
click at [79, 235] on div "opal_service Development" at bounding box center [51, 233] width 64 height 31
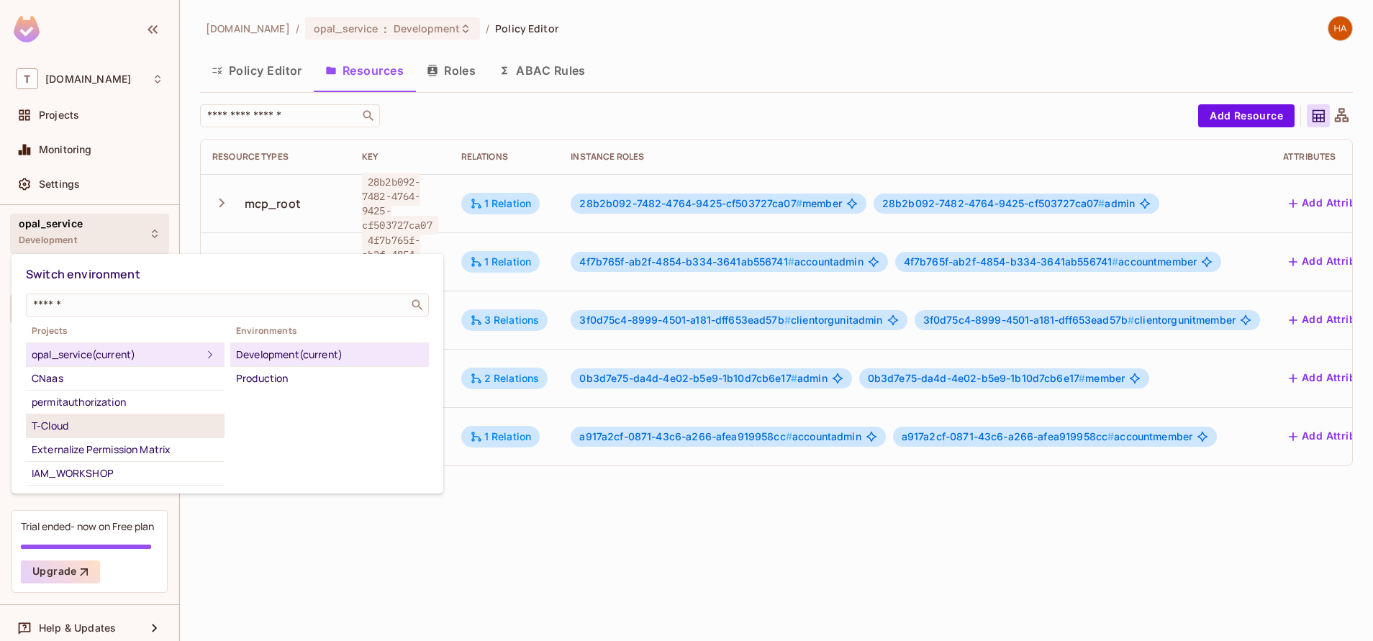
click at [127, 422] on div "T-Cloud" at bounding box center [125, 425] width 187 height 17
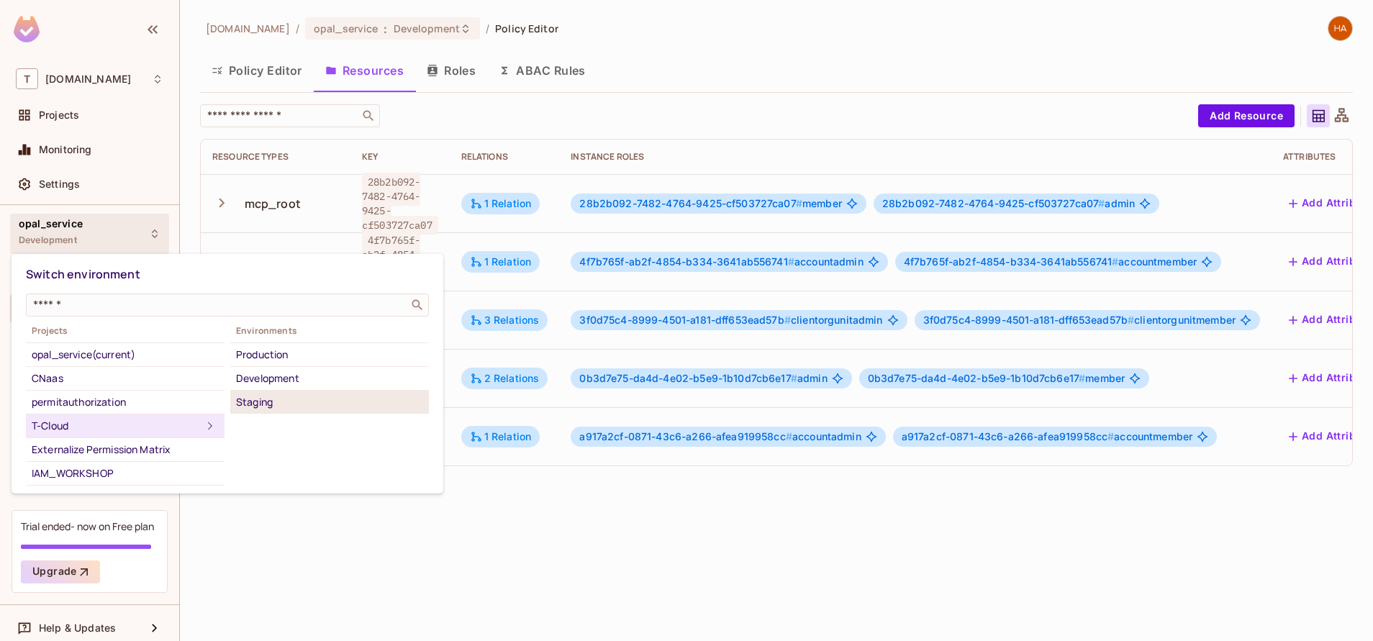
click at [318, 407] on div "Staging" at bounding box center [329, 402] width 187 height 17
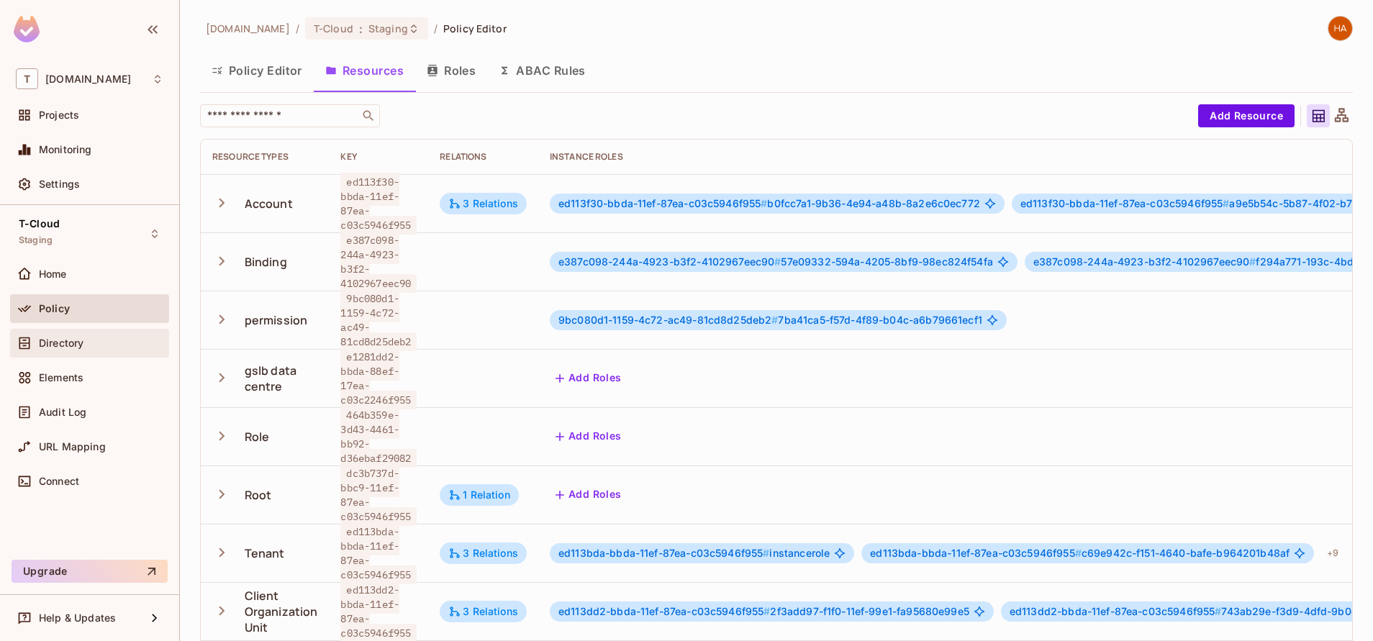
click at [89, 356] on div "Directory" at bounding box center [89, 343] width 159 height 29
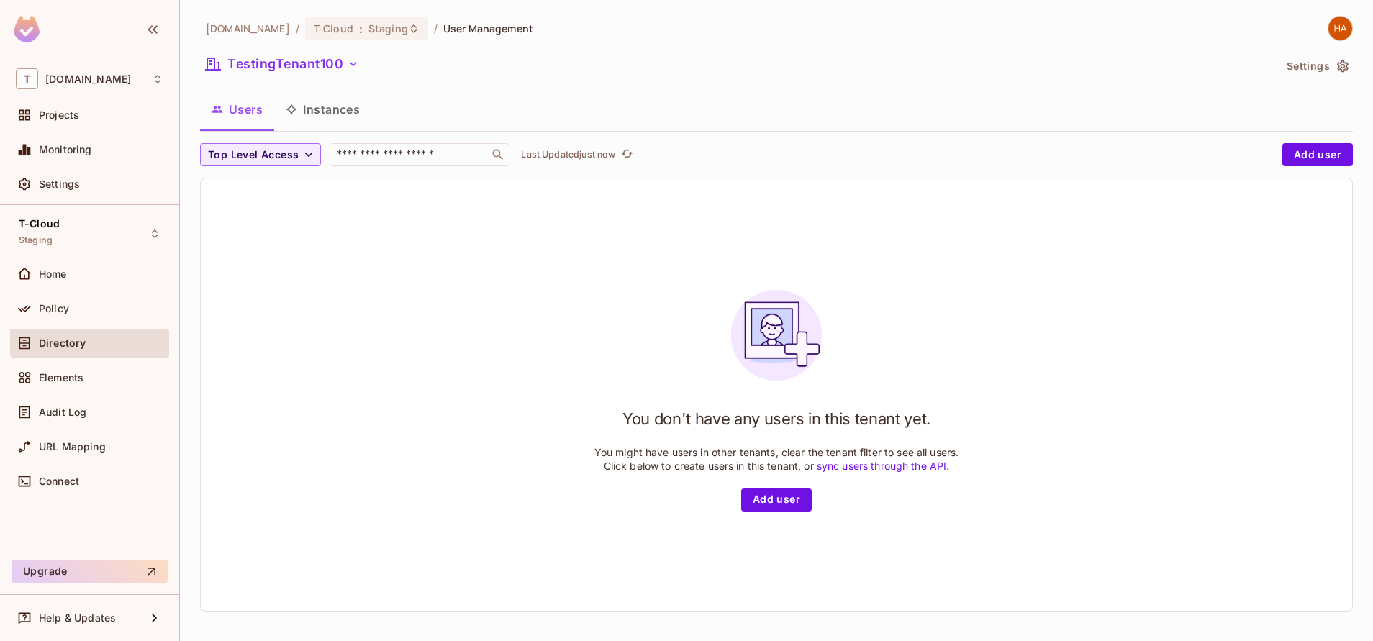
click at [327, 114] on button "Instances" at bounding box center [322, 109] width 97 height 36
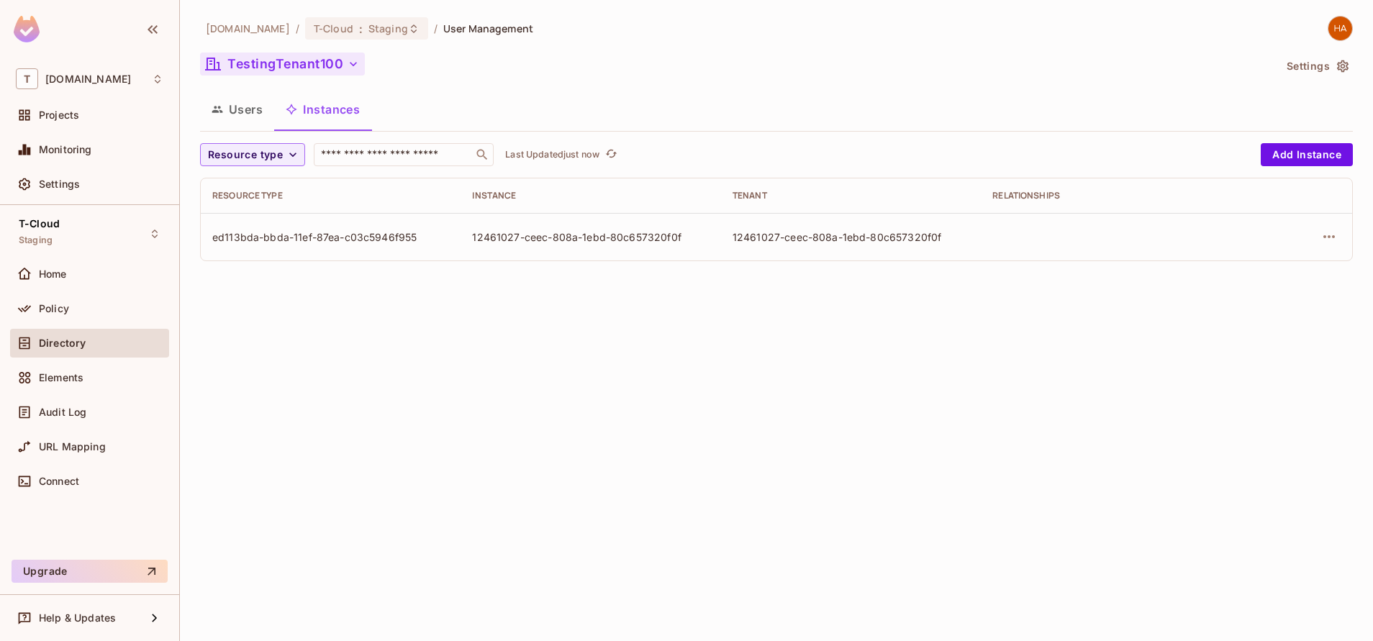
click at [341, 60] on button "TestingTenant100" at bounding box center [282, 64] width 165 height 23
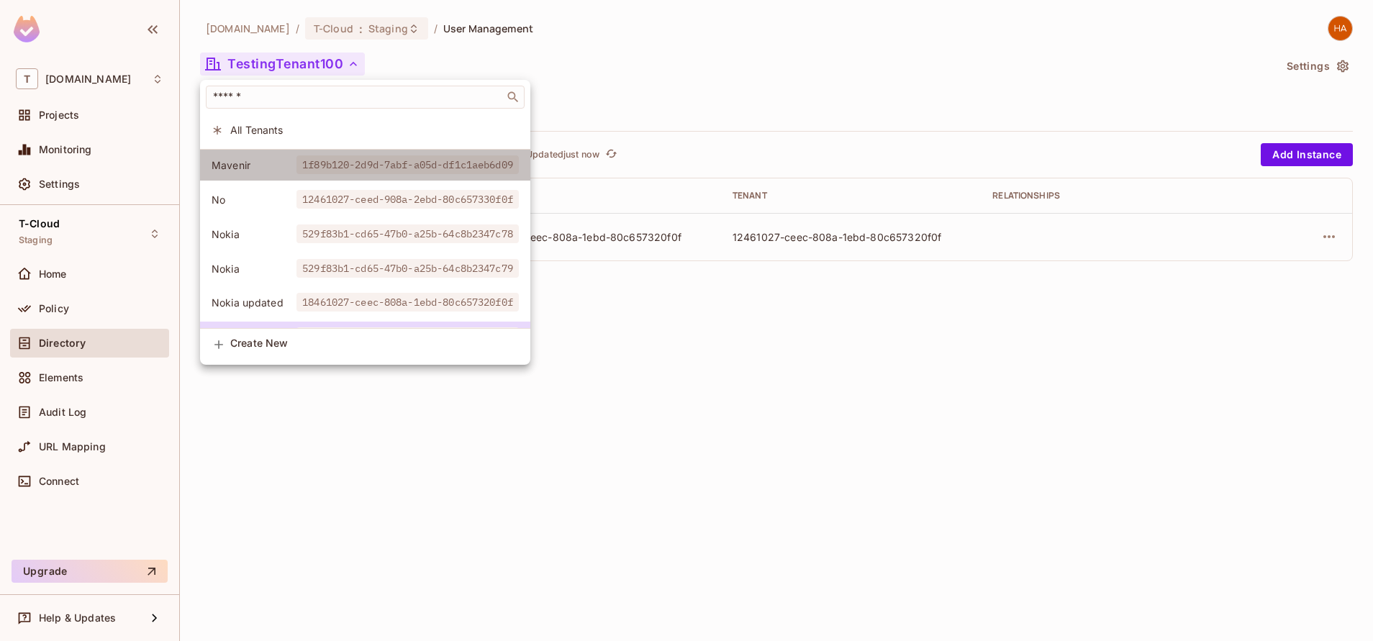
click at [335, 158] on span "1f89b120-2d9d-7abf-a05d-df1c1aeb6d09" at bounding box center [407, 164] width 222 height 19
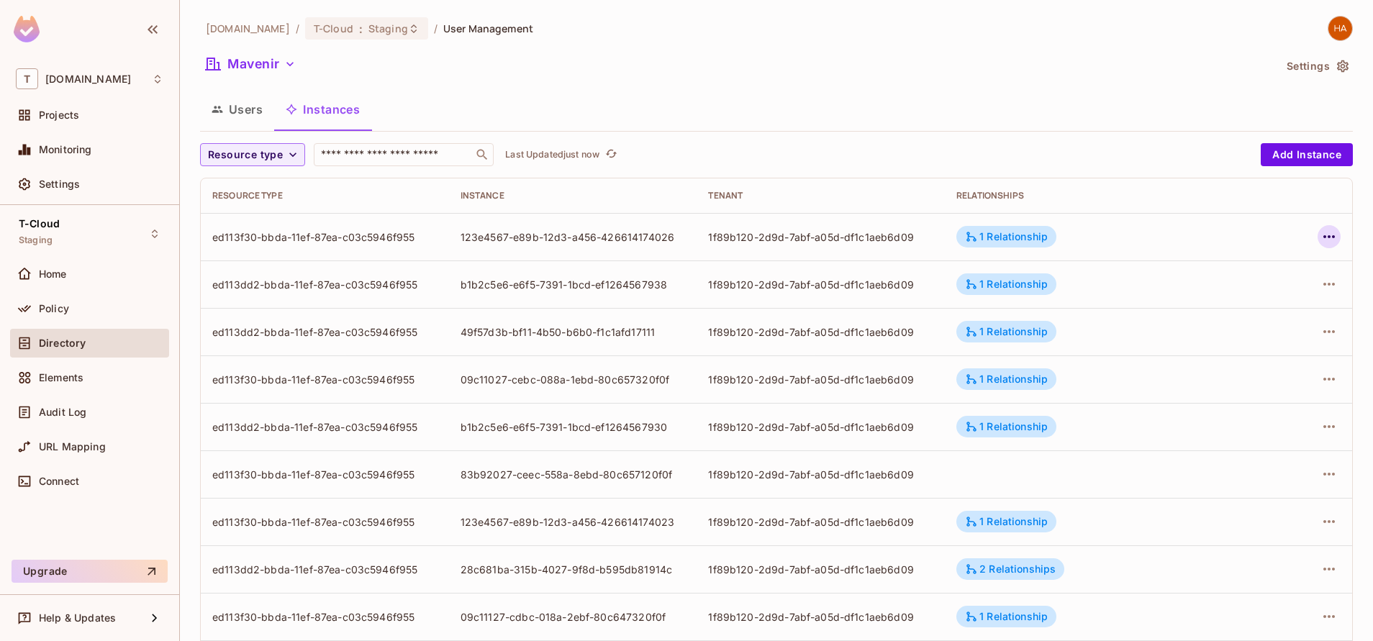
click at [1320, 230] on icon "button" at bounding box center [1328, 236] width 17 height 17
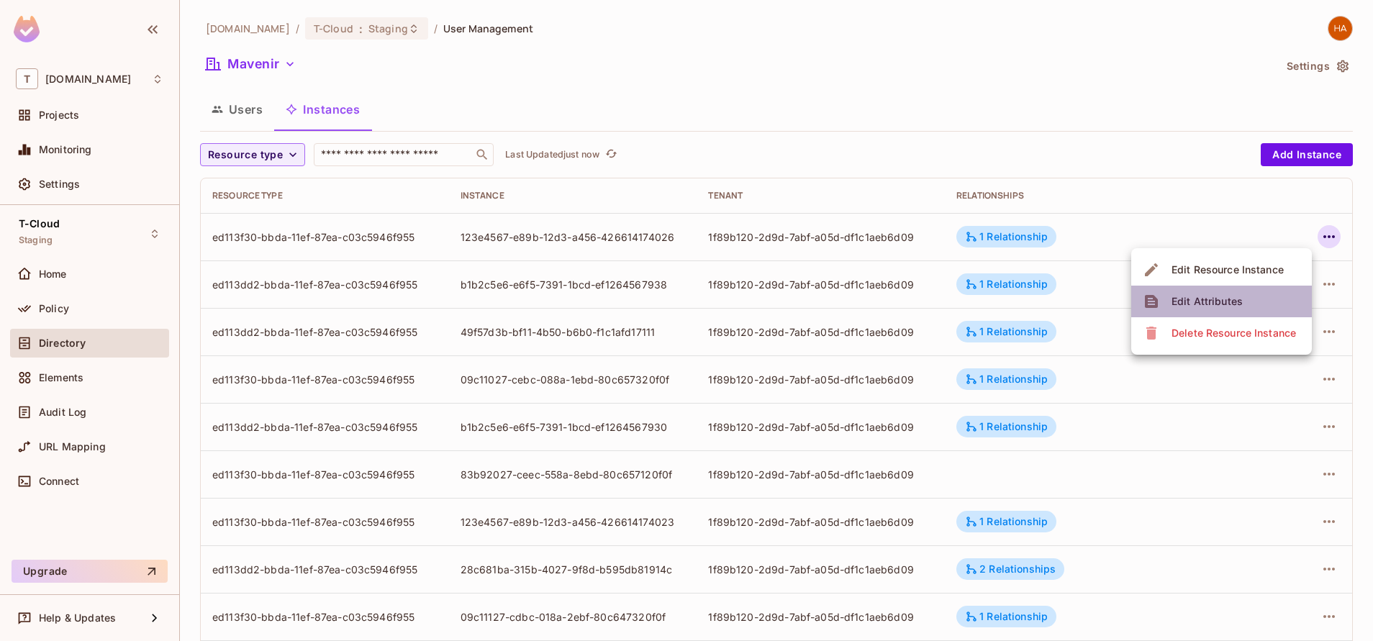
click at [1284, 295] on li "Edit Attributes" at bounding box center [1221, 302] width 181 height 32
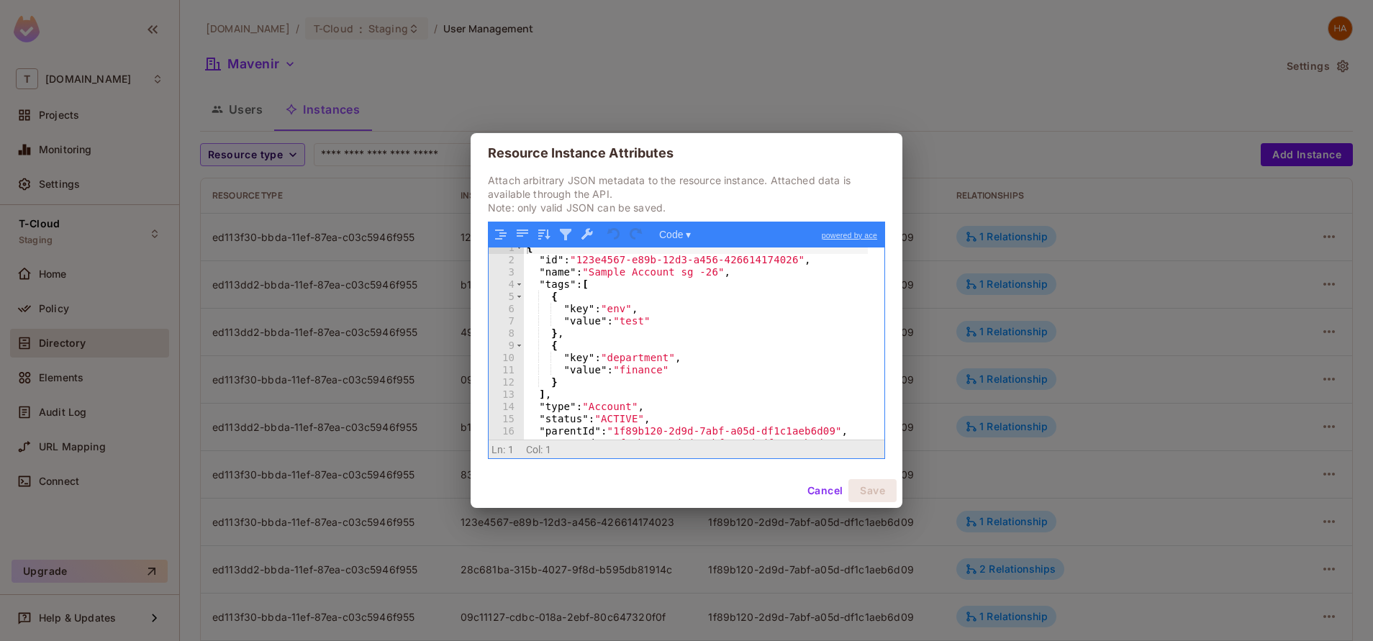
scroll to position [260, 0]
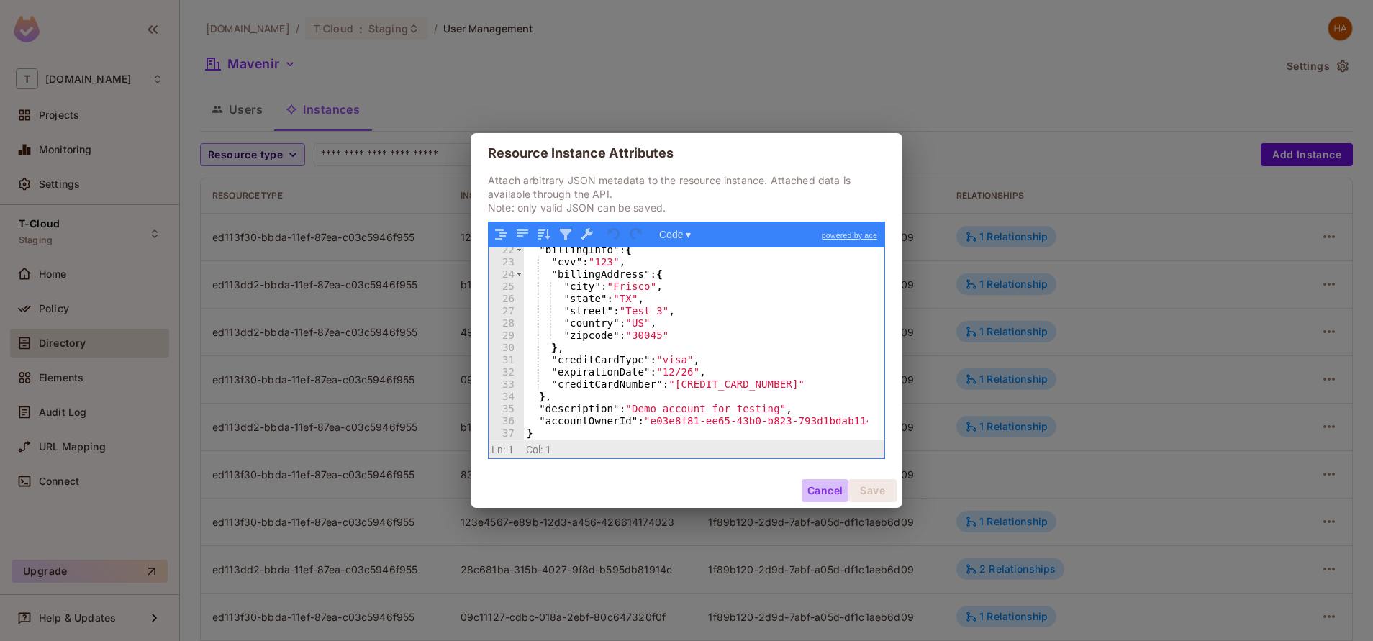
click at [833, 482] on button "Cancel" at bounding box center [825, 490] width 47 height 23
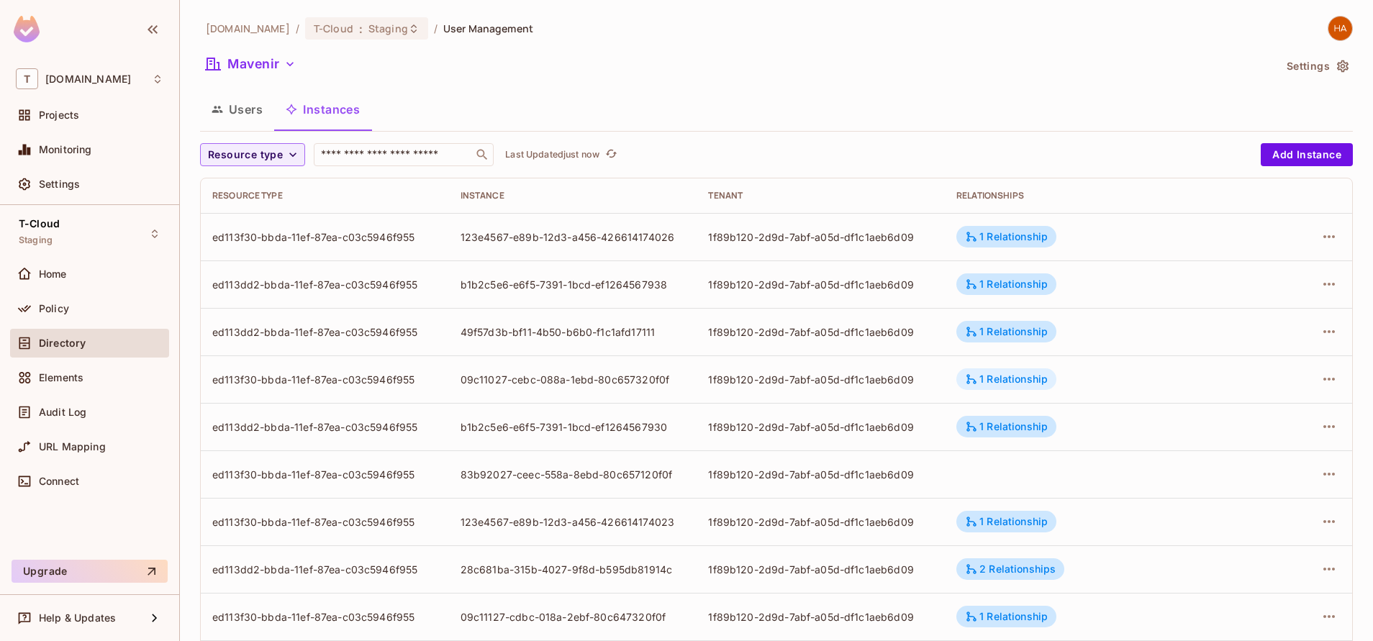
click at [1014, 370] on div "1 Relationship" at bounding box center [1006, 379] width 100 height 22
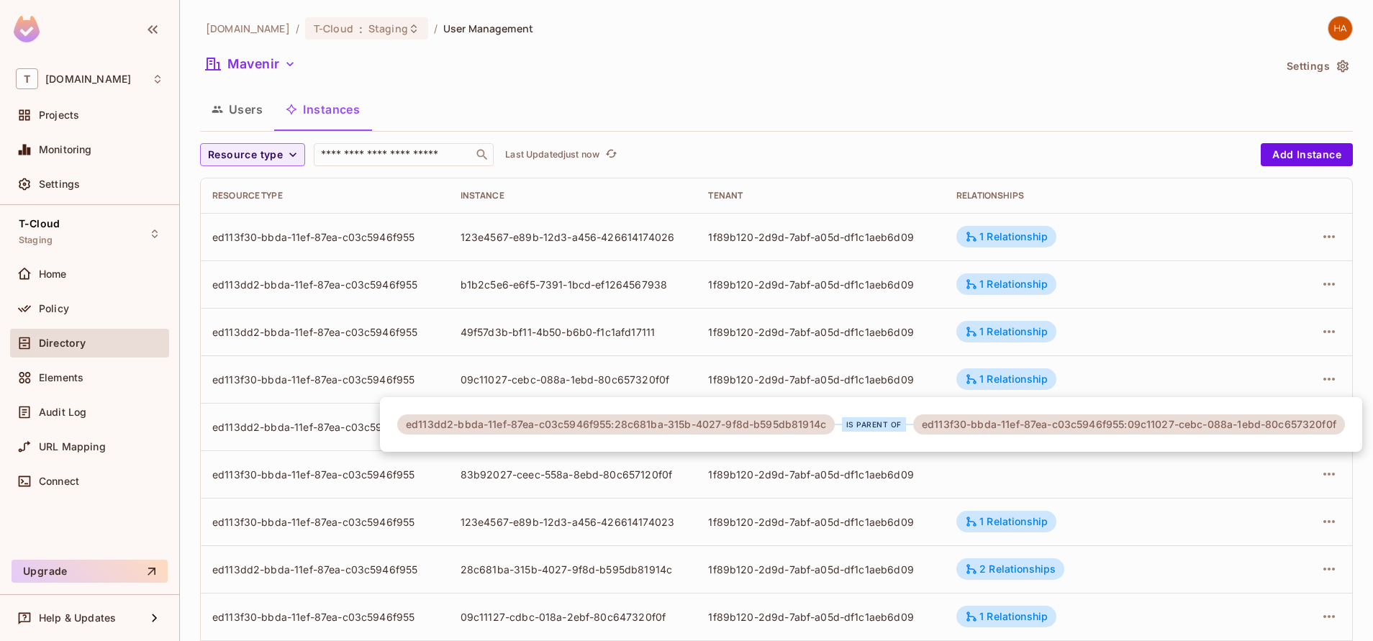
click at [1054, 455] on div at bounding box center [686, 320] width 1373 height 641
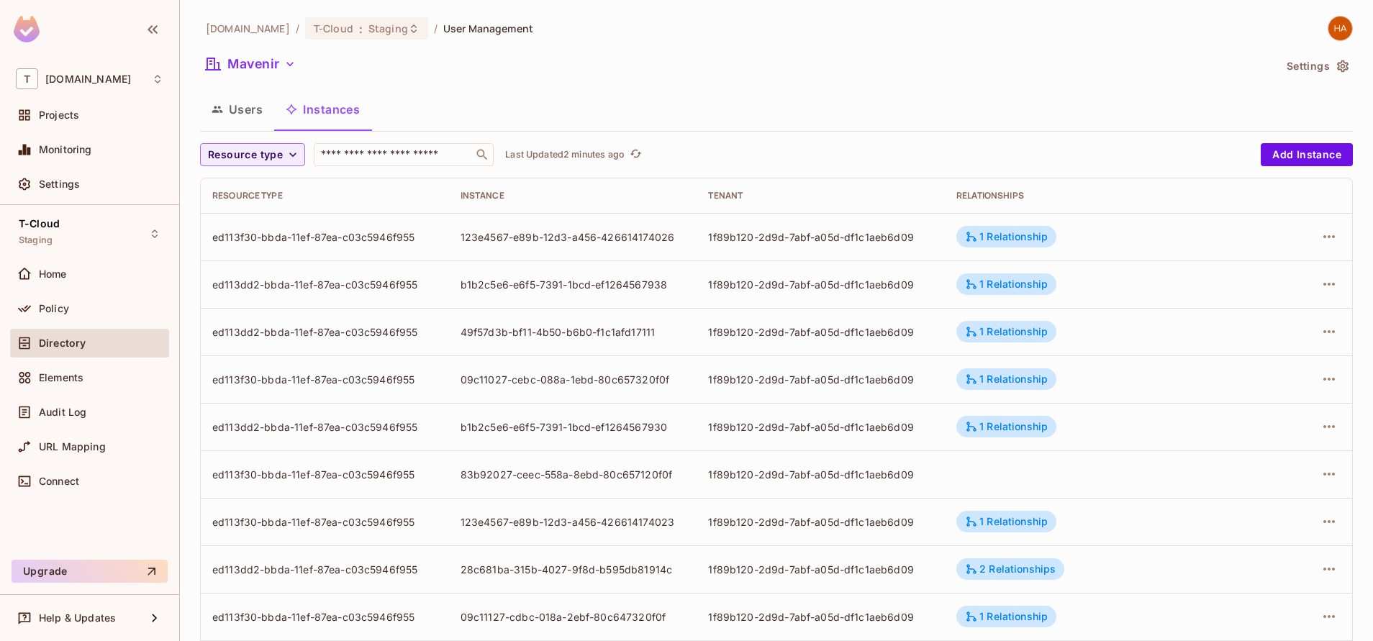
click at [366, 239] on div "ed113f30-bbda-11ef-87ea-c03c5946f955" at bounding box center [324, 237] width 225 height 14
click at [1320, 229] on icon "button" at bounding box center [1328, 236] width 17 height 17
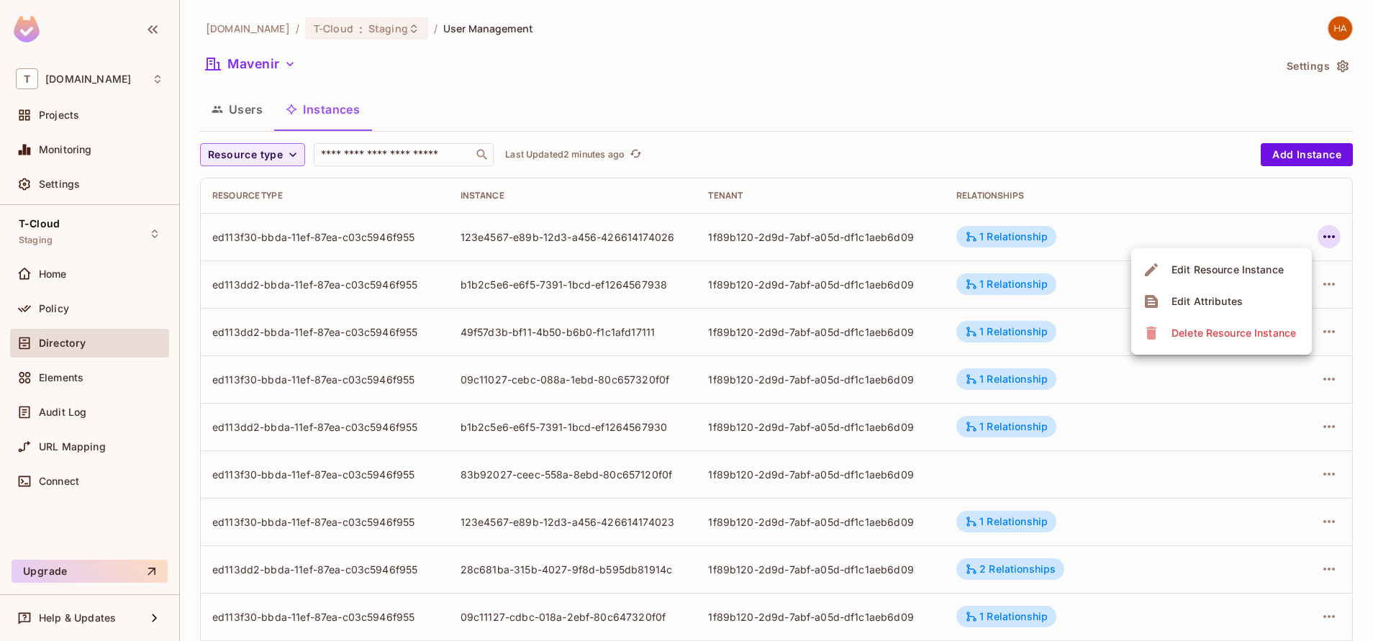
click at [1187, 299] on div "Edit Attributes" at bounding box center [1206, 301] width 71 height 14
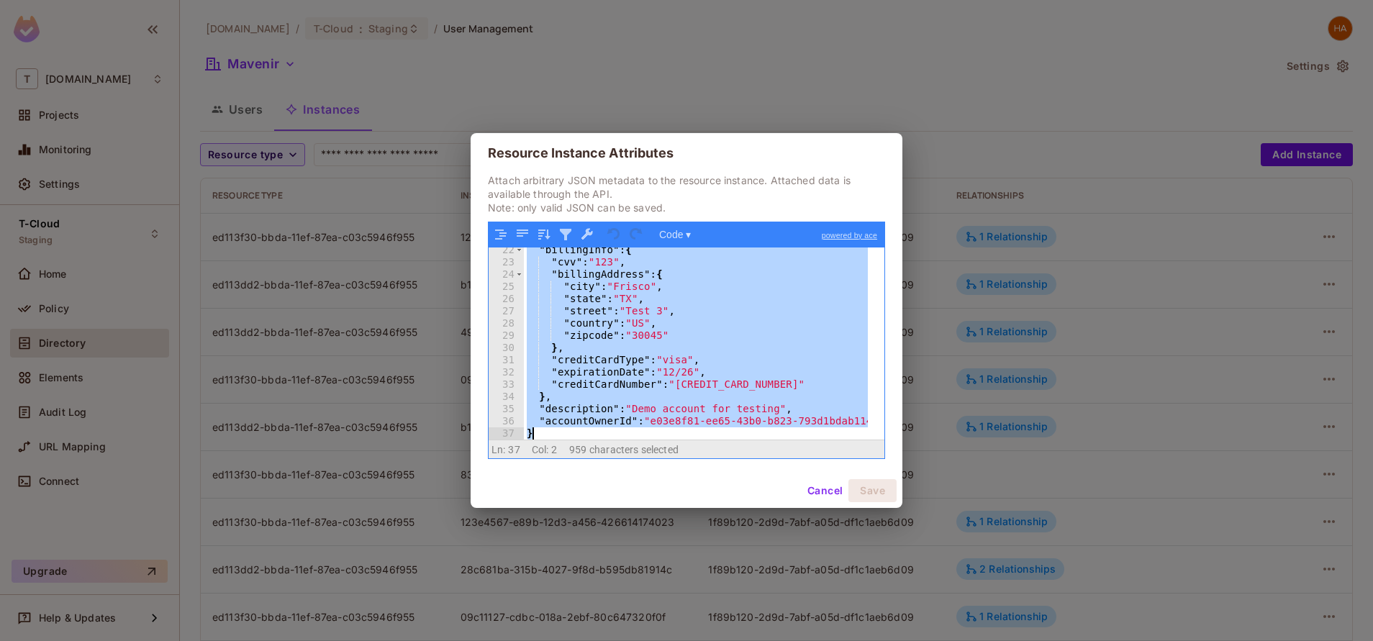
drag, startPoint x: 525, startPoint y: 260, endPoint x: 587, endPoint y: 440, distance: 189.6
click at [587, 440] on div ""billingInfo" : { "cvv" : "123" , "billingAddress" : { "city" : "Frisco" , "sta…" at bounding box center [696, 352] width 344 height 217
click at [599, 407] on div ""billingInfo" : { "cvv" : "123" , "billingAddress" : { "city" : "Frisco" , "sta…" at bounding box center [696, 344] width 344 height 192
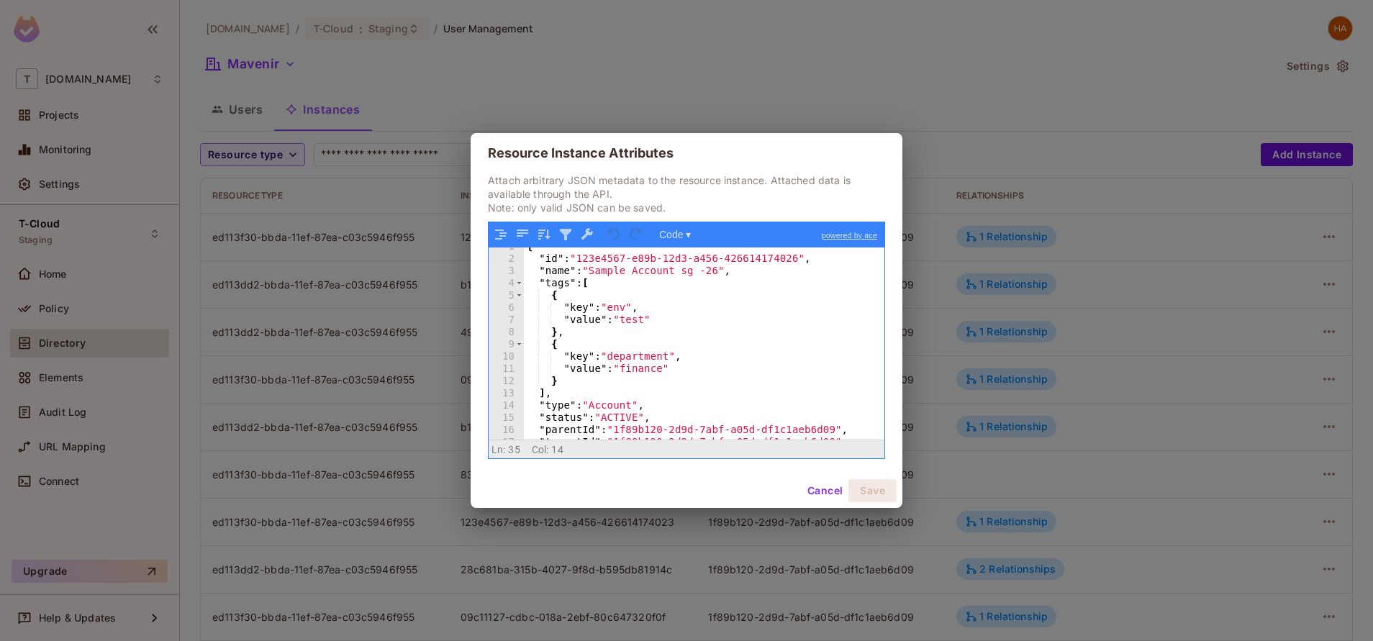
scroll to position [0, 0]
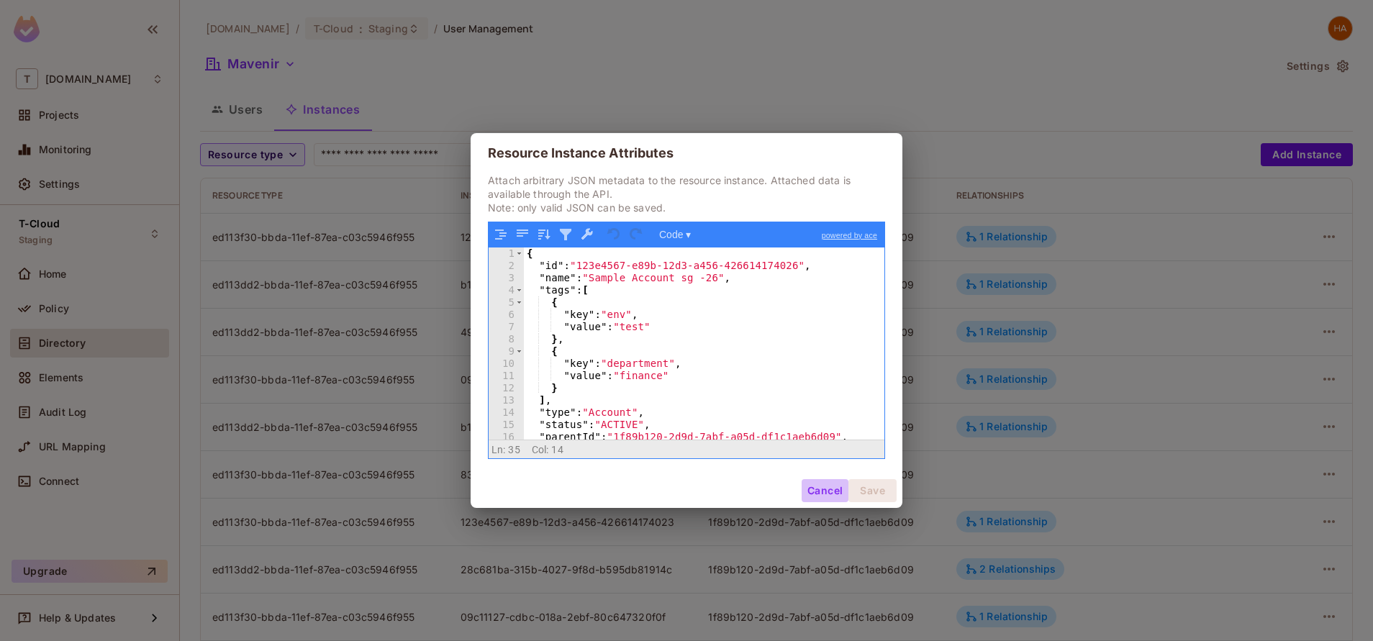
click at [822, 485] on button "Cancel" at bounding box center [825, 490] width 47 height 23
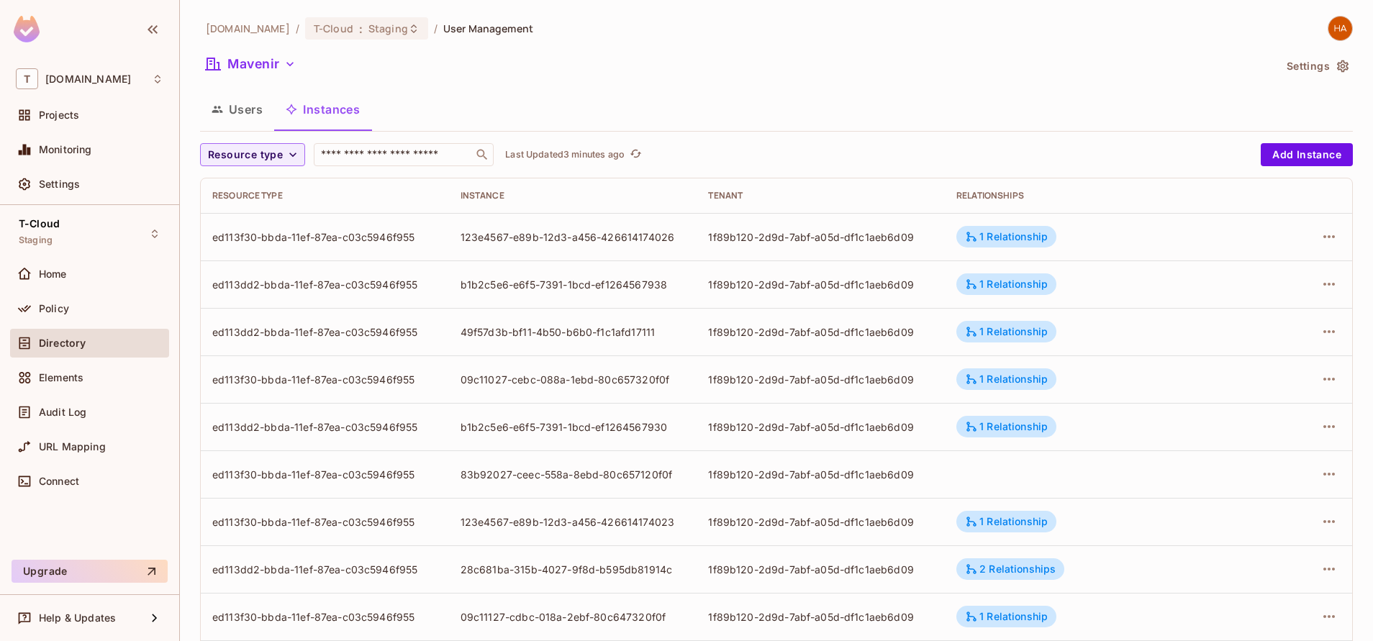
click at [329, 237] on div "ed113f30-bbda-11ef-87ea-c03c5946f955" at bounding box center [324, 237] width 225 height 14
click at [480, 252] on td "123e4567-e89b-12d3-a456-426614174026" at bounding box center [573, 236] width 248 height 47
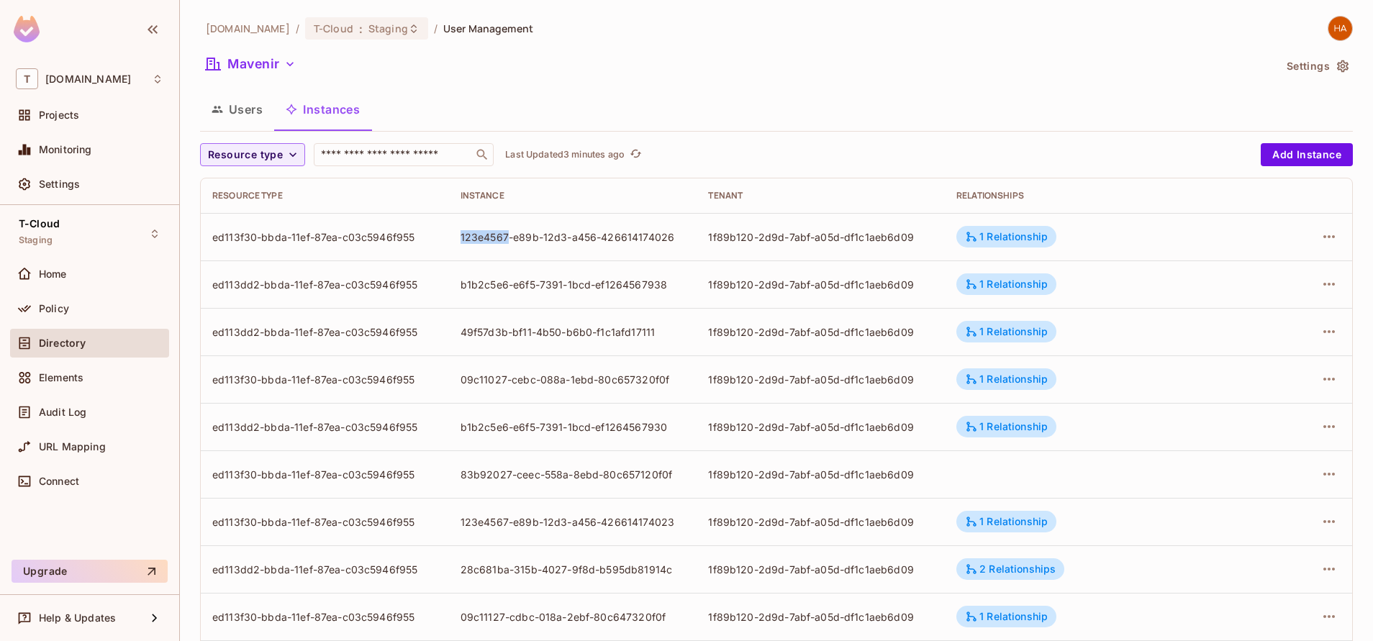
click at [480, 252] on td "123e4567-e89b-12d3-a456-426614174026" at bounding box center [573, 236] width 248 height 47
drag, startPoint x: 480, startPoint y: 252, endPoint x: 453, endPoint y: 233, distance: 32.5
click at [453, 233] on td "123e4567-e89b-12d3-a456-426614174026" at bounding box center [573, 236] width 248 height 47
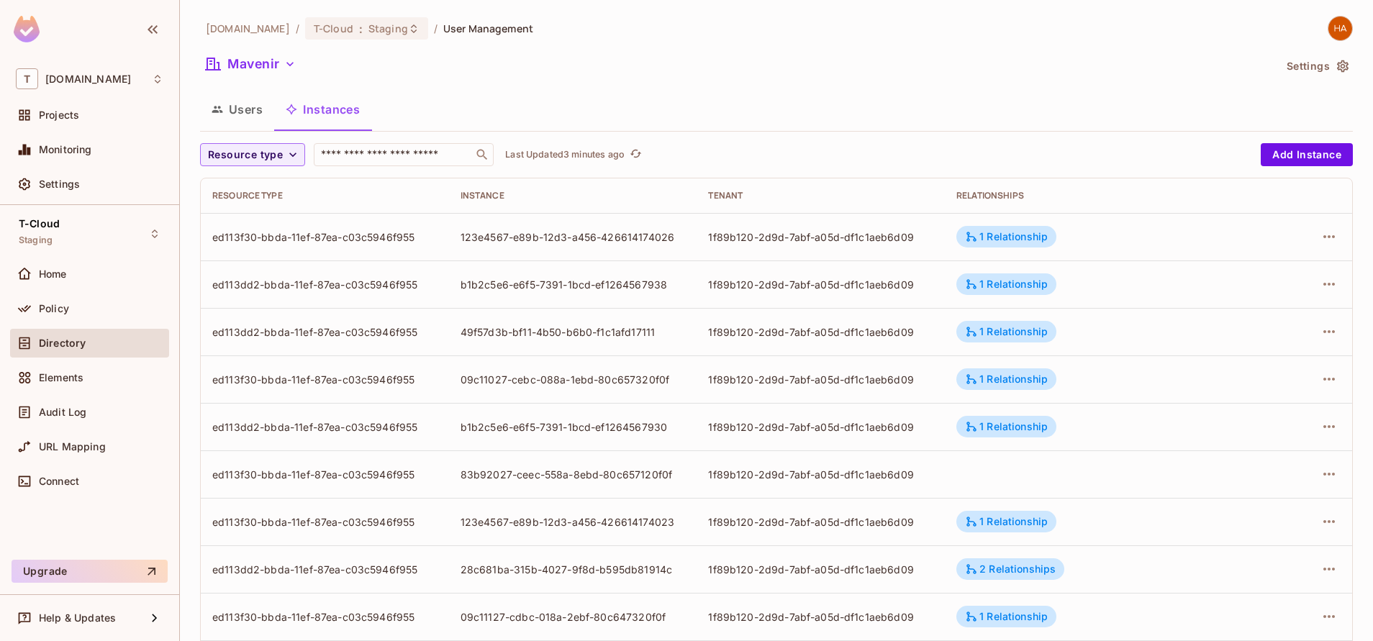
click at [470, 234] on div "123e4567-e89b-12d3-a456-426614174026" at bounding box center [573, 237] width 225 height 14
drag, startPoint x: 470, startPoint y: 234, endPoint x: 468, endPoint y: 244, distance: 10.2
click at [468, 244] on td "123e4567-e89b-12d3-a456-426614174026" at bounding box center [573, 236] width 248 height 47
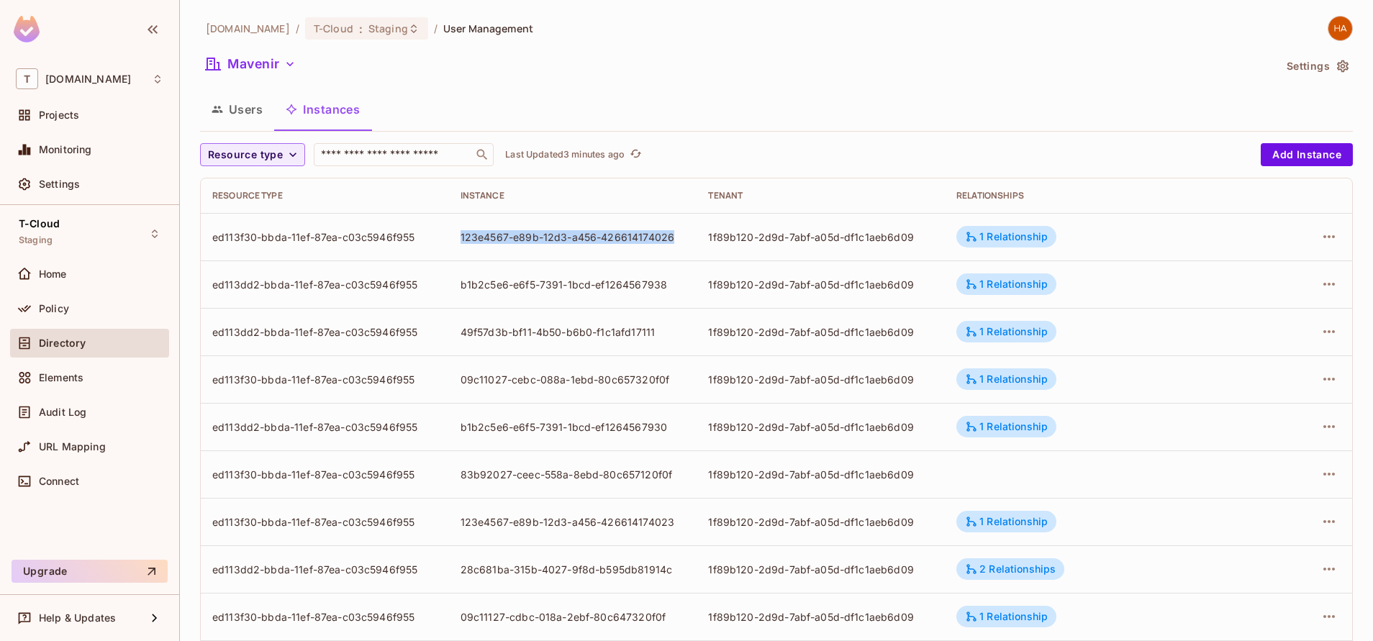
click at [468, 244] on td "123e4567-e89b-12d3-a456-426614174026" at bounding box center [573, 236] width 248 height 47
drag, startPoint x: 468, startPoint y: 244, endPoint x: 460, endPoint y: 235, distance: 12.2
click at [461, 235] on div "123e4567-e89b-12d3-a456-426614174026" at bounding box center [573, 237] width 225 height 14
drag, startPoint x: 455, startPoint y: 234, endPoint x: 668, endPoint y: 235, distance: 212.3
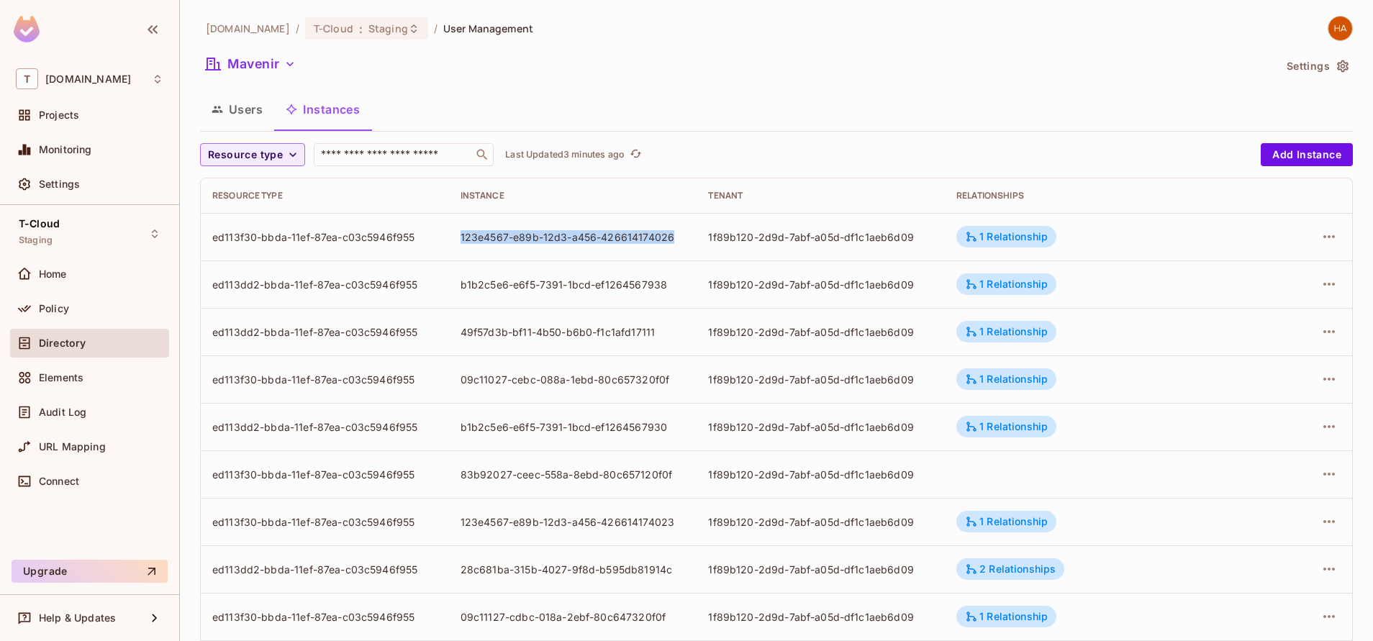
click at [668, 235] on td "123e4567-e89b-12d3-a456-426614174026" at bounding box center [573, 236] width 248 height 47
click at [879, 45] on div "t-mobile.com / T-Cloud : Staging / User Management Mavenir Settings Users Insta…" at bounding box center [776, 500] width 1153 height 969
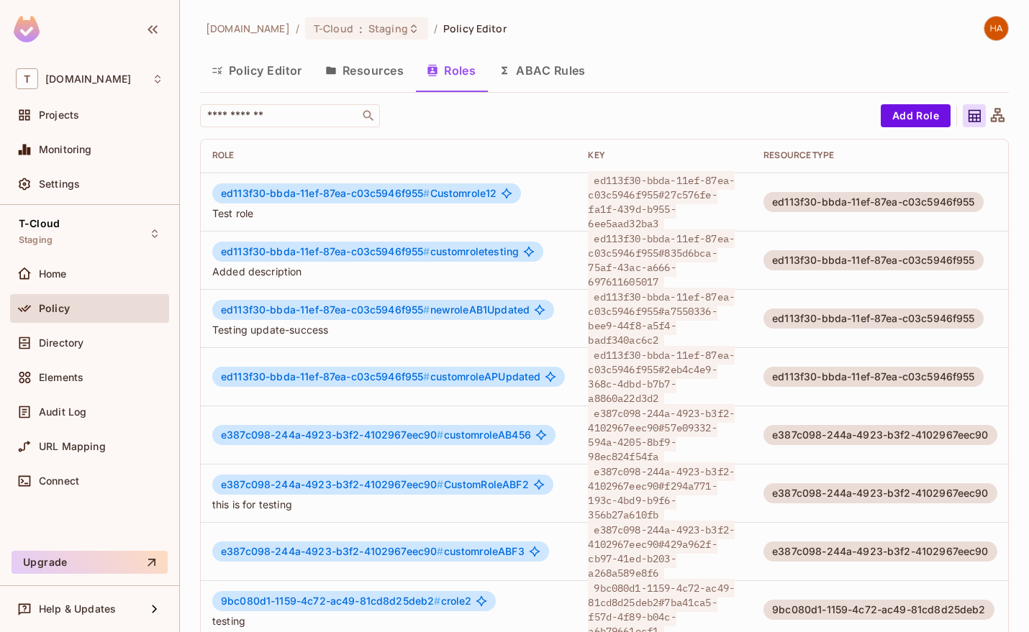
scroll to position [1, 0]
